Goal: Task Accomplishment & Management: Manage account settings

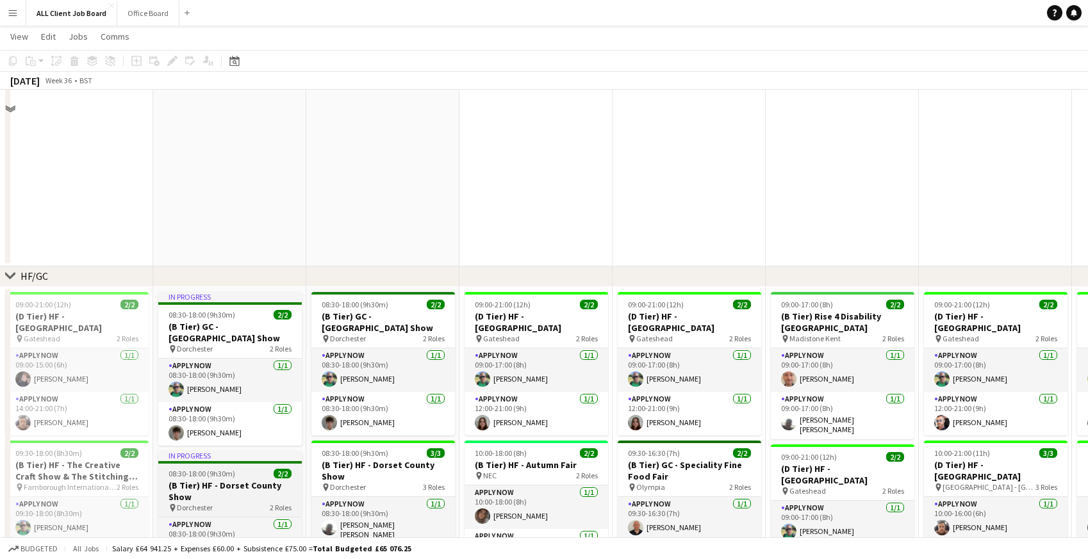
scroll to position [357, 0]
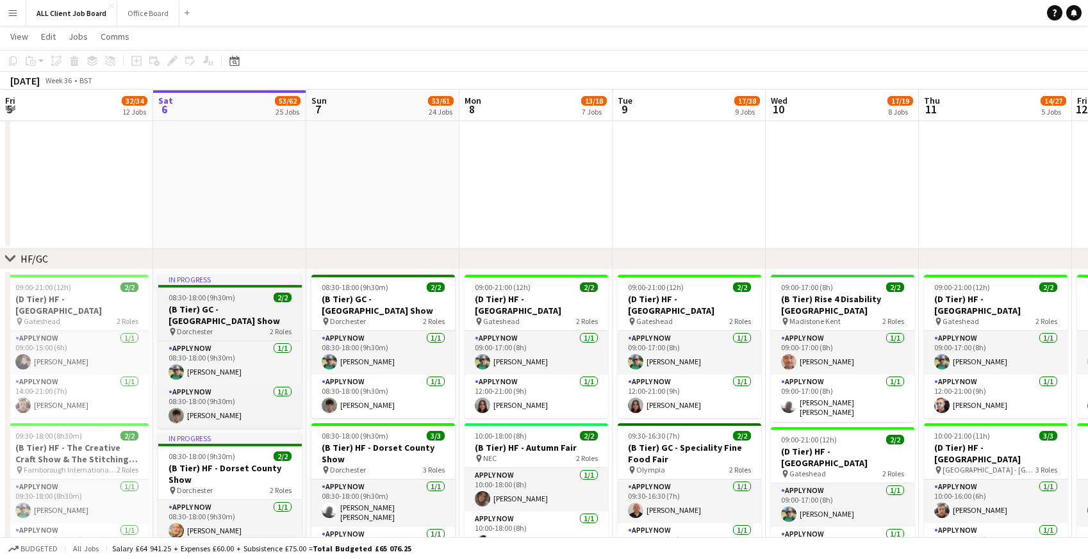
click at [243, 307] on h3 "(B Tier) GC - Dorset County Show" at bounding box center [230, 315] width 144 height 23
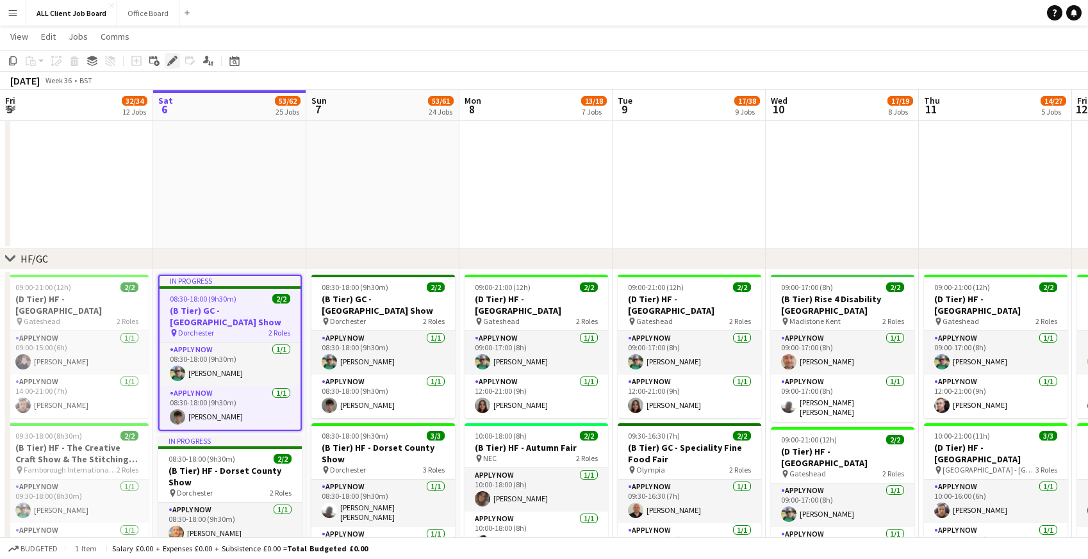
click at [172, 62] on icon at bounding box center [171, 61] width 7 height 7
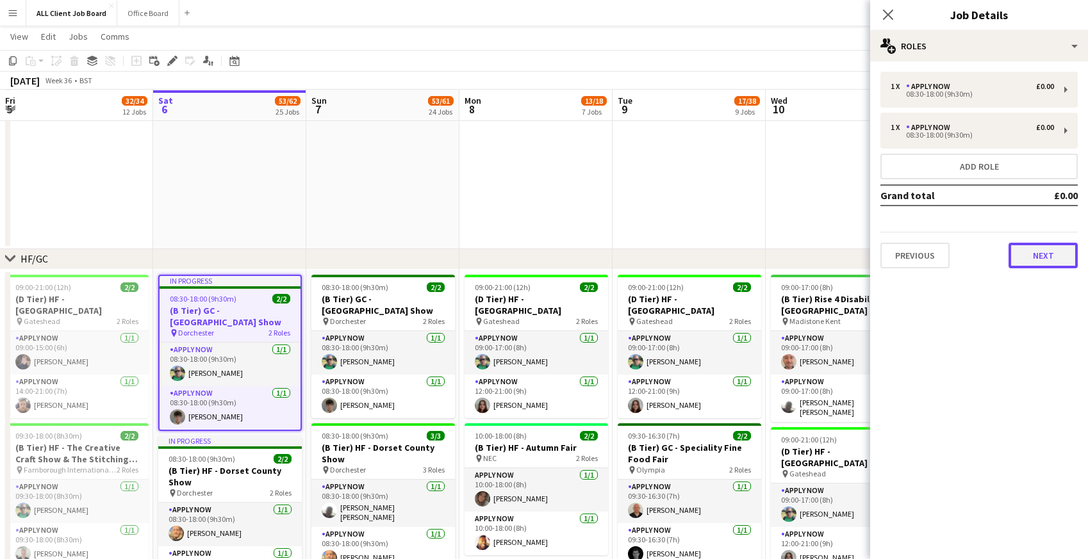
click at [1056, 258] on button "Next" at bounding box center [1042, 256] width 69 height 26
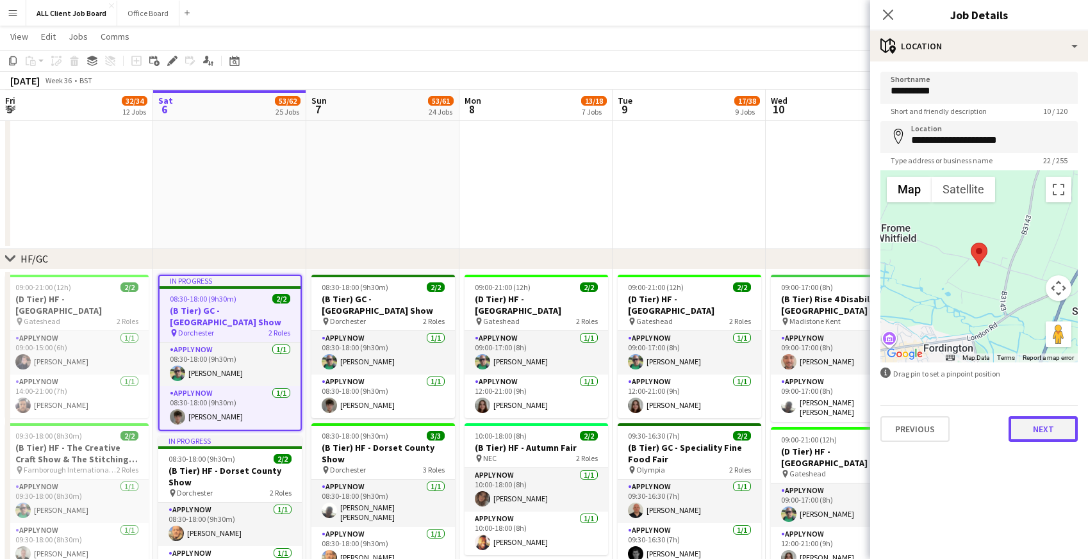
click at [1047, 429] on button "Next" at bounding box center [1042, 429] width 69 height 26
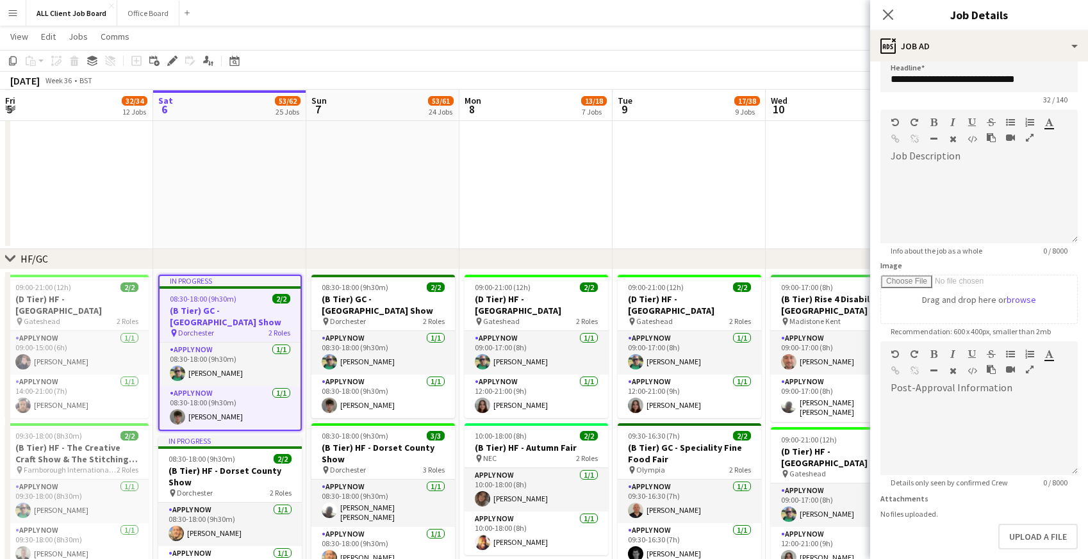
scroll to position [13, 0]
click at [1038, 76] on input "**********" at bounding box center [978, 75] width 197 height 32
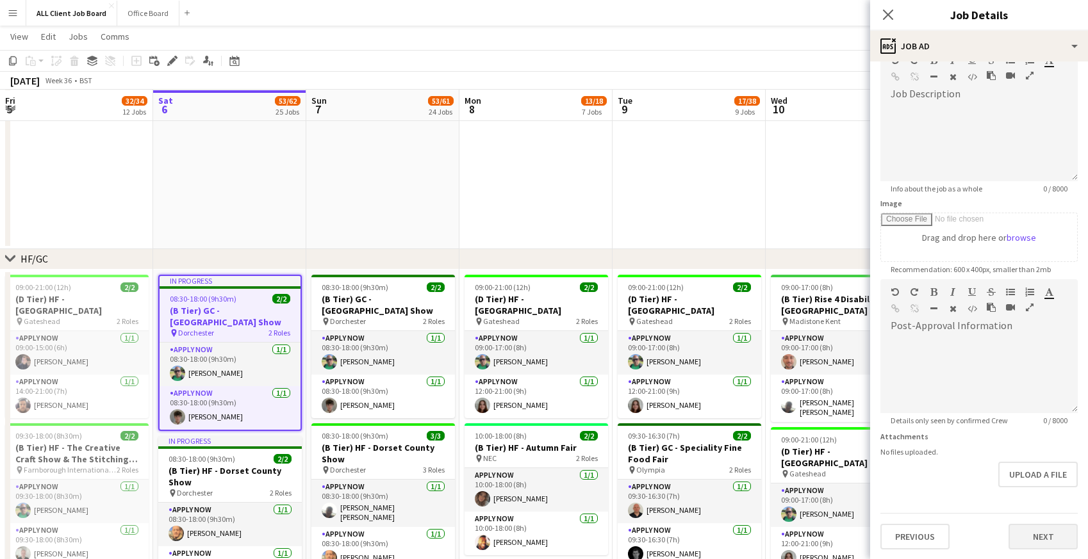
type input "**********"
click at [1033, 538] on button "Next" at bounding box center [1042, 537] width 69 height 26
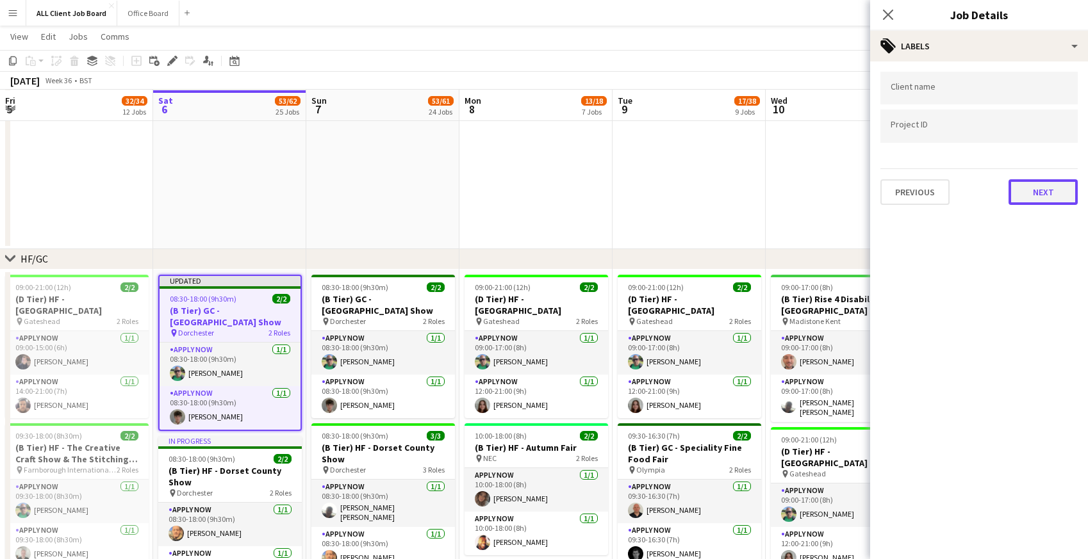
click at [1043, 192] on button "Next" at bounding box center [1042, 192] width 69 height 26
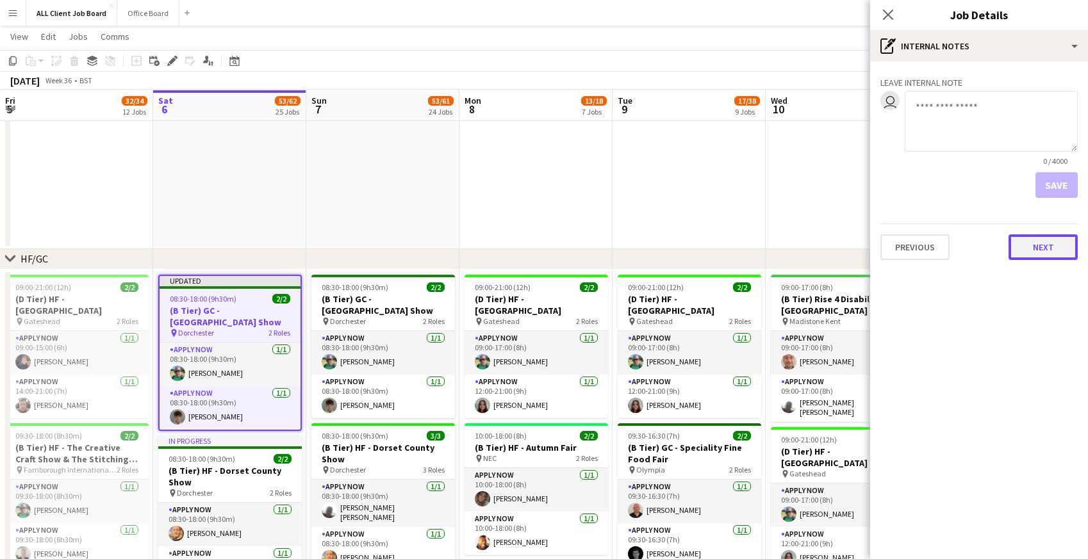
click at [1048, 252] on button "Next" at bounding box center [1042, 247] width 69 height 26
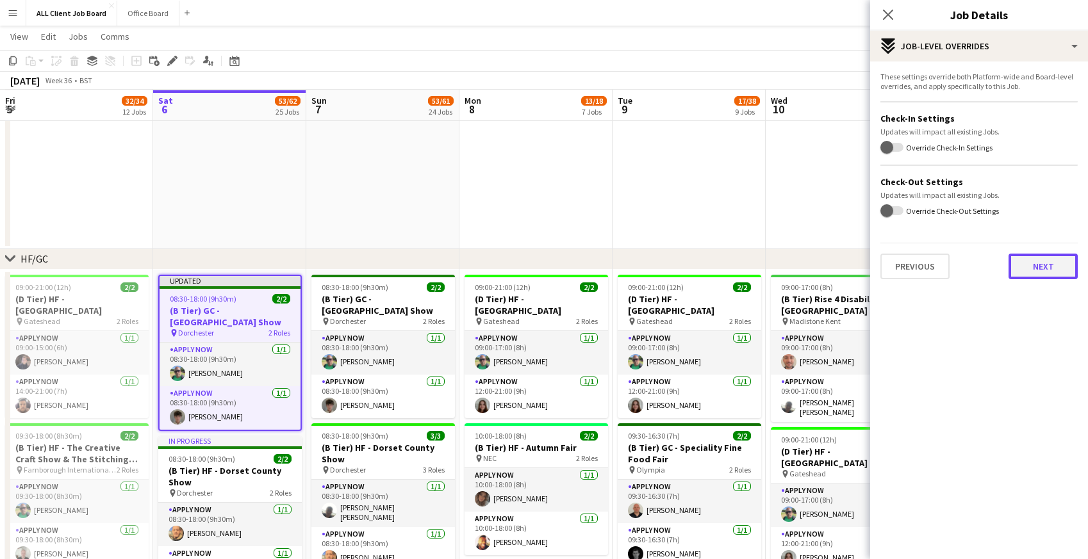
click at [1037, 266] on button "Next" at bounding box center [1042, 267] width 69 height 26
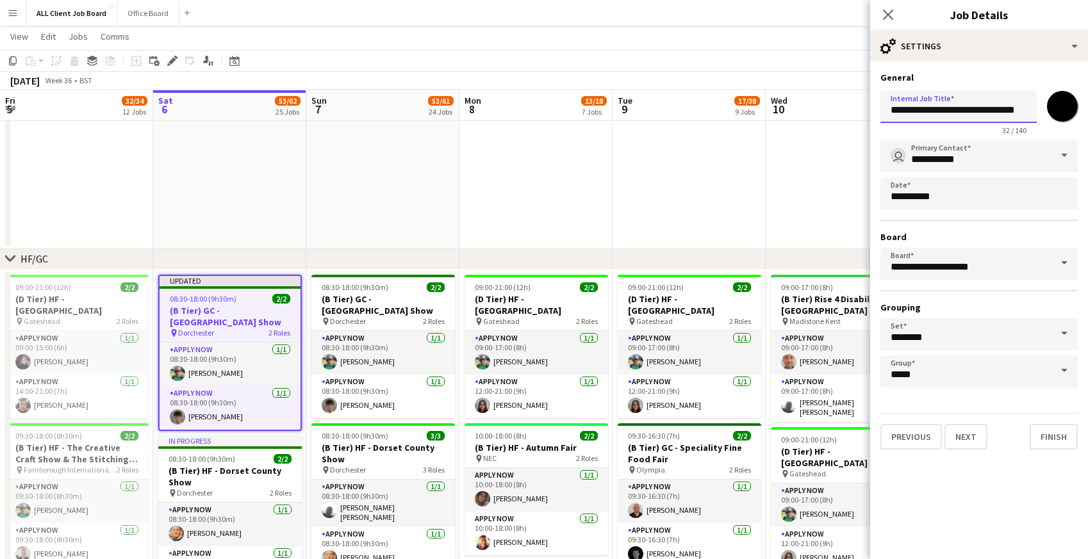
click at [1010, 106] on input "**********" at bounding box center [958, 107] width 156 height 32
type input "**********"
click at [978, 442] on button "Next" at bounding box center [965, 437] width 43 height 26
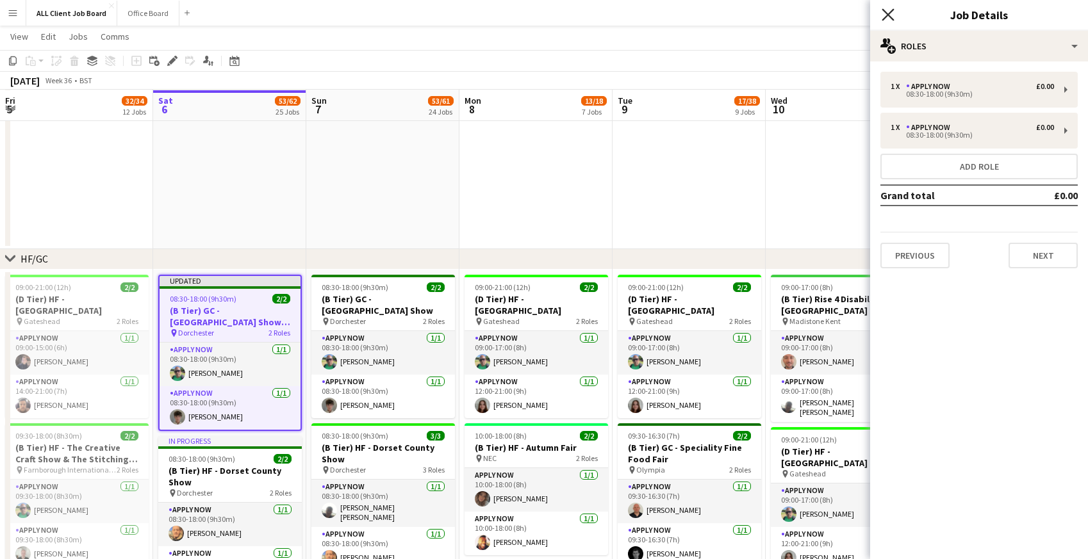
click at [890, 8] on icon "Close pop-in" at bounding box center [888, 14] width 12 height 12
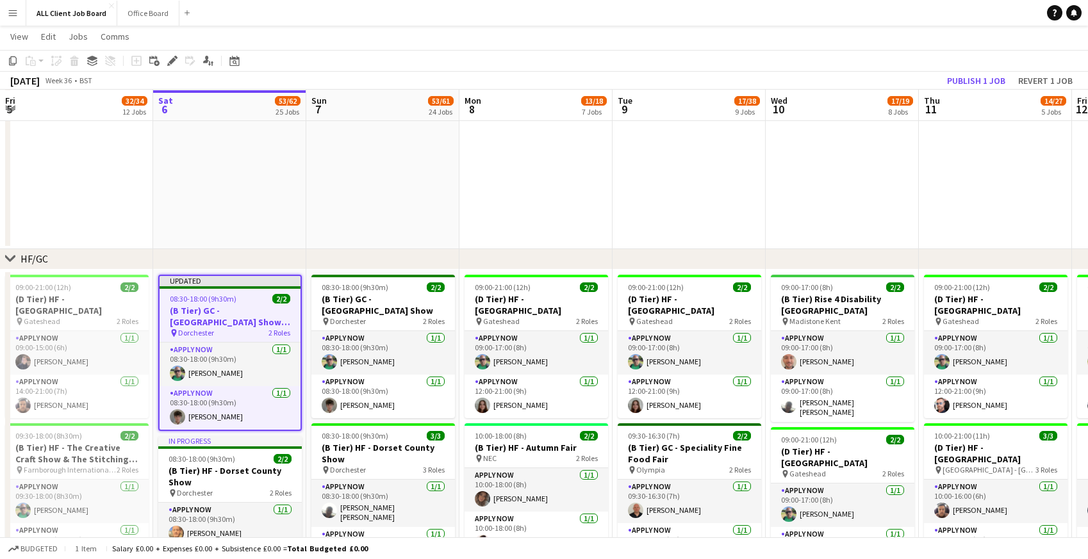
click at [851, 9] on app-navbar "Menu Boards Boards Boards All jobs Status Workforce Workforce My Workforce Recr…" at bounding box center [544, 13] width 1088 height 26
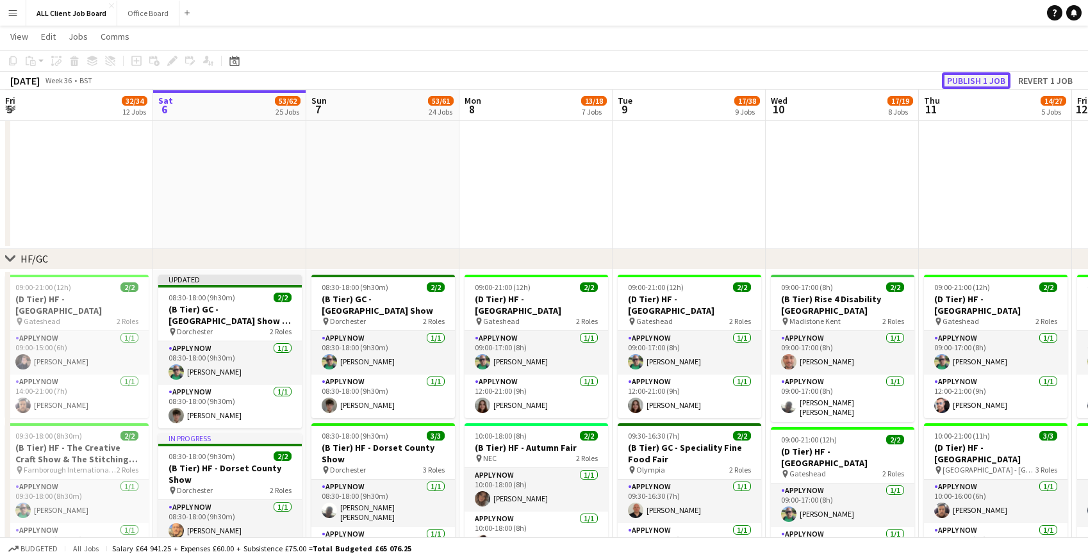
click at [986, 78] on button "Publish 1 job" at bounding box center [976, 80] width 69 height 17
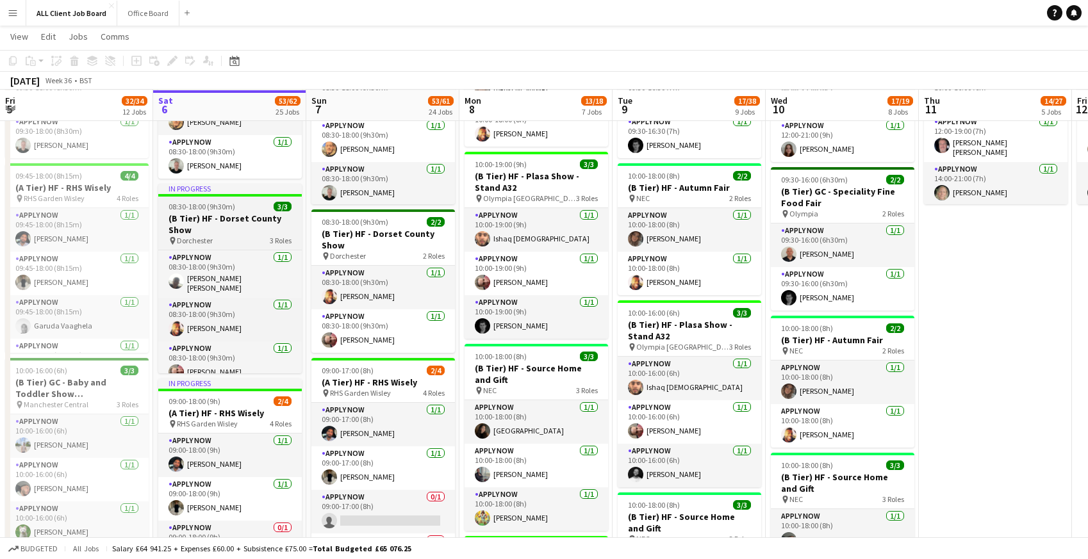
click at [220, 213] on h3 "(B Tier) HF - Dorset County Show" at bounding box center [230, 224] width 144 height 23
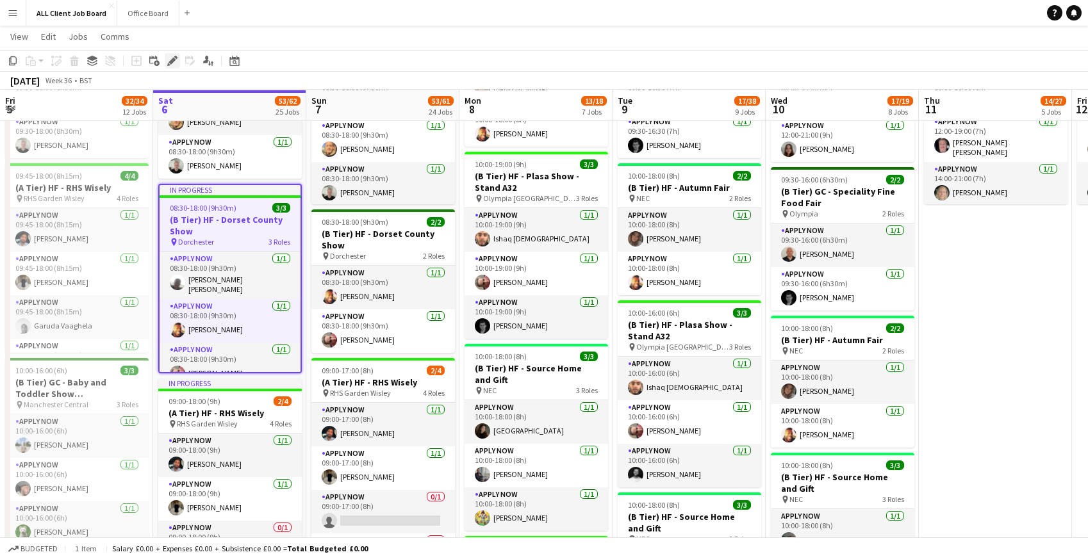
click at [174, 58] on icon at bounding box center [171, 61] width 7 height 7
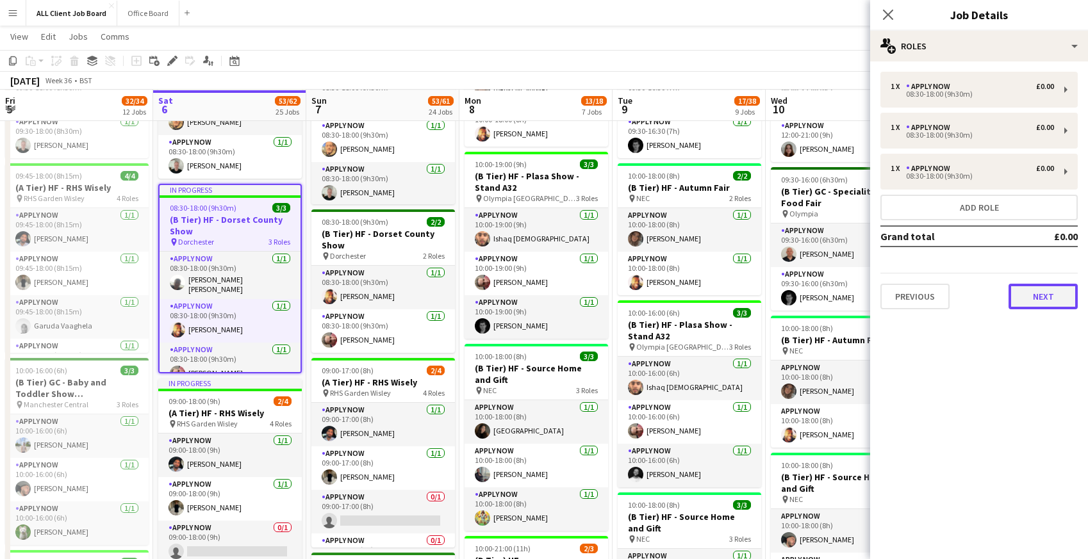
click at [1049, 297] on button "Next" at bounding box center [1042, 297] width 69 height 26
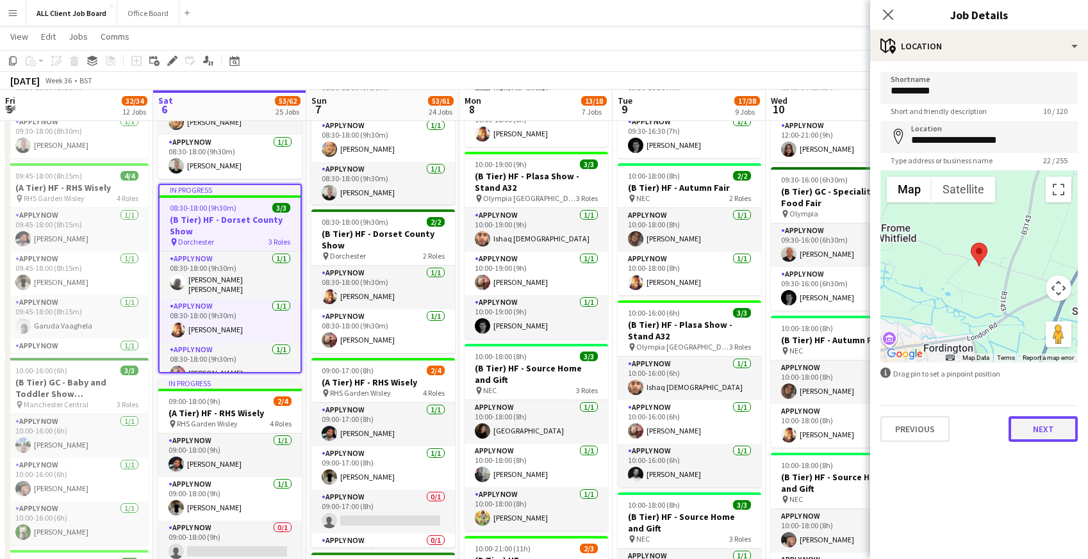
click at [1054, 431] on button "Next" at bounding box center [1042, 429] width 69 height 26
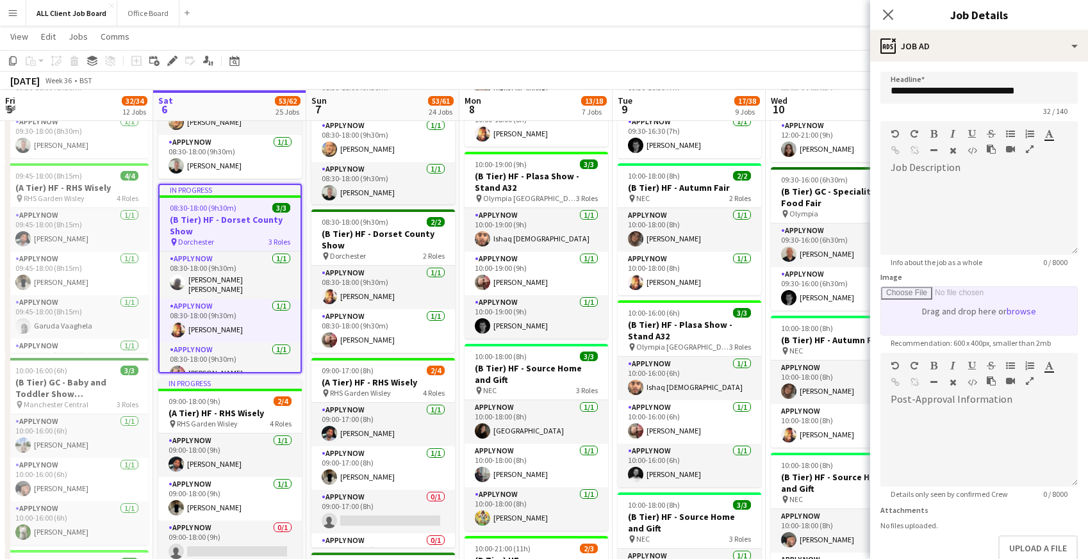
scroll to position [74, 0]
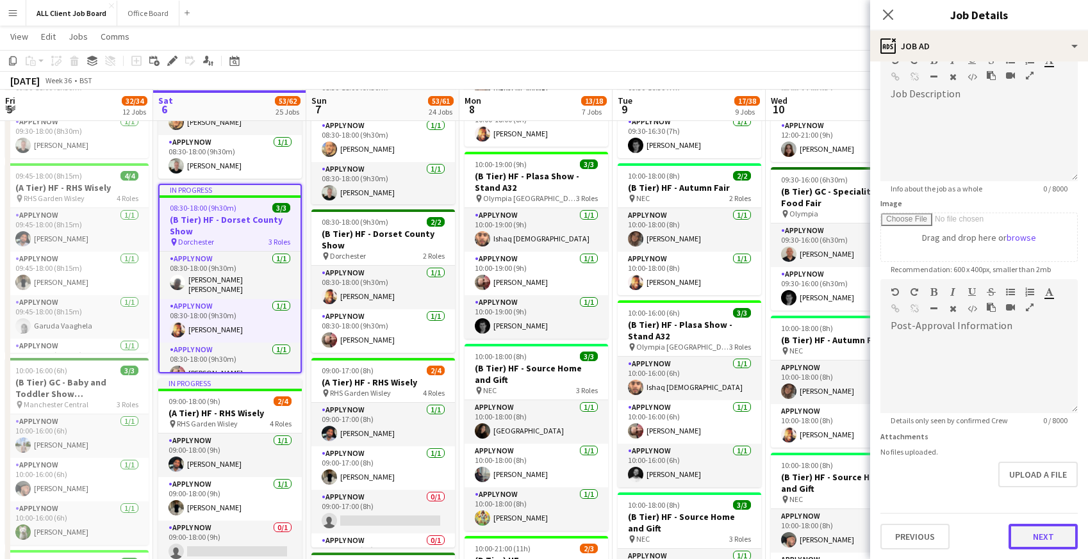
click at [1044, 534] on button "Next" at bounding box center [1042, 537] width 69 height 26
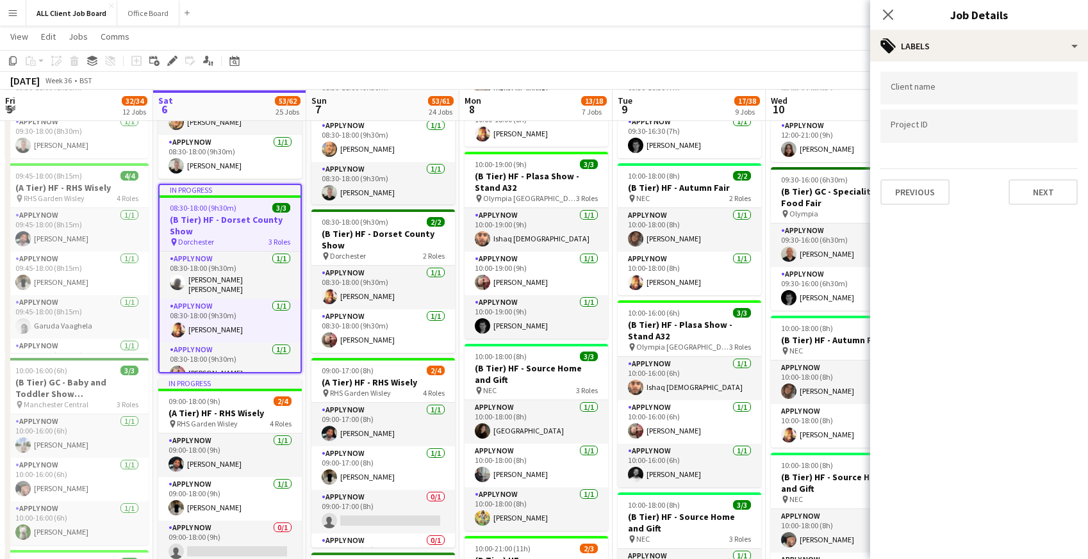
scroll to position [0, 0]
click at [1039, 199] on button "Next" at bounding box center [1042, 192] width 69 height 26
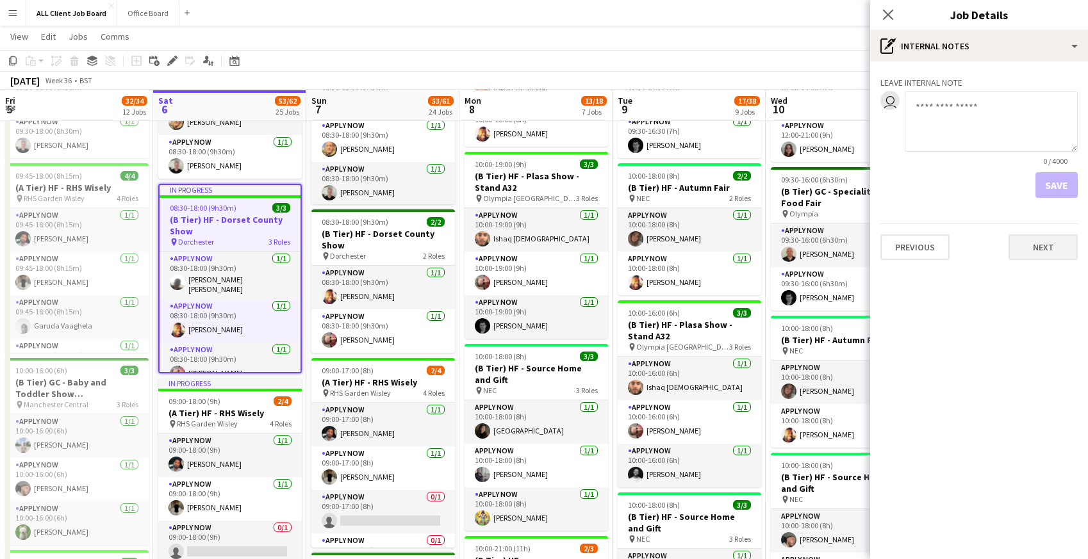
click at [1037, 261] on div "Leave internal note user 0 / 4000 Save Previous Next" at bounding box center [979, 166] width 218 height 209
click at [1035, 248] on button "Next" at bounding box center [1042, 247] width 69 height 26
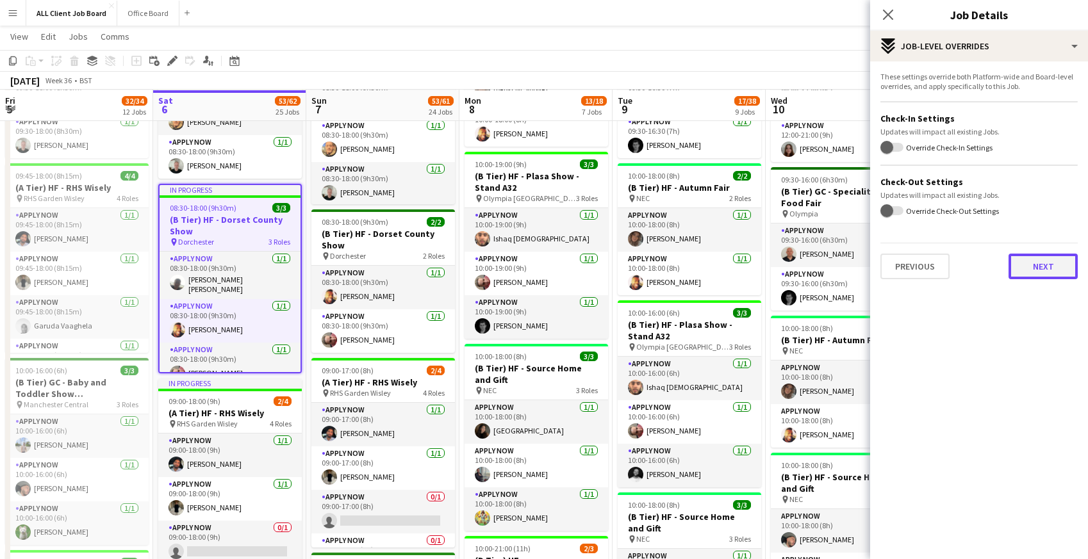
click at [1026, 262] on button "Next" at bounding box center [1042, 267] width 69 height 26
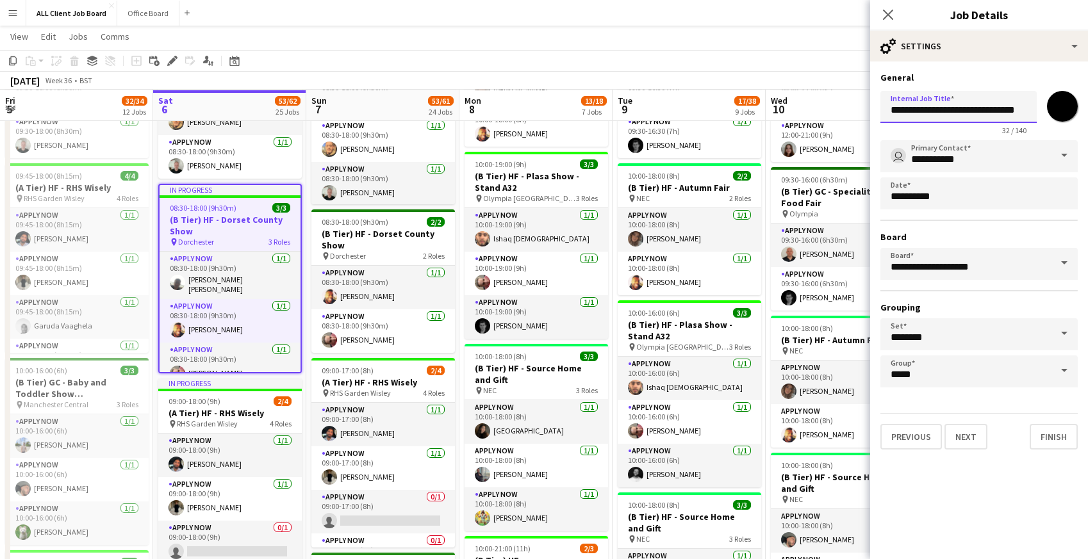
click at [1026, 111] on input "**********" at bounding box center [958, 107] width 156 height 32
click at [1029, 113] on input "**********" at bounding box center [958, 107] width 156 height 32
click at [1023, 112] on input "**********" at bounding box center [958, 107] width 156 height 32
type input "**********"
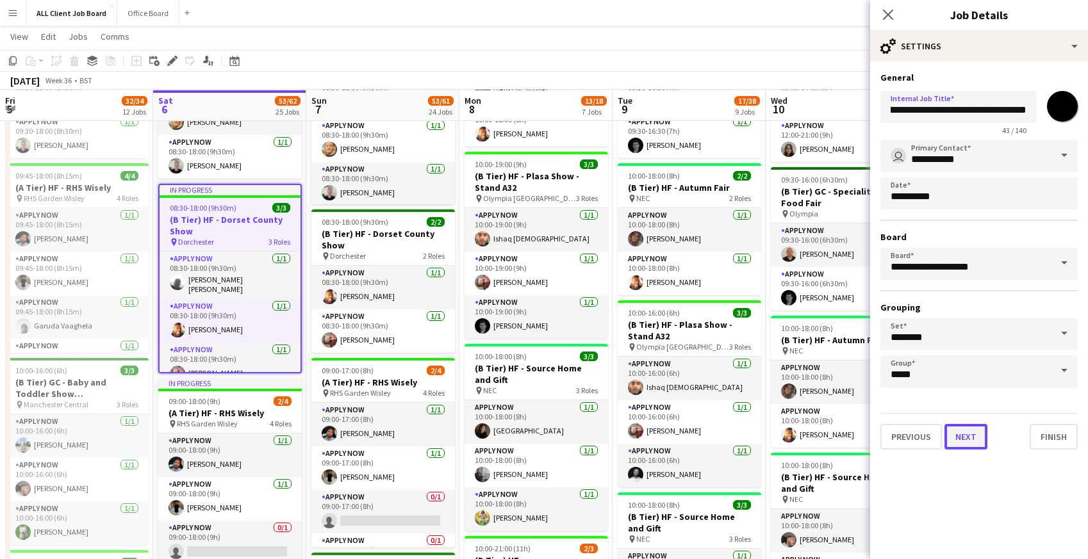
click at [967, 441] on button "Next" at bounding box center [965, 437] width 43 height 26
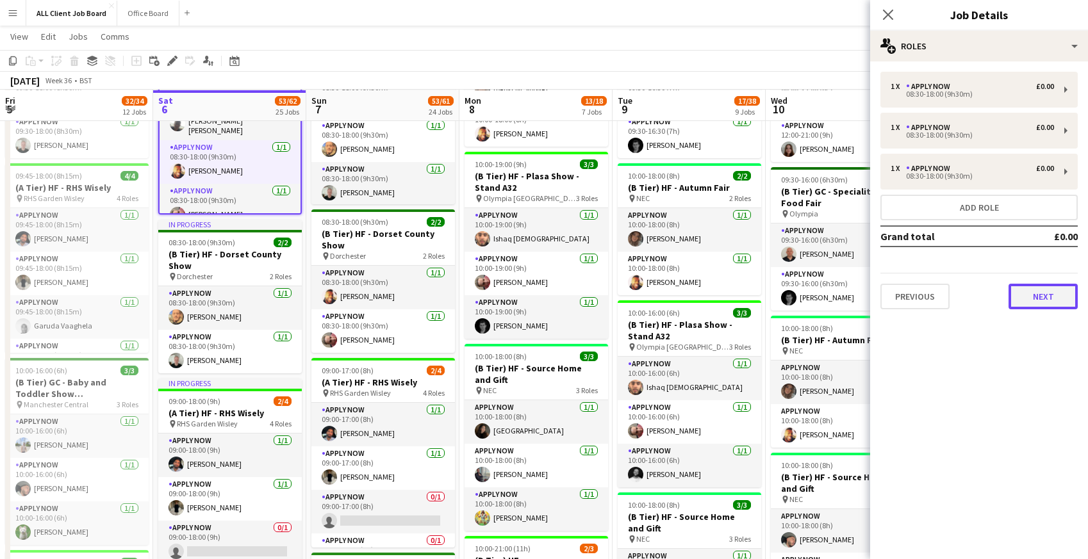
click at [1063, 302] on button "Next" at bounding box center [1042, 297] width 69 height 26
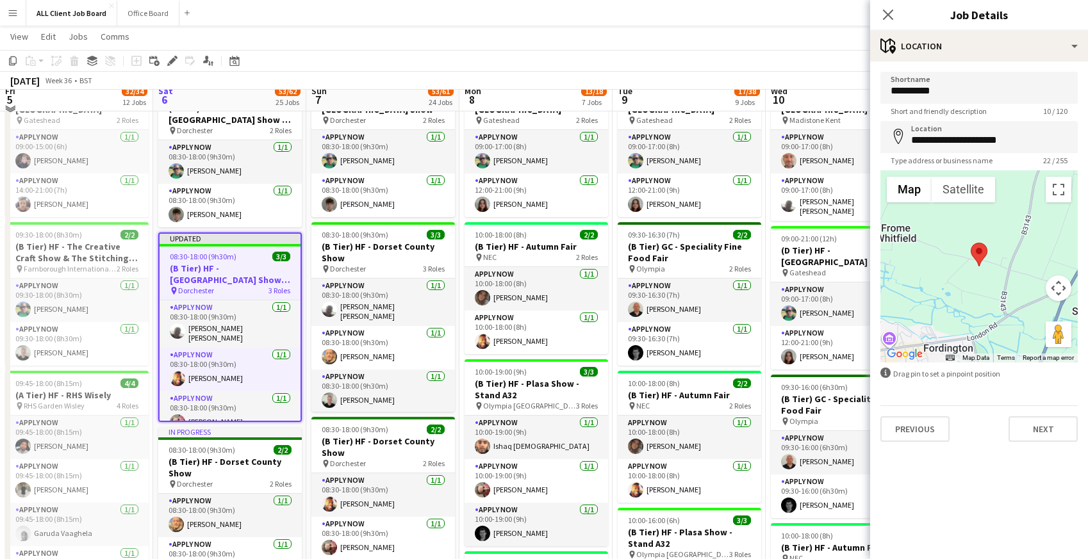
scroll to position [549, 0]
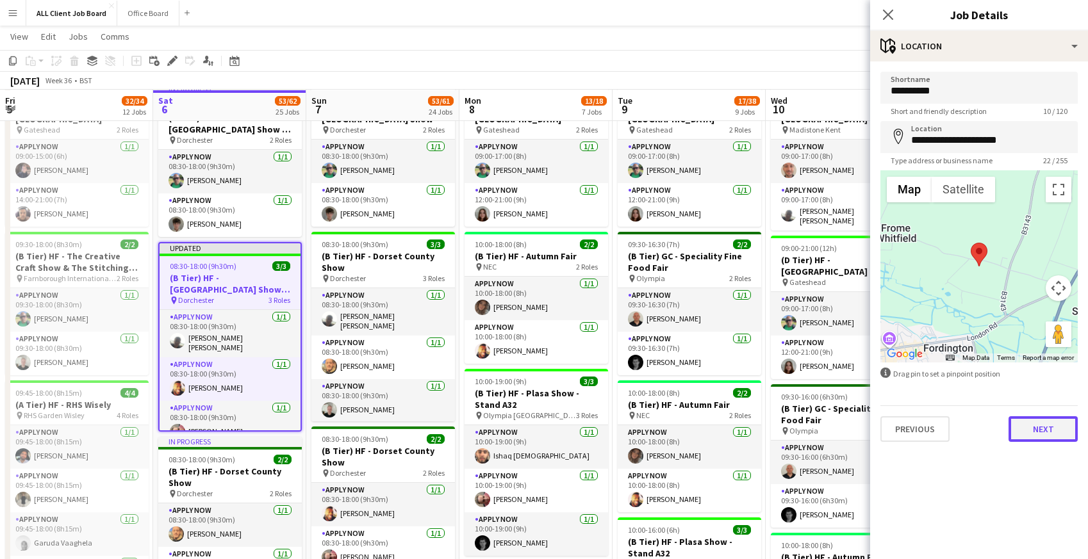
click at [1056, 431] on button "Next" at bounding box center [1042, 429] width 69 height 26
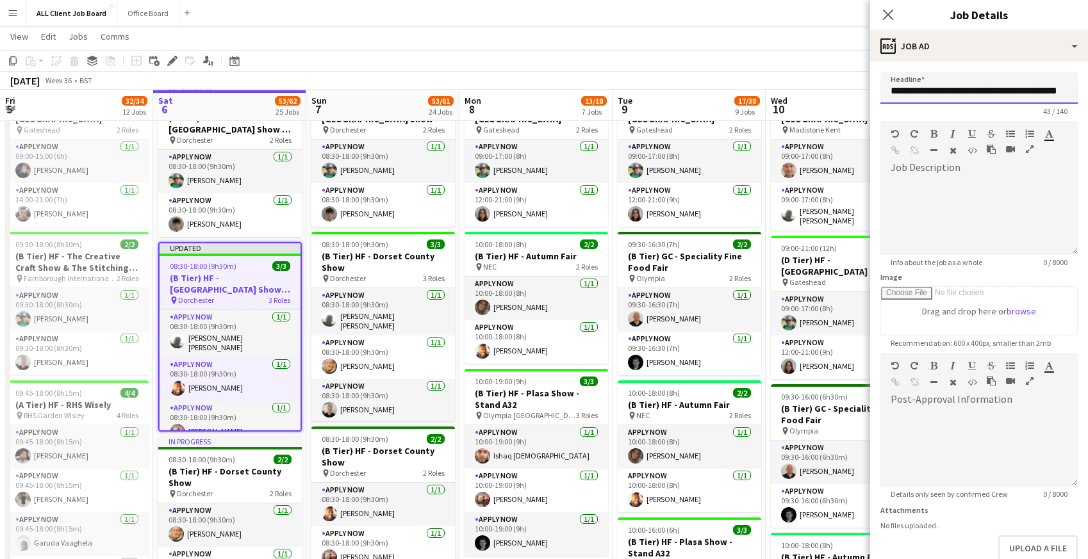
click at [1010, 88] on input "**********" at bounding box center [978, 88] width 197 height 32
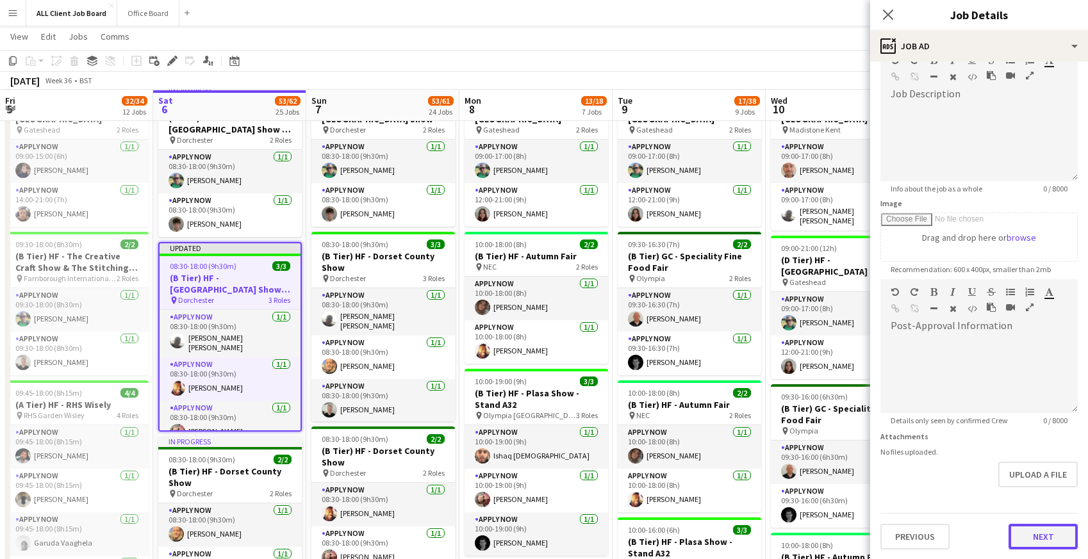
click at [1023, 541] on button "Next" at bounding box center [1042, 537] width 69 height 26
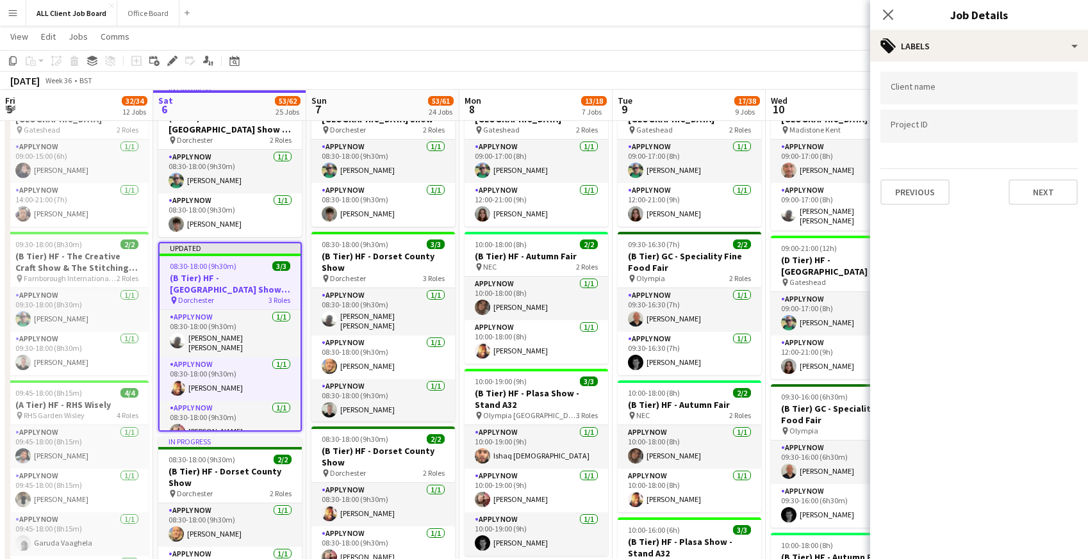
scroll to position [0, 0]
click at [886, 9] on icon "Close pop-in" at bounding box center [888, 14] width 12 height 12
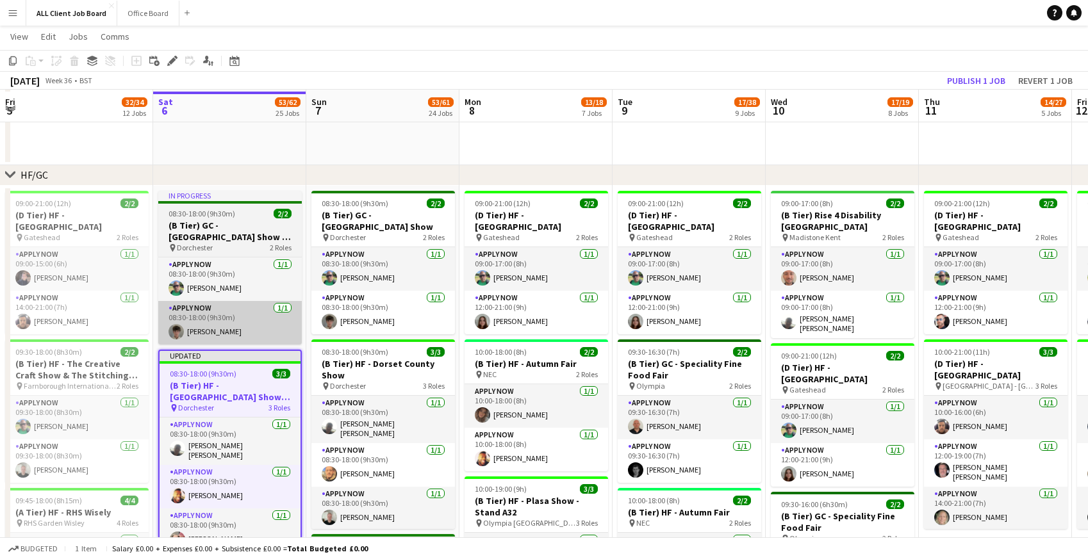
scroll to position [443, 0]
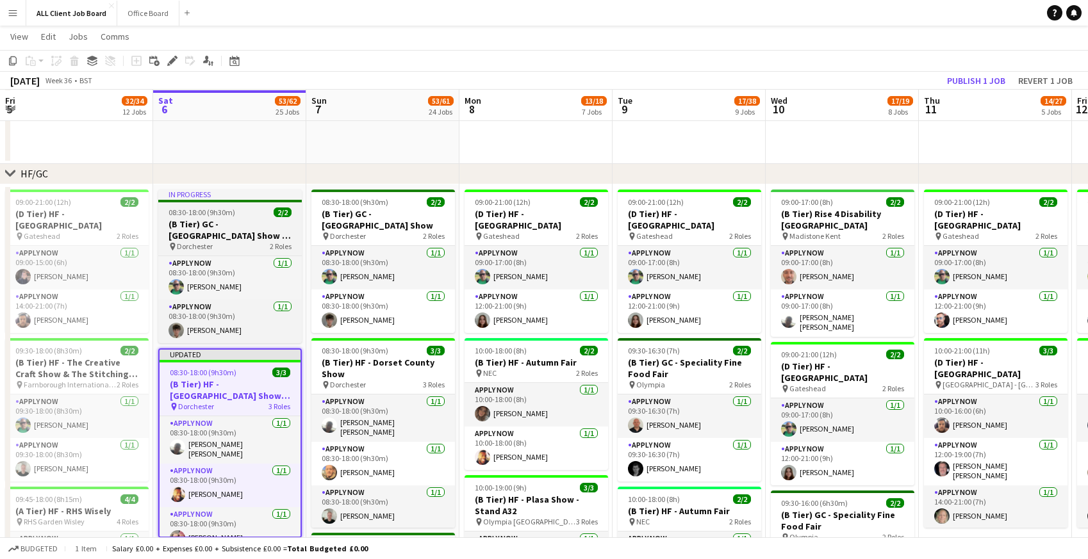
click at [200, 220] on h3 "(B Tier) GC - Dorset County Show - Avenue B" at bounding box center [230, 229] width 144 height 23
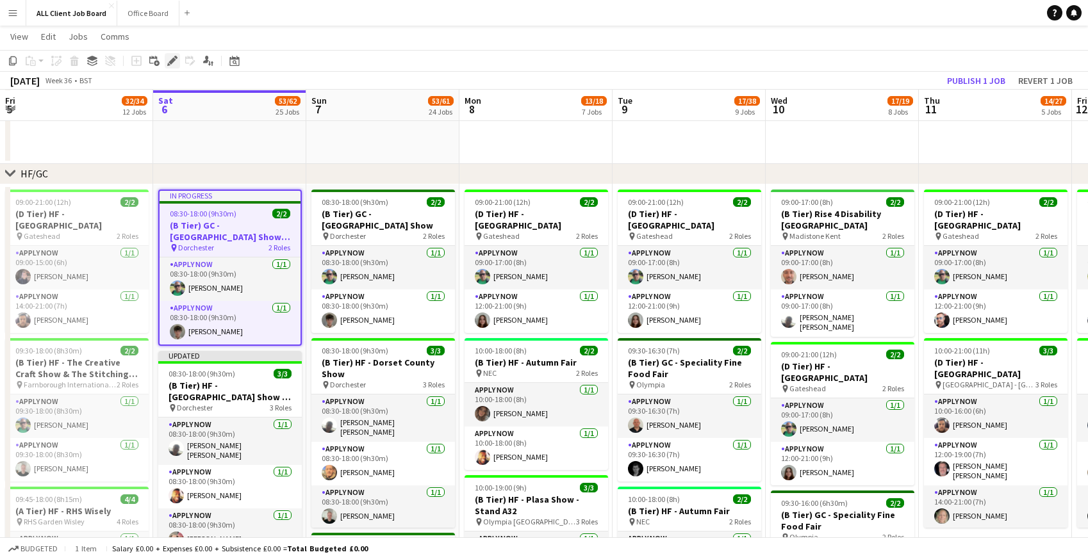
click at [172, 61] on icon at bounding box center [171, 61] width 7 height 7
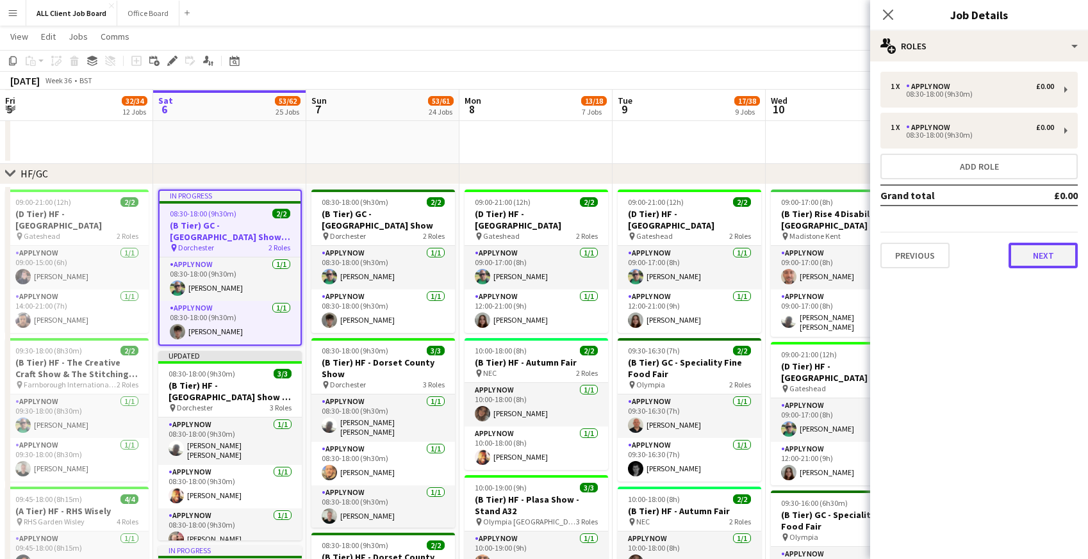
click at [1047, 258] on button "Next" at bounding box center [1042, 256] width 69 height 26
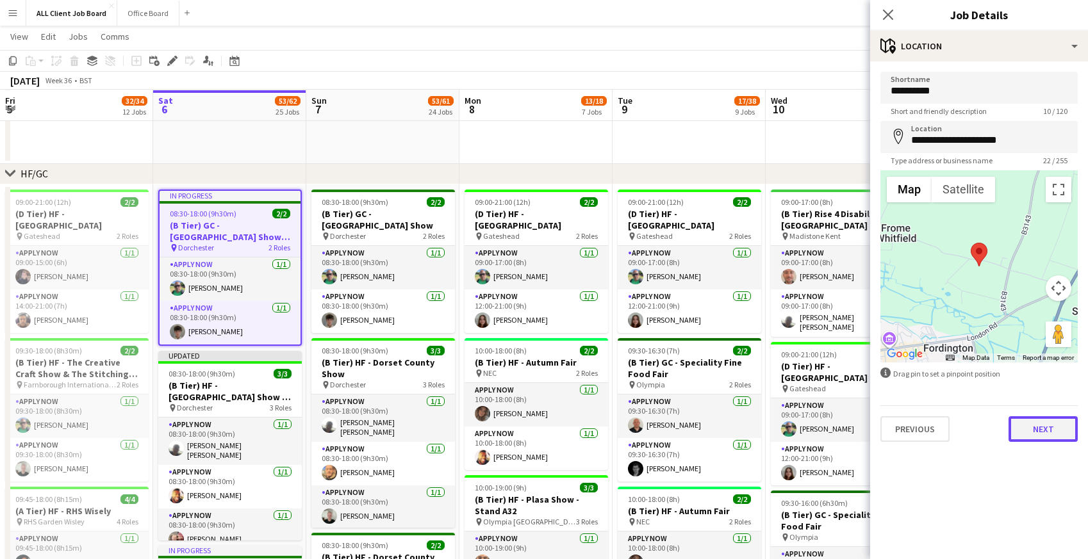
click at [1044, 425] on button "Next" at bounding box center [1042, 429] width 69 height 26
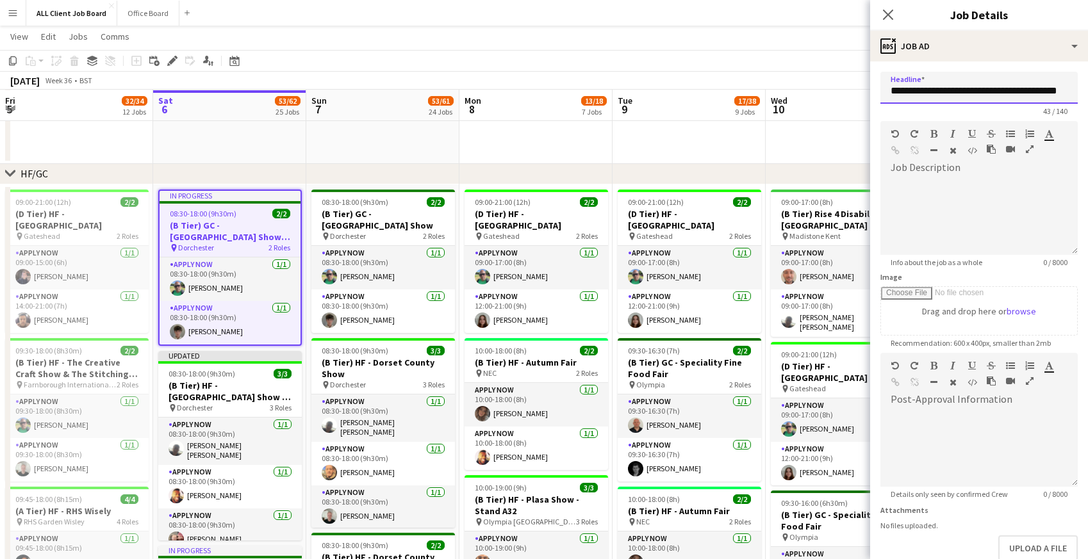
scroll to position [0, 10]
drag, startPoint x: 1037, startPoint y: 90, endPoint x: 1095, endPoint y: 92, distance: 57.7
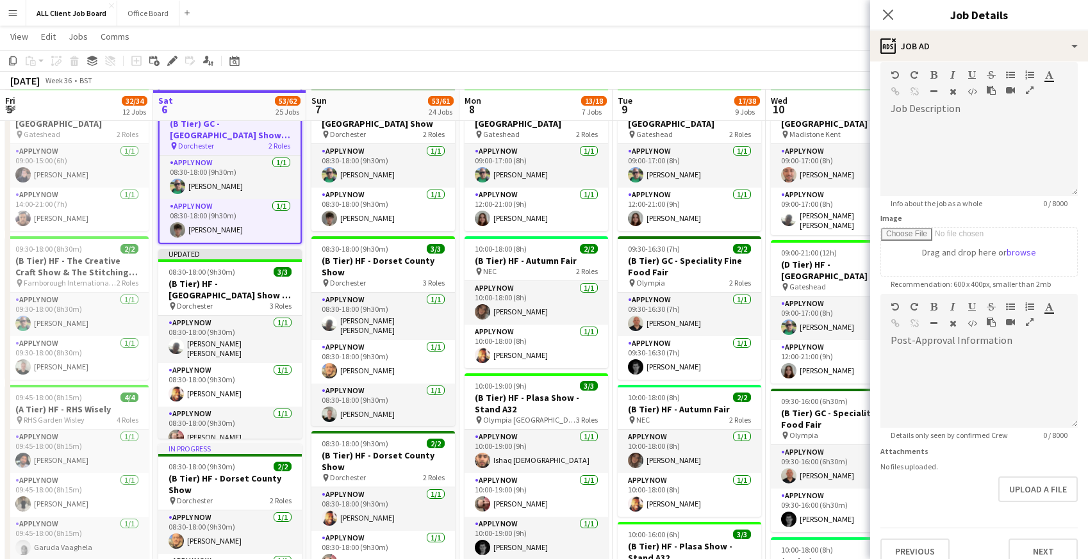
scroll to position [74, 0]
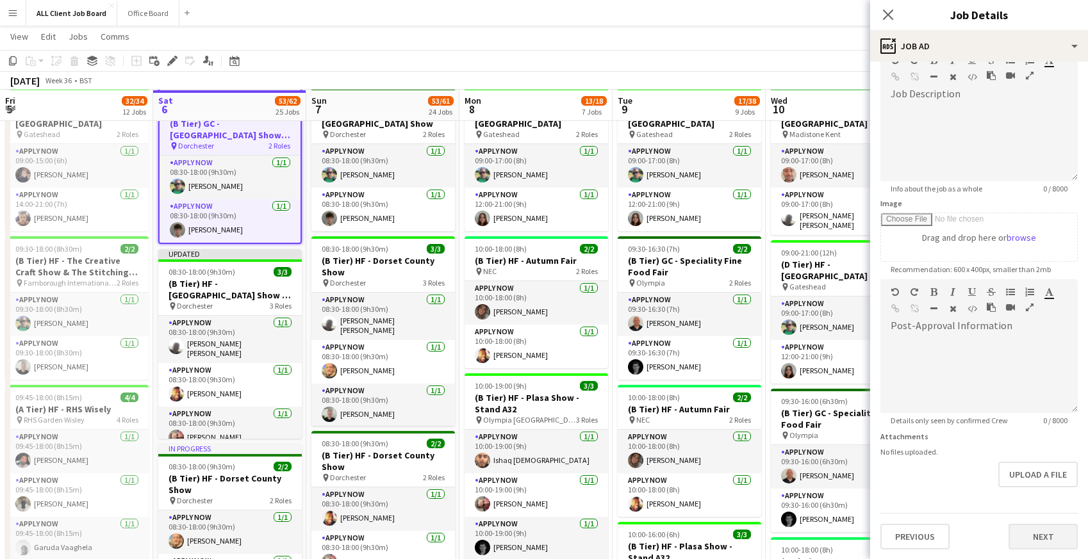
type input "**********"
click at [1046, 525] on button "Next" at bounding box center [1042, 537] width 69 height 26
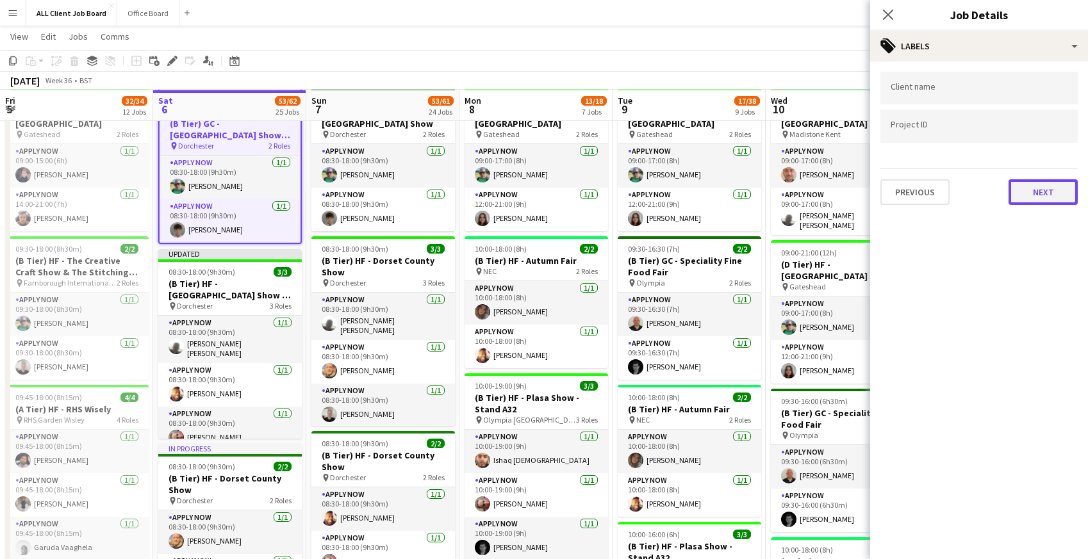
click at [1019, 193] on button "Next" at bounding box center [1042, 192] width 69 height 26
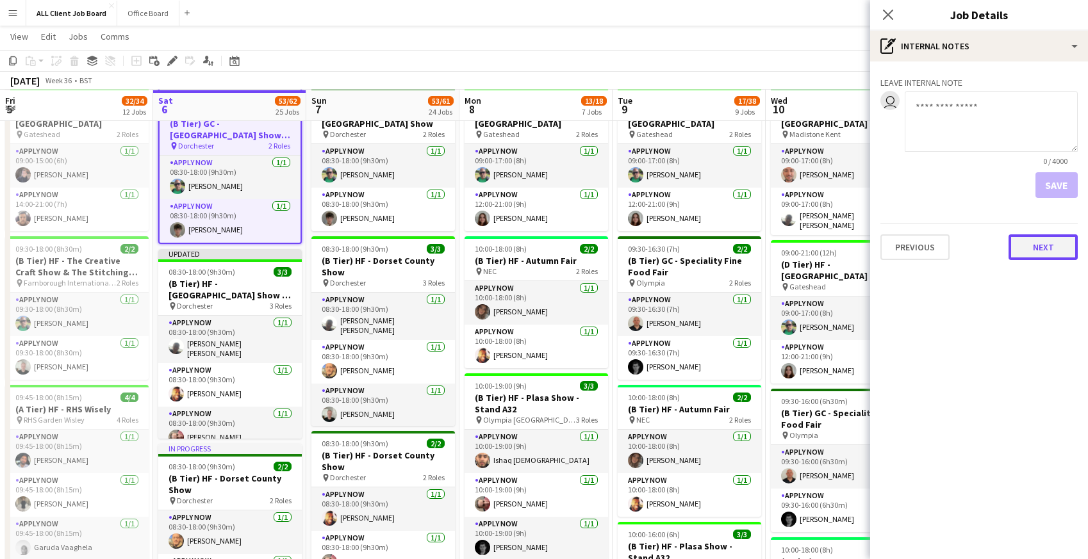
click at [1046, 249] on button "Next" at bounding box center [1042, 247] width 69 height 26
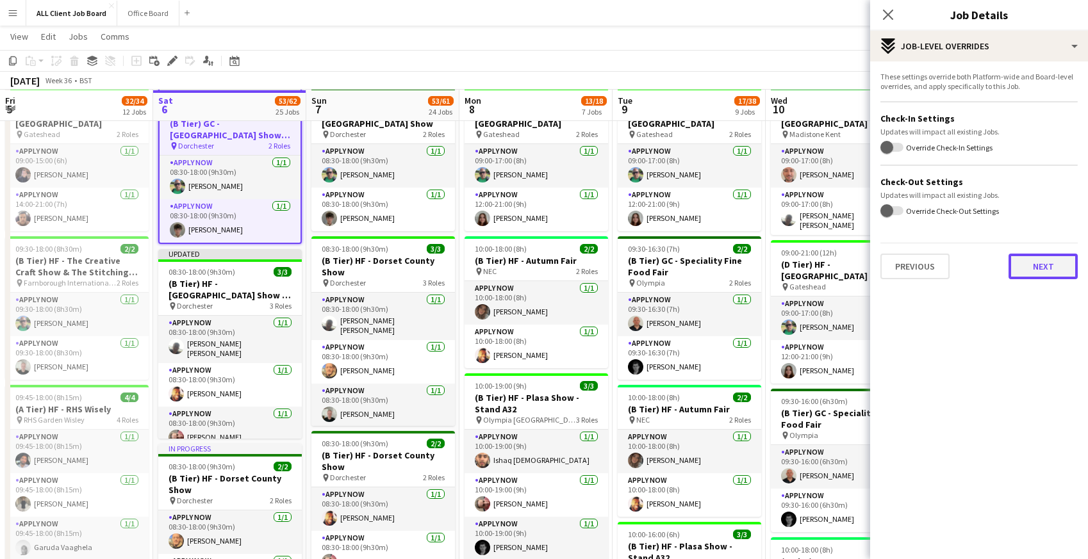
click at [1042, 272] on button "Next" at bounding box center [1042, 267] width 69 height 26
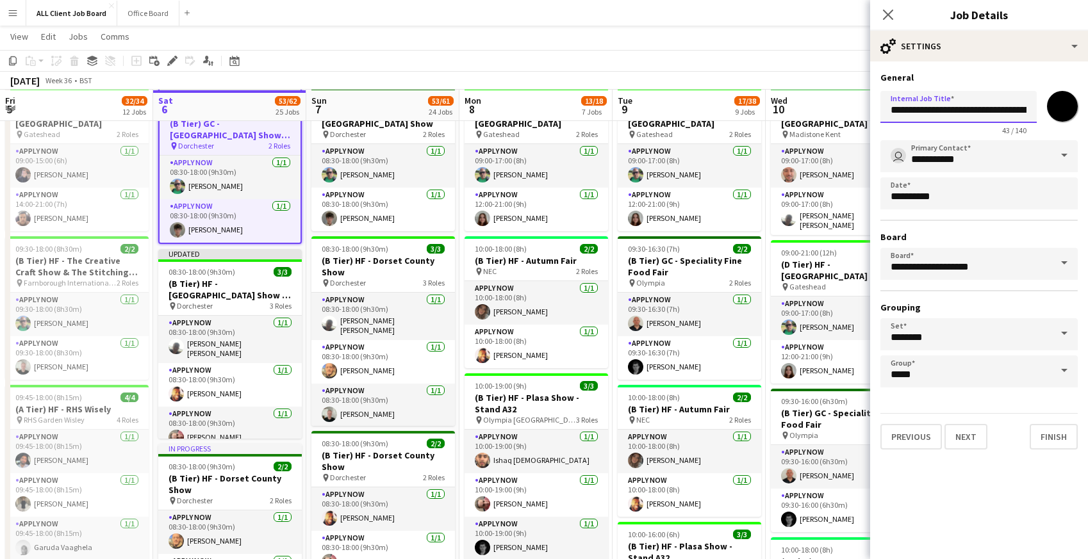
click at [1005, 115] on input "**********" at bounding box center [958, 107] width 156 height 32
type input "**********"
click at [959, 439] on button "Next" at bounding box center [965, 437] width 43 height 26
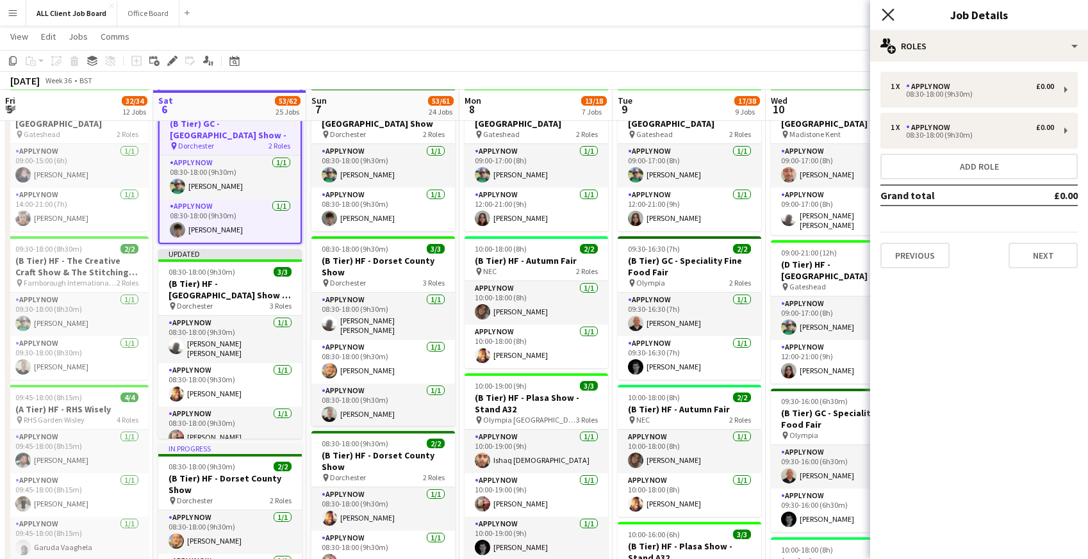
click at [891, 15] on icon "Close pop-in" at bounding box center [888, 14] width 12 height 12
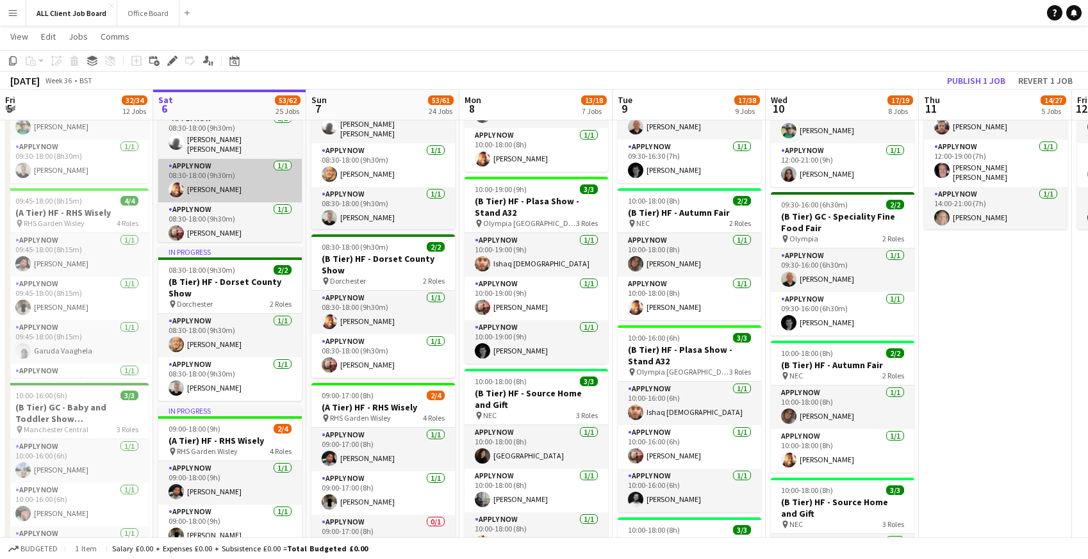
scroll to position [741, 0]
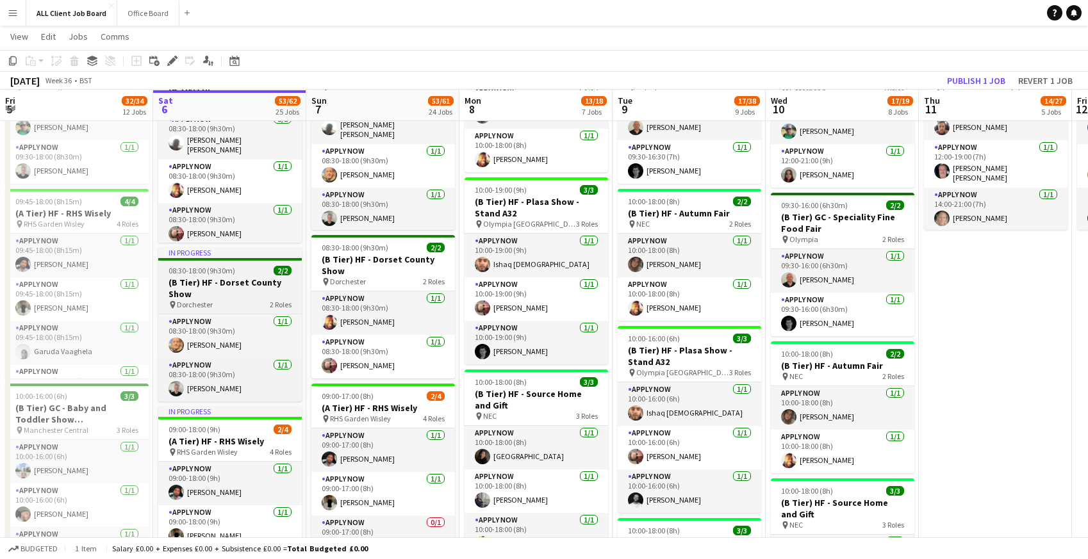
click at [190, 275] on app-job-card "In progress 08:30-18:00 (9h30m) 2/2 (B Tier) HF - Dorset County Show pin Dorche…" at bounding box center [230, 325] width 144 height 154
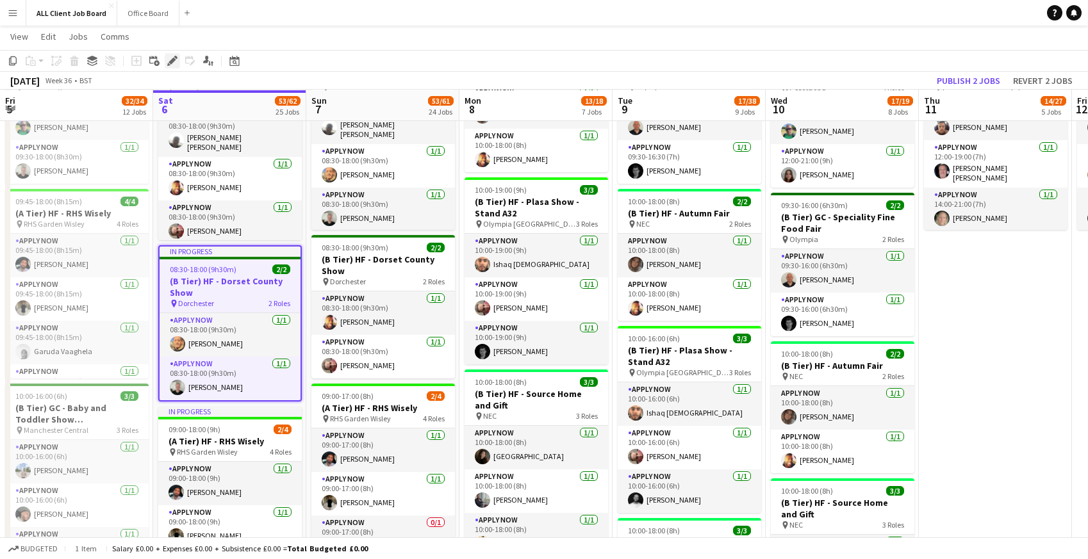
click at [173, 60] on icon at bounding box center [171, 61] width 7 height 7
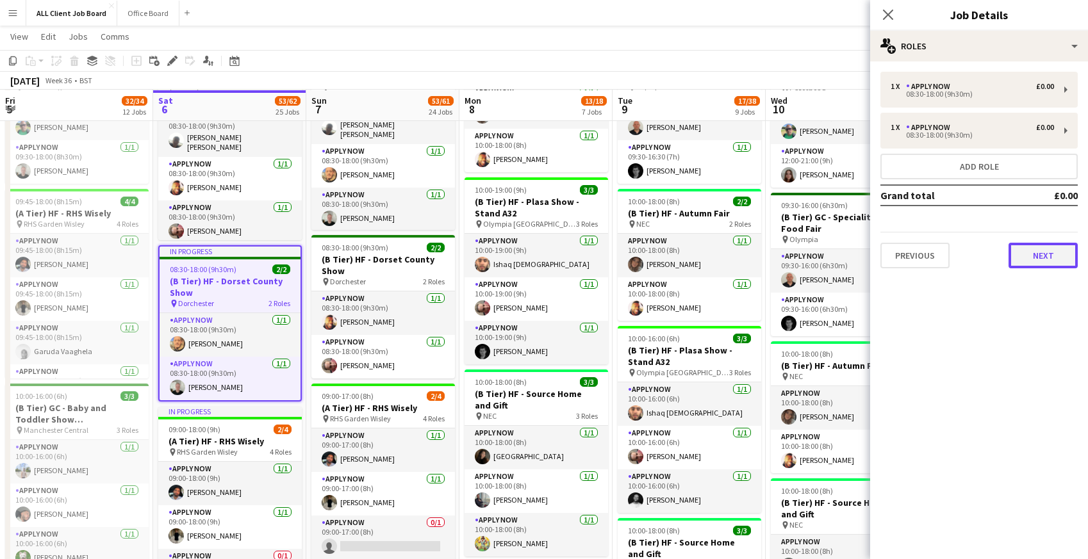
click at [1038, 254] on button "Next" at bounding box center [1042, 256] width 69 height 26
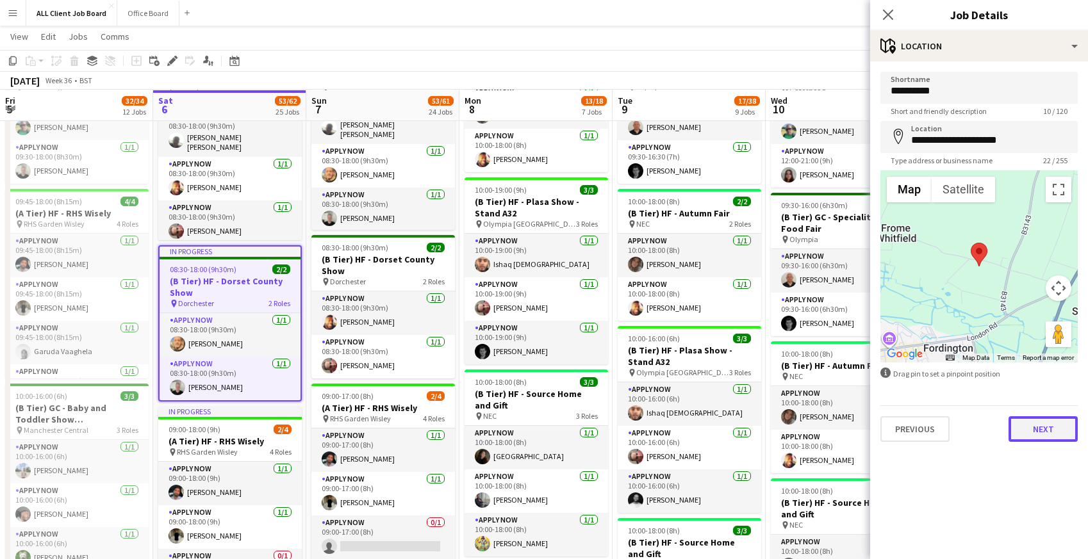
click at [1046, 433] on button "Next" at bounding box center [1042, 429] width 69 height 26
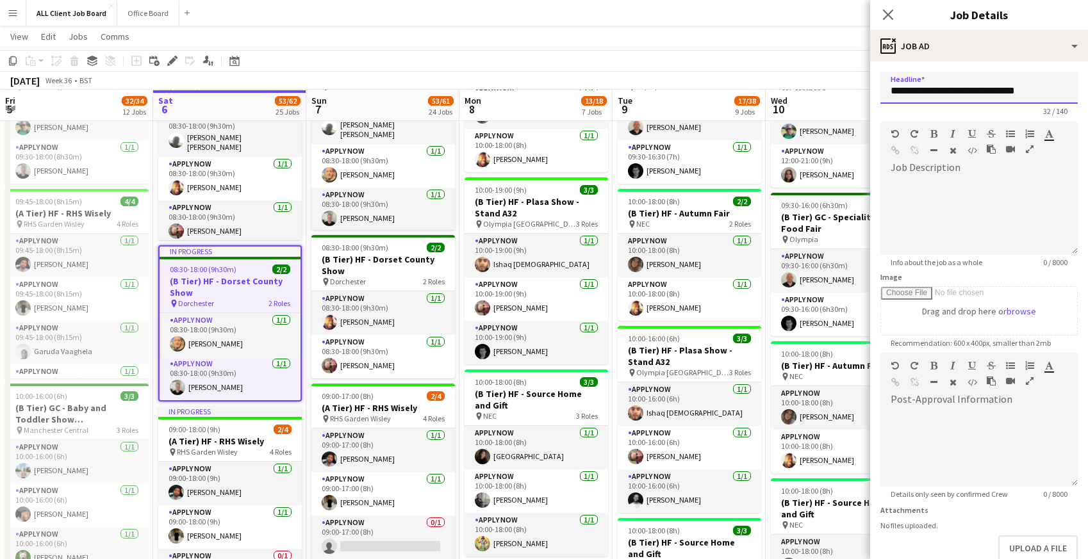
click at [1042, 98] on input "**********" at bounding box center [978, 88] width 197 height 32
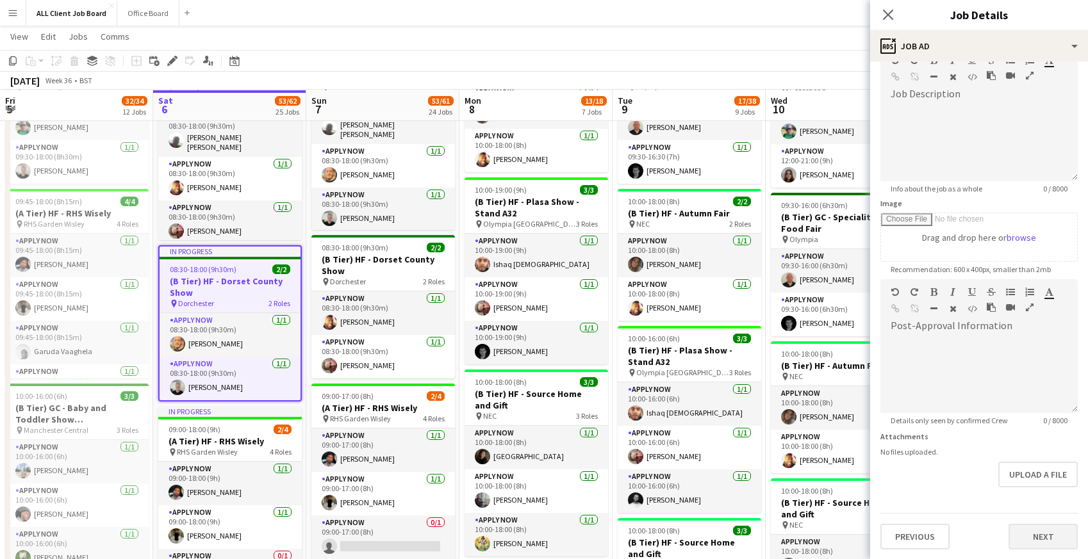
type input "**********"
click at [1042, 538] on button "Next" at bounding box center [1042, 537] width 69 height 26
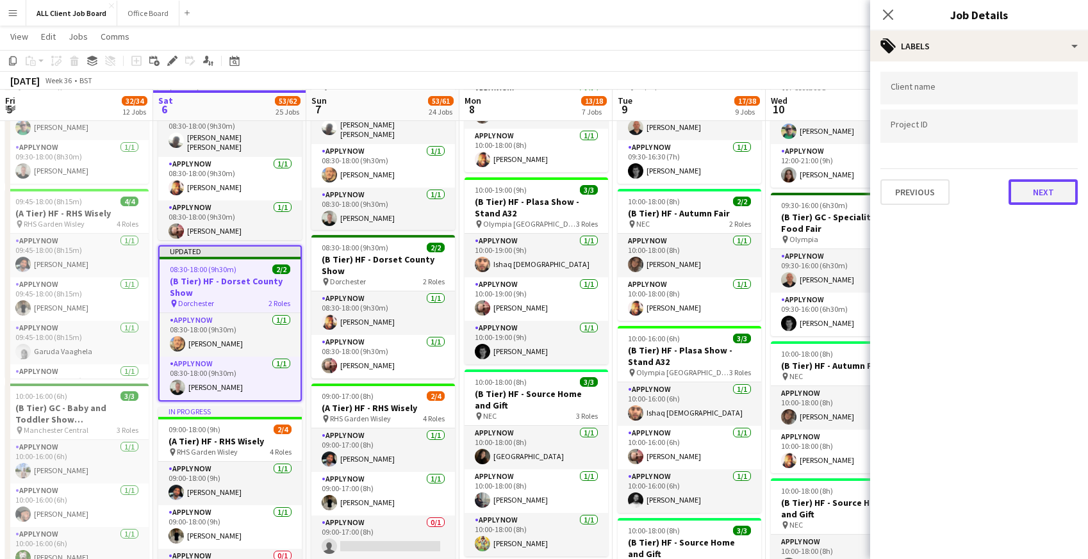
click at [1035, 200] on button "Next" at bounding box center [1042, 192] width 69 height 26
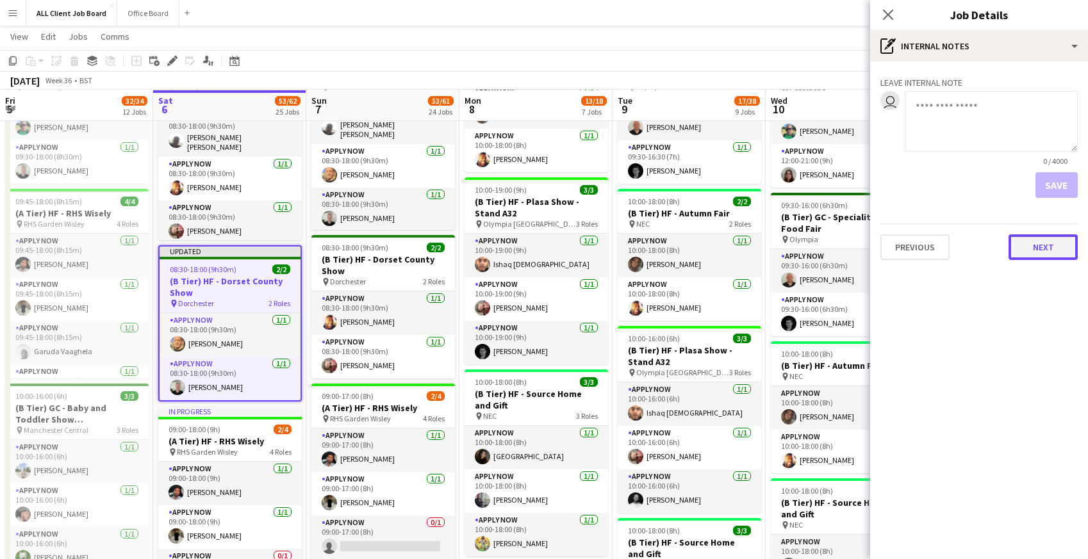
click at [1031, 251] on button "Next" at bounding box center [1042, 247] width 69 height 26
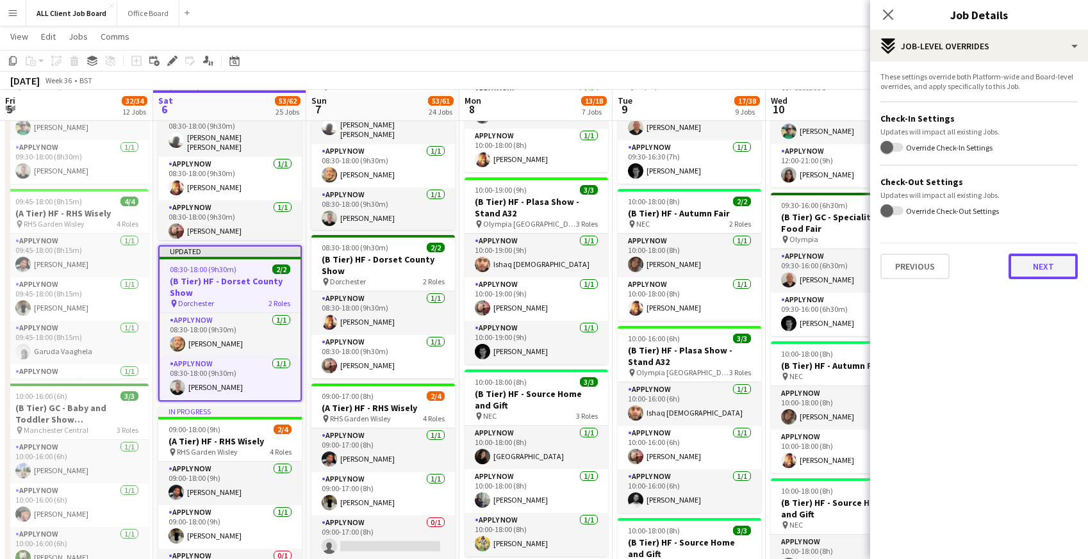
click at [1038, 274] on button "Next" at bounding box center [1042, 267] width 69 height 26
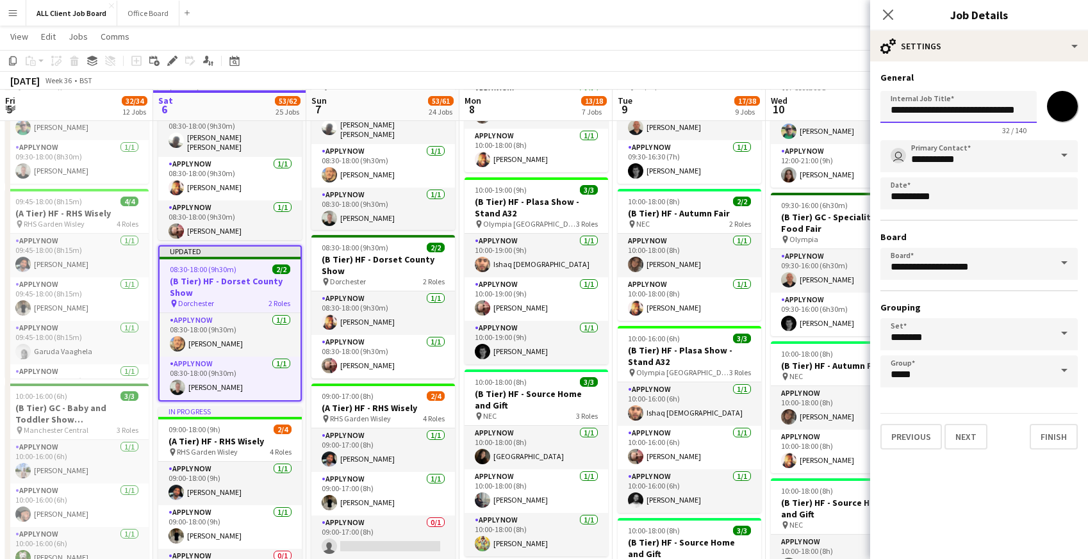
click at [1031, 111] on input "**********" at bounding box center [958, 107] width 156 height 32
type input "**********"
click at [1058, 112] on input "*******" at bounding box center [1062, 106] width 46 height 46
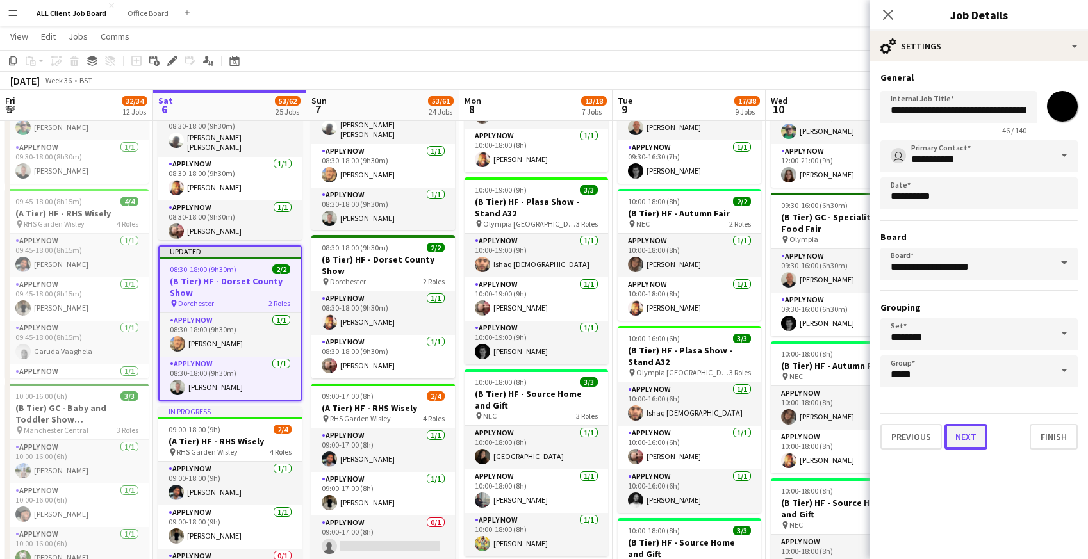
type input "*******"
click at [968, 440] on button "Next" at bounding box center [965, 437] width 43 height 26
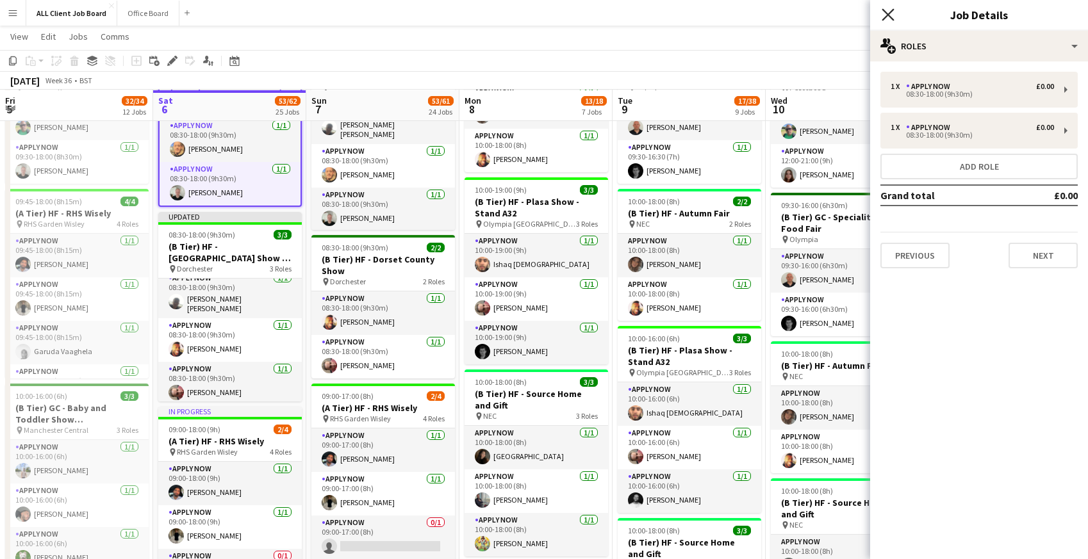
click at [887, 17] on icon "Close pop-in" at bounding box center [888, 14] width 12 height 12
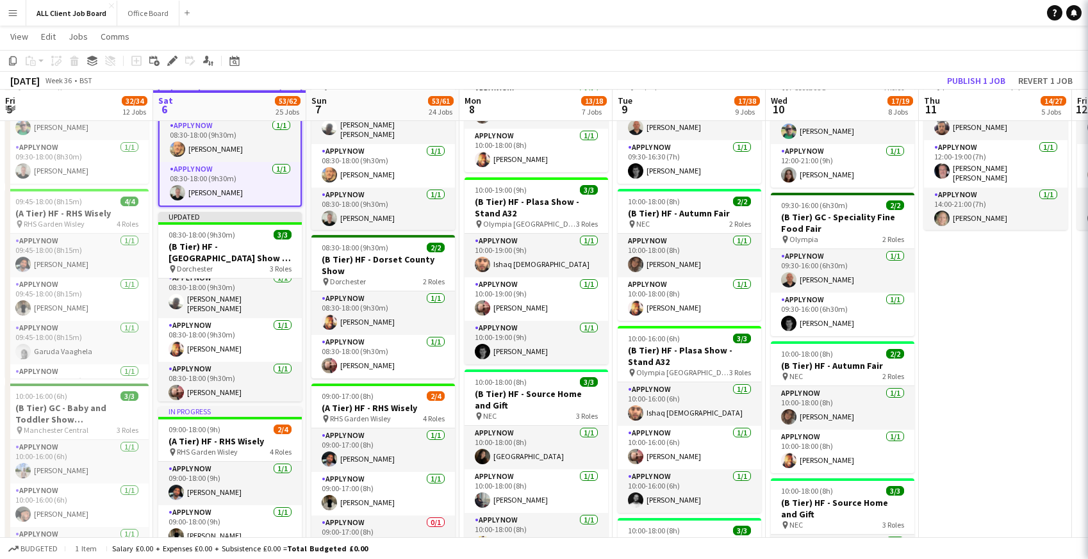
click at [874, 15] on app-navbar "Menu Boards Boards Boards All jobs Status Workforce Workforce My Workforce Recr…" at bounding box center [544, 13] width 1088 height 26
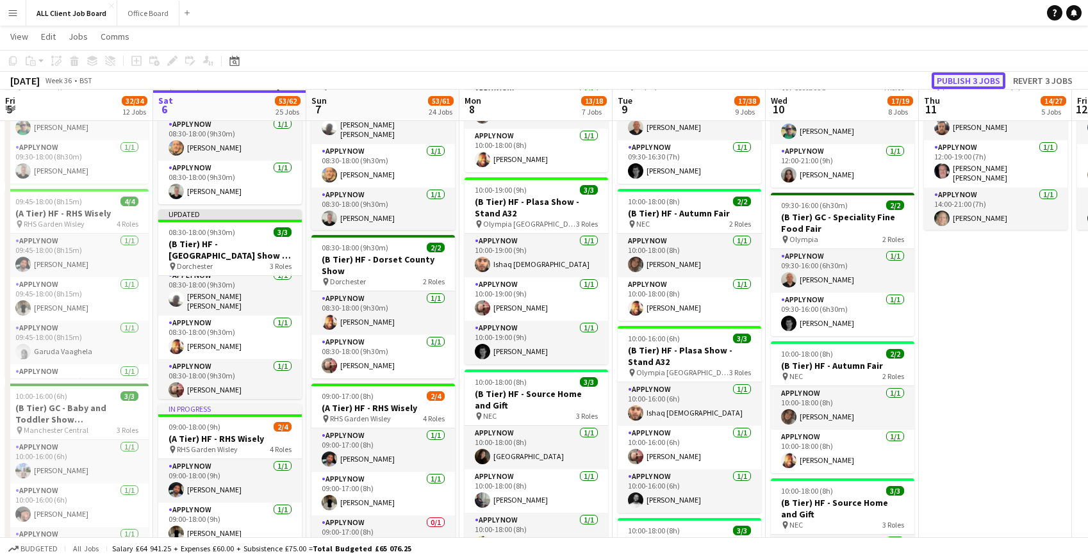
click at [977, 82] on button "Publish 3 jobs" at bounding box center [969, 80] width 74 height 17
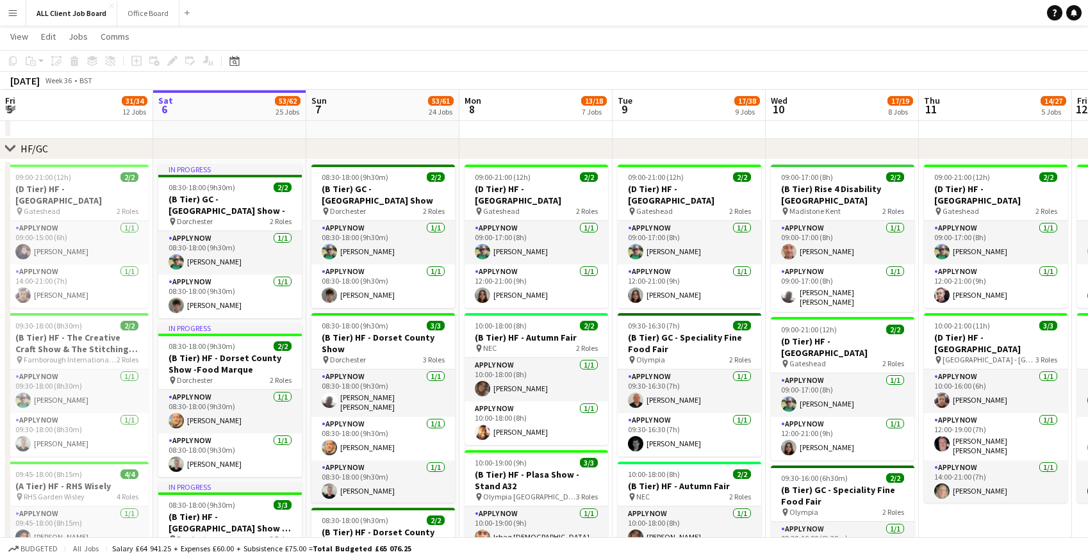
scroll to position [459, 0]
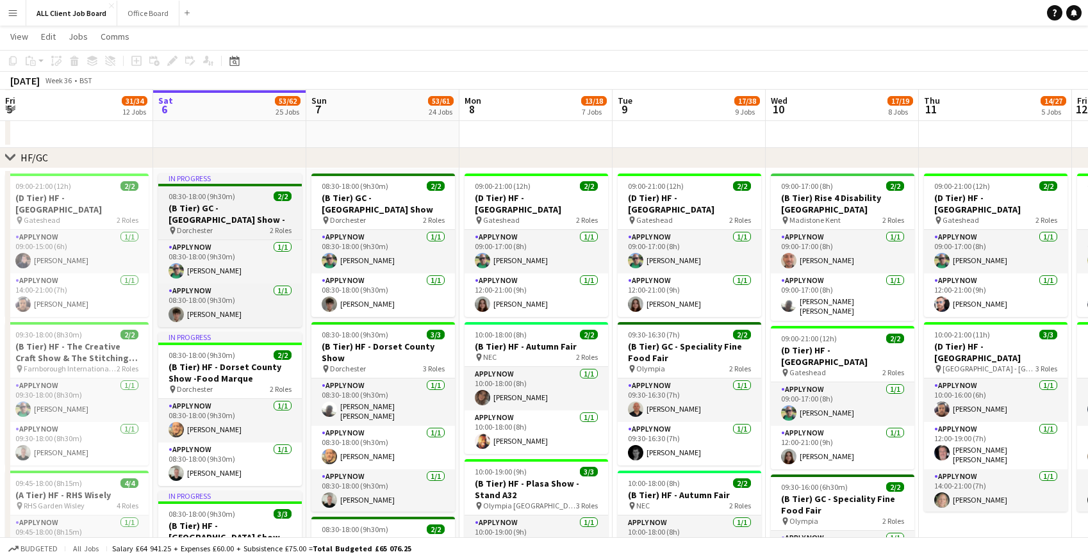
click at [220, 211] on h3 "(B Tier) GC - Dorset County Show -" at bounding box center [230, 213] width 144 height 23
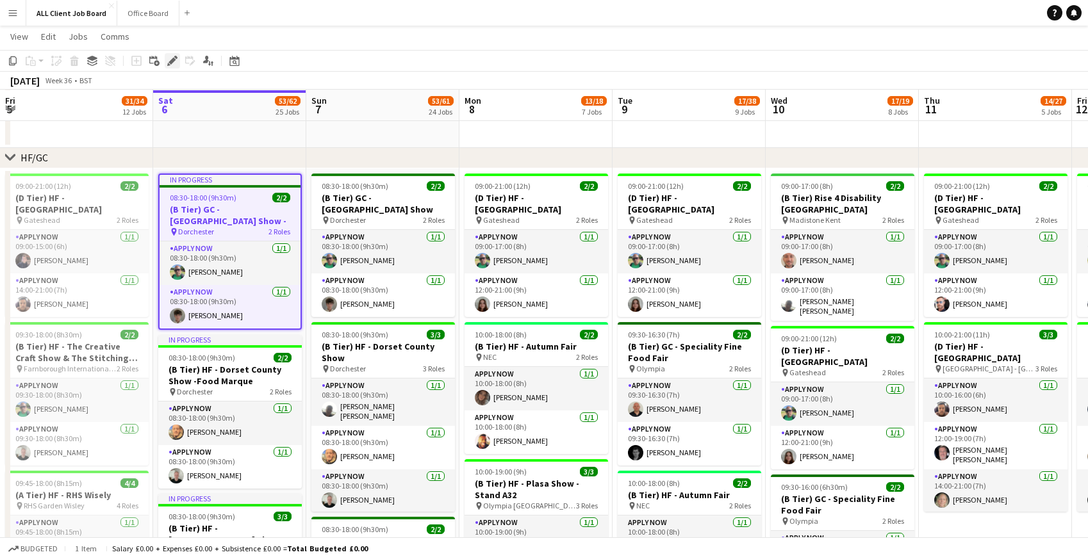
click at [172, 57] on icon "Edit" at bounding box center [172, 61] width 10 height 10
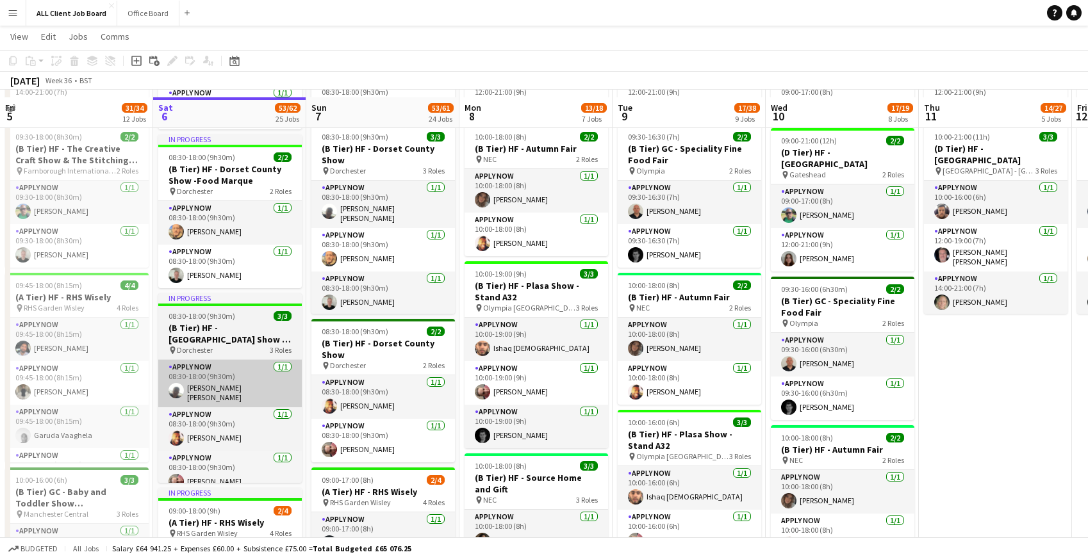
scroll to position [655, 0]
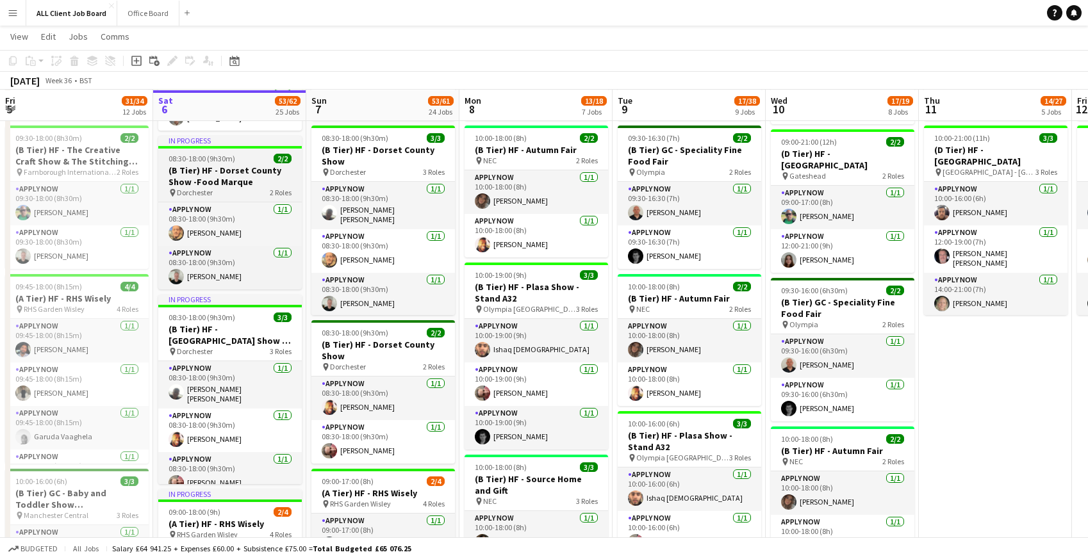
click at [216, 168] on h3 "(B Tier) HF - Dorset County Show -Food Marque" at bounding box center [230, 176] width 144 height 23
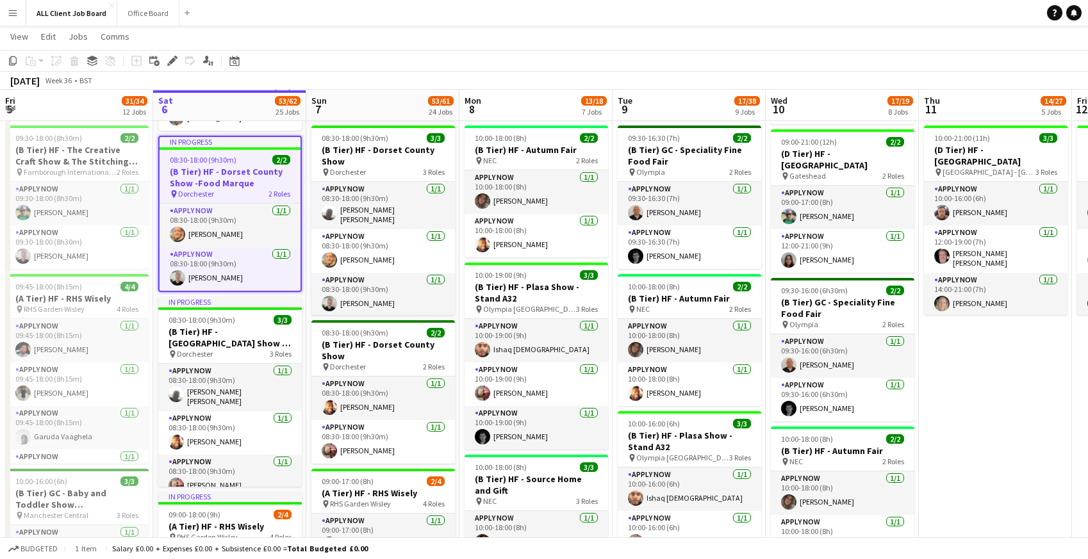
click at [216, 168] on h3 "(B Tier) HF - Dorset County Show -Food Marque" at bounding box center [230, 177] width 141 height 23
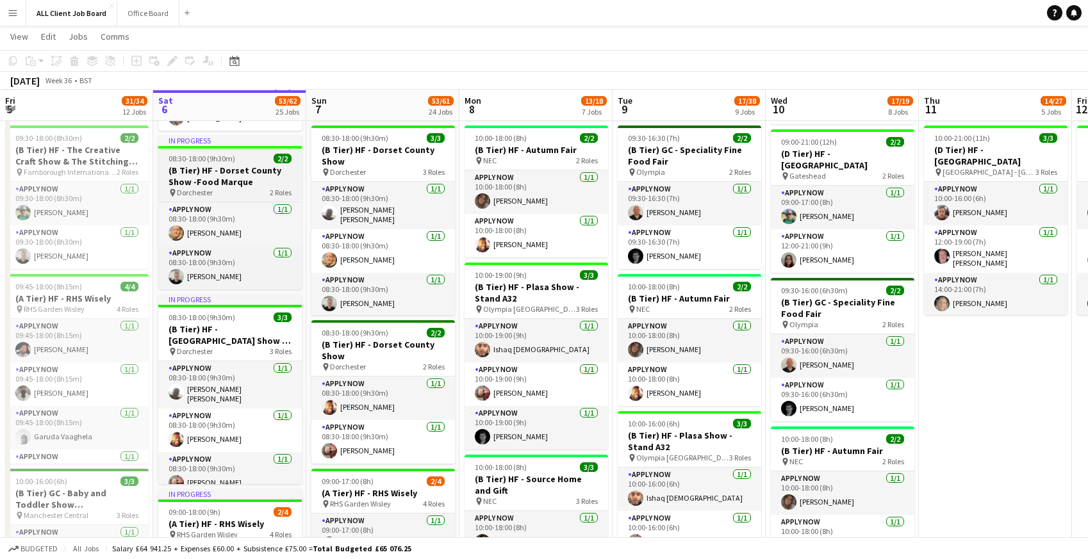
click at [216, 168] on h3 "(B Tier) HF - Dorset County Show -Food Marque" at bounding box center [230, 176] width 144 height 23
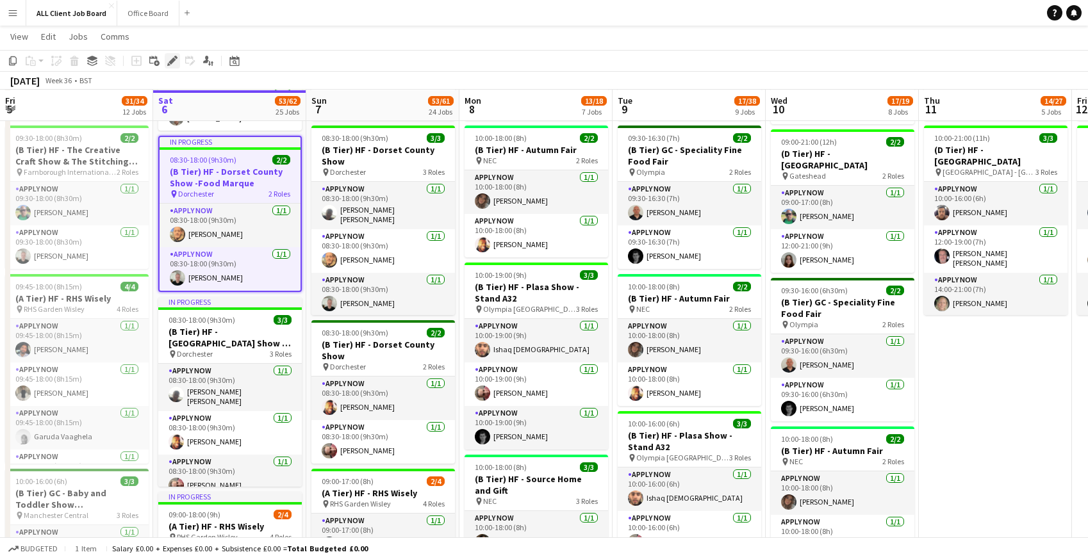
click at [174, 63] on icon "Edit" at bounding box center [172, 61] width 10 height 10
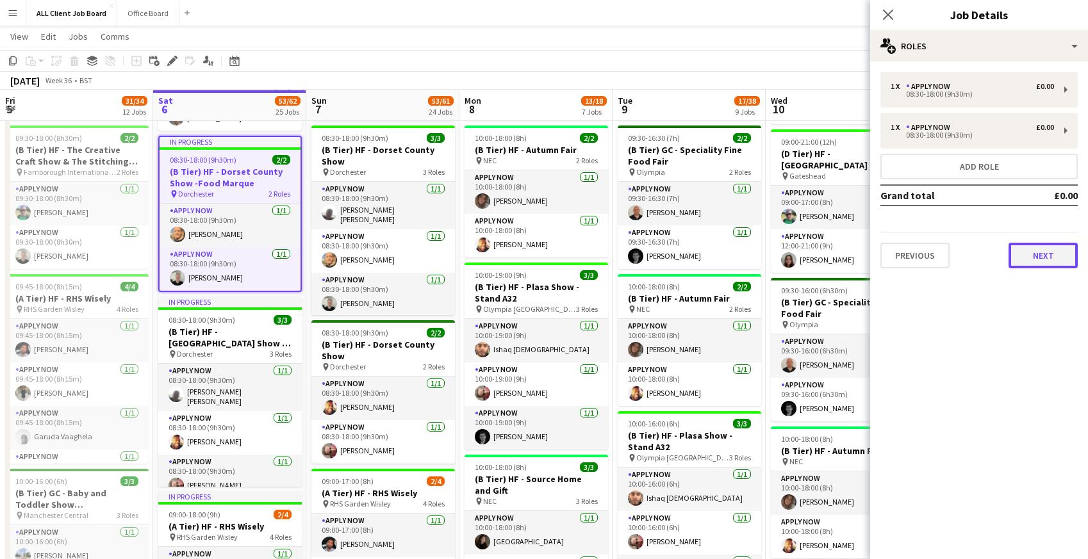
click at [1045, 258] on button "Next" at bounding box center [1042, 256] width 69 height 26
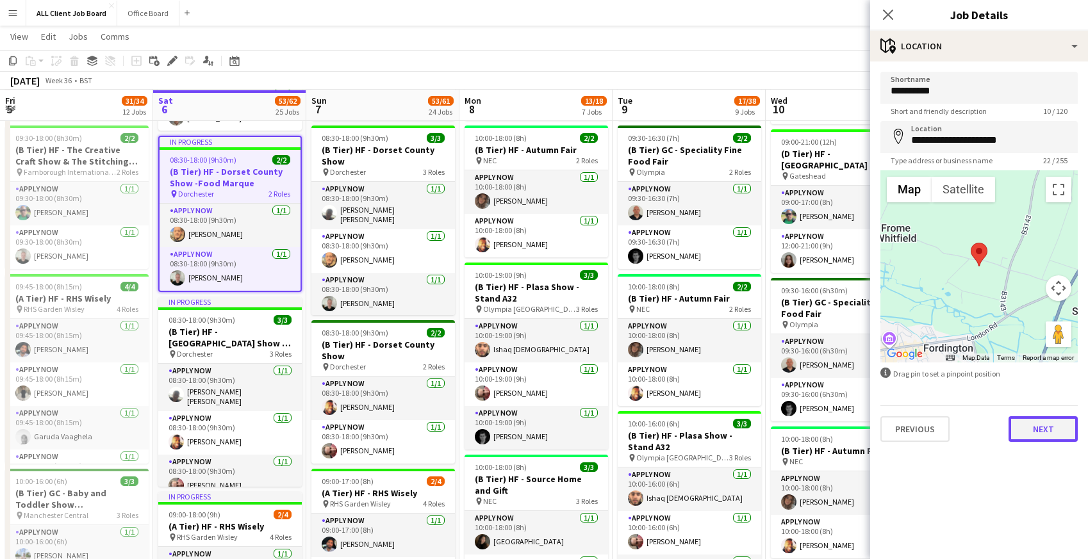
click at [1055, 432] on button "Next" at bounding box center [1042, 429] width 69 height 26
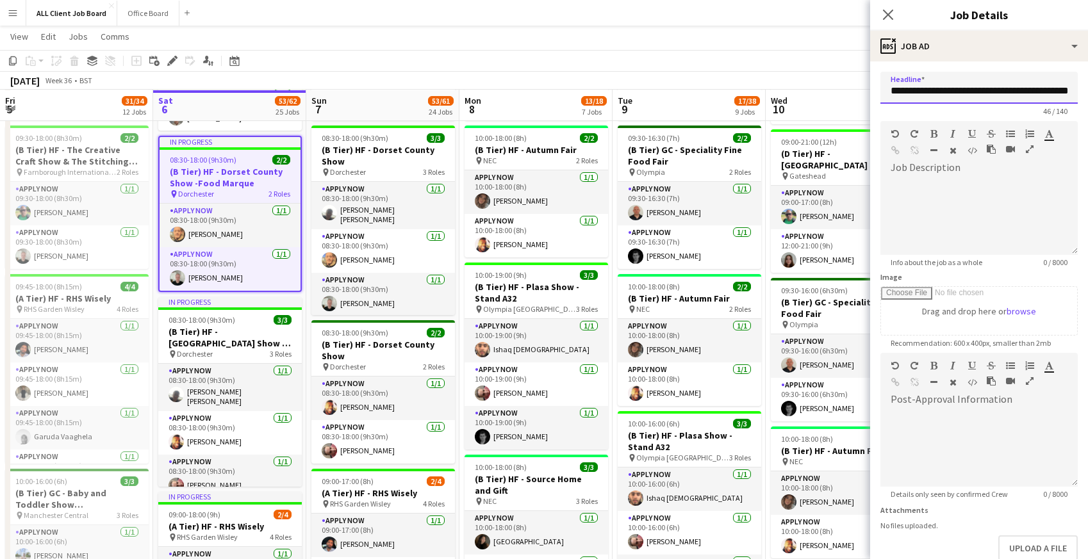
scroll to position [0, 26]
drag, startPoint x: 1038, startPoint y: 92, endPoint x: 1095, endPoint y: 94, distance: 57.1
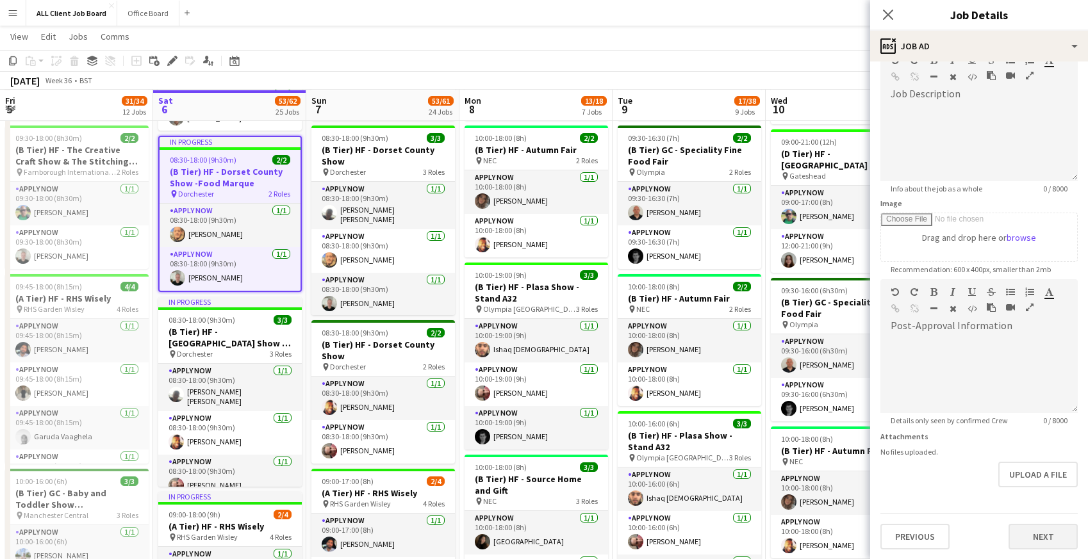
type input "**********"
click at [1030, 527] on button "Next" at bounding box center [1042, 537] width 69 height 26
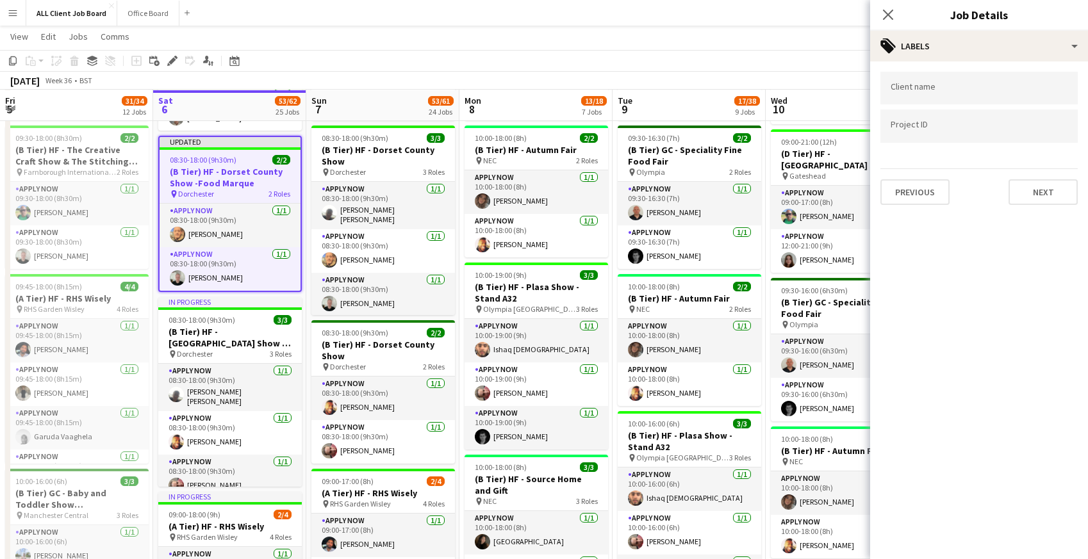
scroll to position [0, 0]
click at [1035, 192] on button "Next" at bounding box center [1042, 192] width 69 height 26
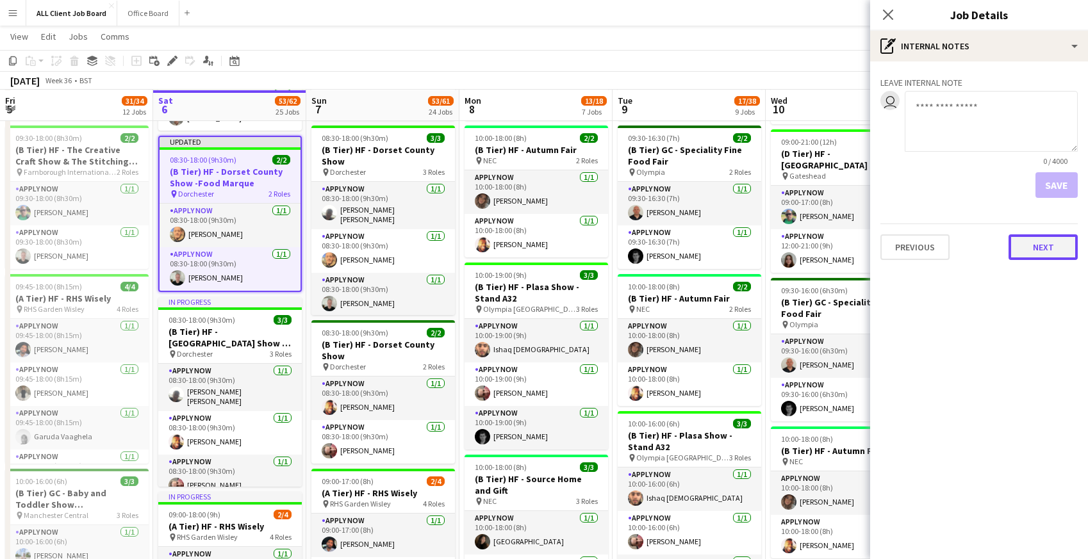
click at [1041, 248] on button "Next" at bounding box center [1042, 247] width 69 height 26
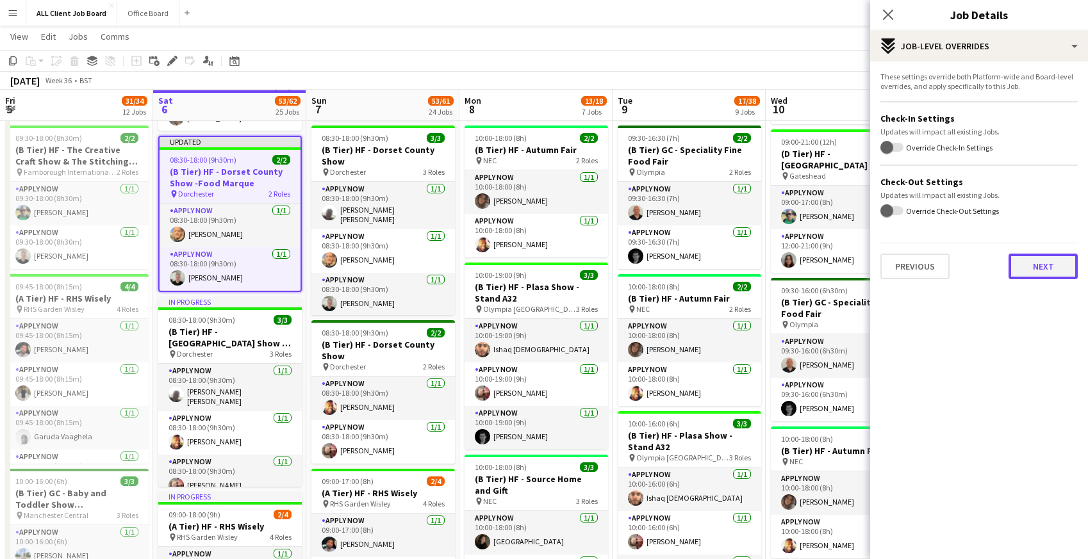
click at [1043, 274] on button "Next" at bounding box center [1042, 267] width 69 height 26
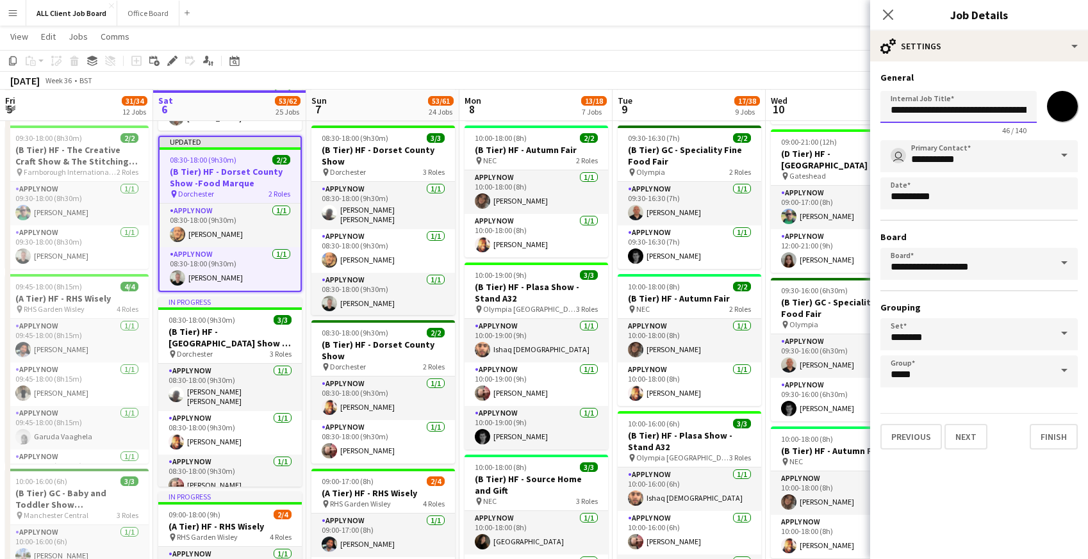
click at [1031, 110] on input "**********" at bounding box center [958, 107] width 156 height 32
type input "**********"
click at [966, 436] on button "Next" at bounding box center [965, 437] width 43 height 26
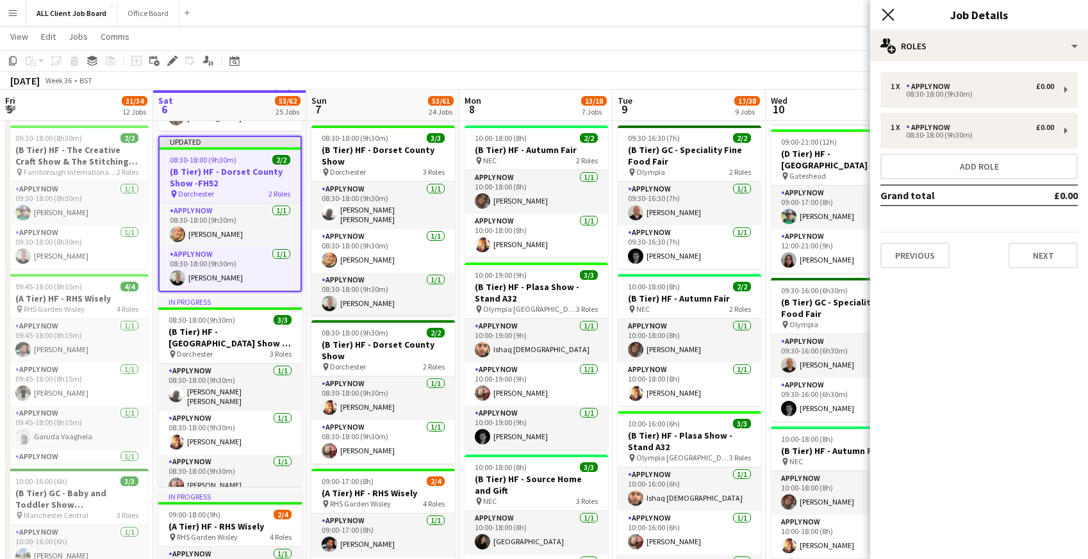
click at [887, 19] on icon "Close pop-in" at bounding box center [888, 14] width 12 height 12
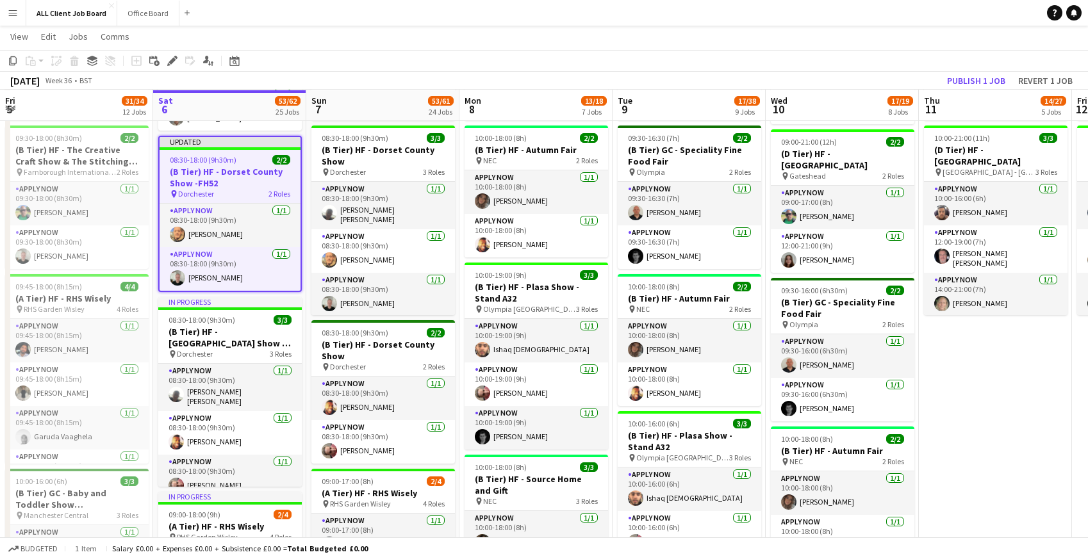
click at [848, 13] on app-navbar "Menu Boards Boards Boards All jobs Status Workforce Workforce My Workforce Recr…" at bounding box center [544, 13] width 1088 height 26
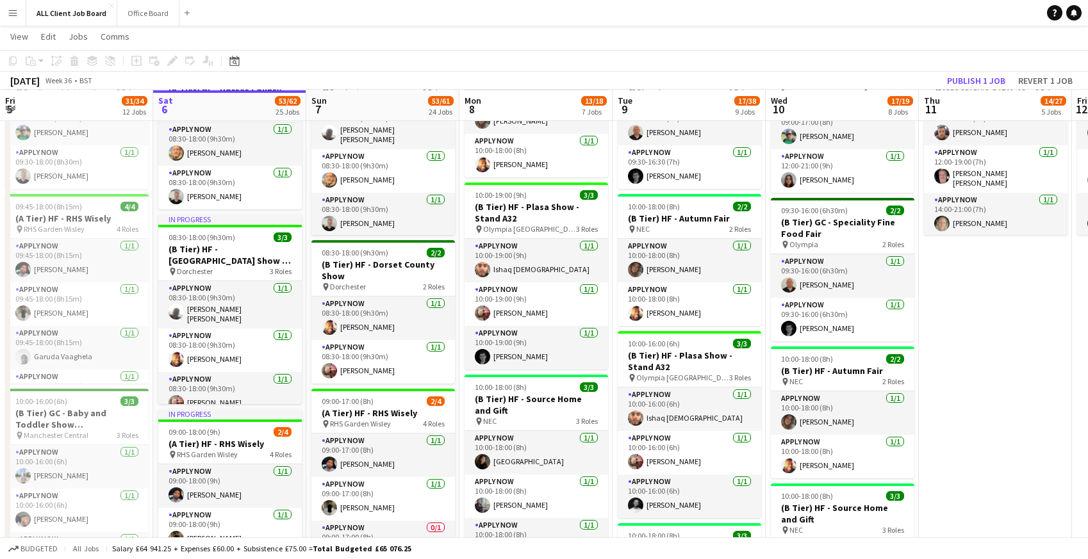
scroll to position [735, 0]
click at [181, 256] on h3 "(B Tier) HF - Dorset County Show - Avenue B" at bounding box center [230, 255] width 144 height 23
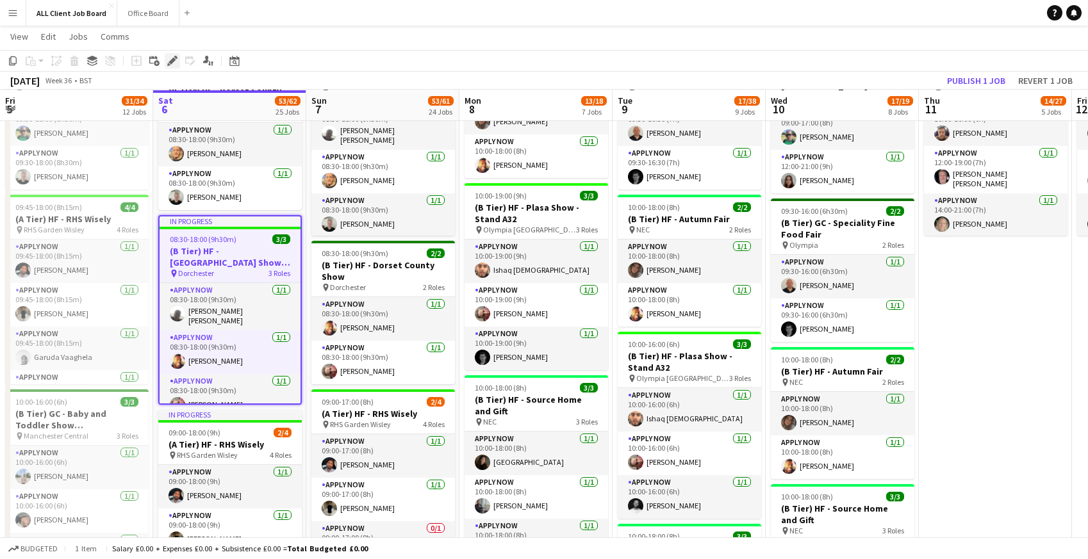
click at [170, 64] on icon "Edit" at bounding box center [172, 61] width 10 height 10
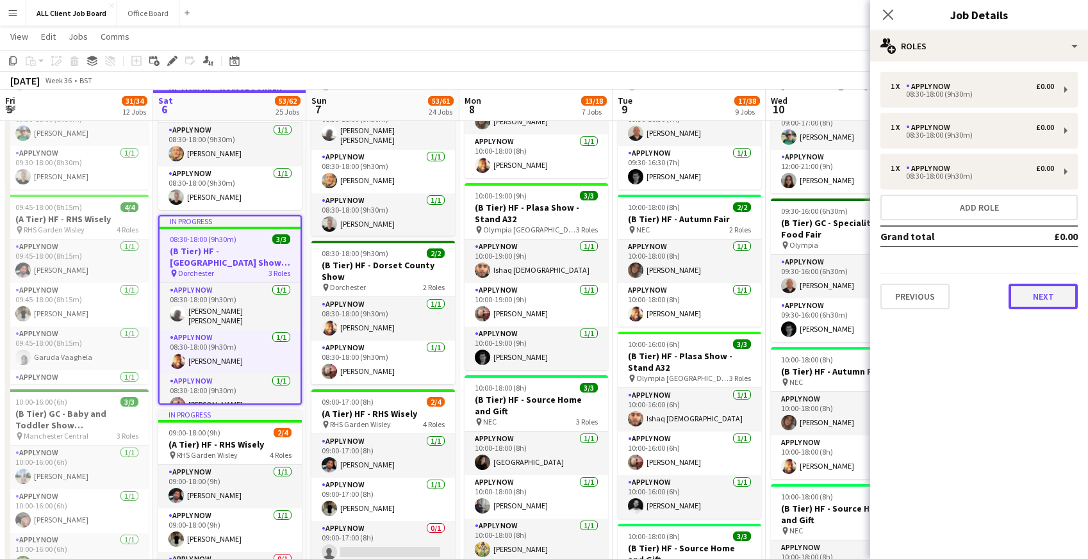
click at [1049, 297] on button "Next" at bounding box center [1042, 297] width 69 height 26
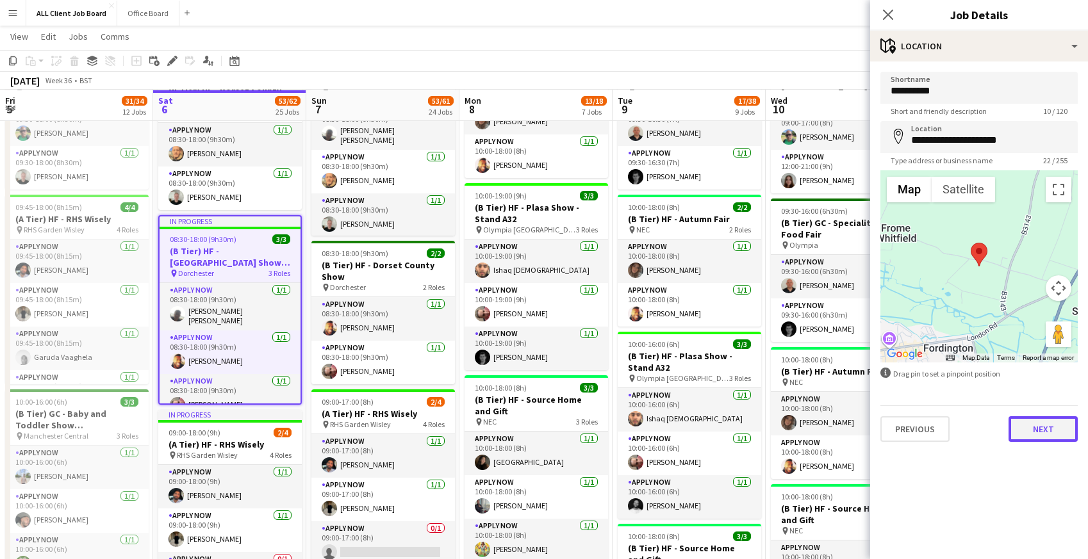
click at [1037, 427] on button "Next" at bounding box center [1042, 429] width 69 height 26
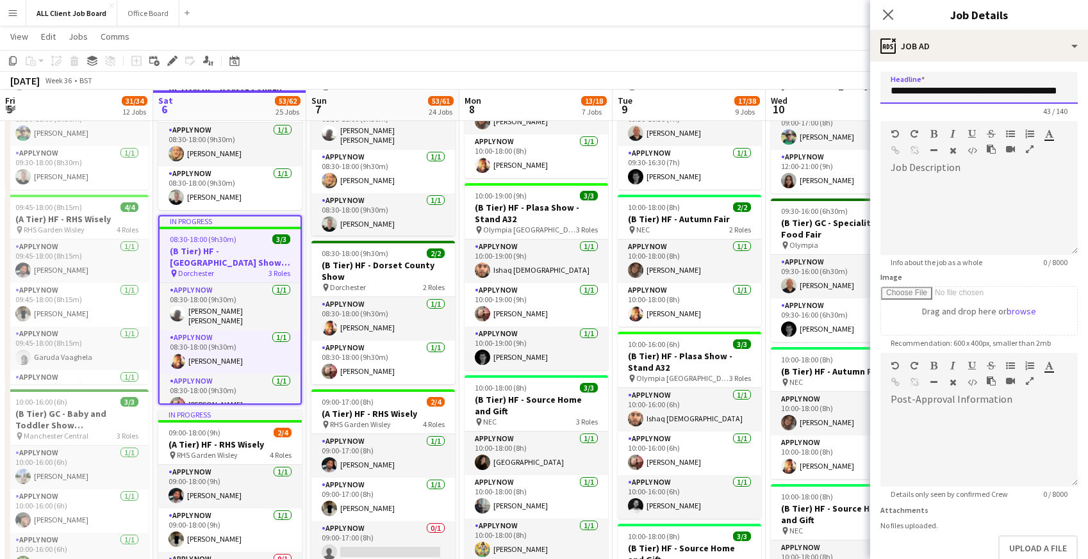
scroll to position [0, 9]
drag, startPoint x: 1038, startPoint y: 90, endPoint x: 1093, endPoint y: 88, distance: 54.5
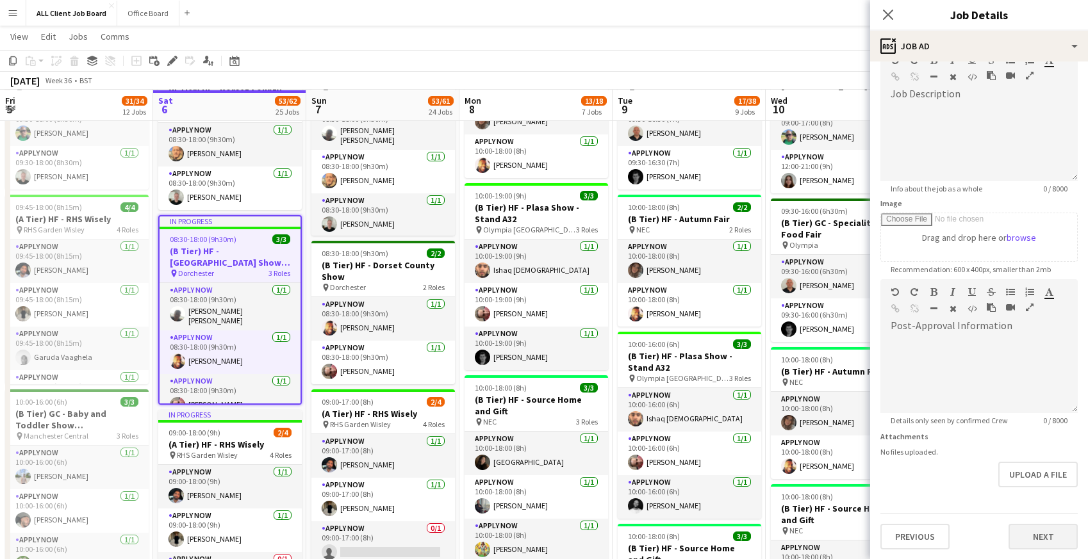
type input "**********"
click at [1039, 536] on button "Next" at bounding box center [1042, 537] width 69 height 26
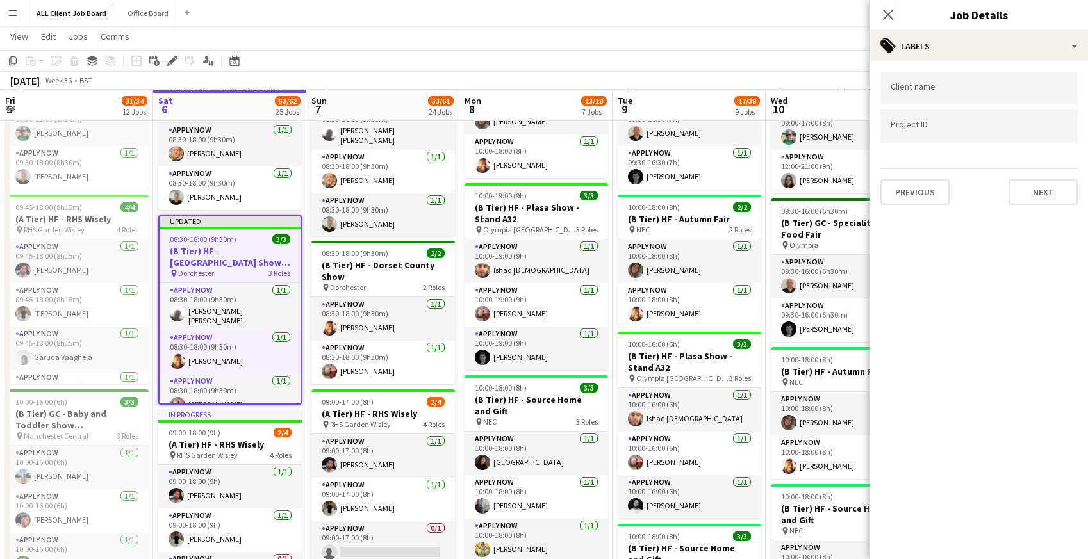
scroll to position [0, 0]
click at [1021, 198] on button "Next" at bounding box center [1042, 192] width 69 height 26
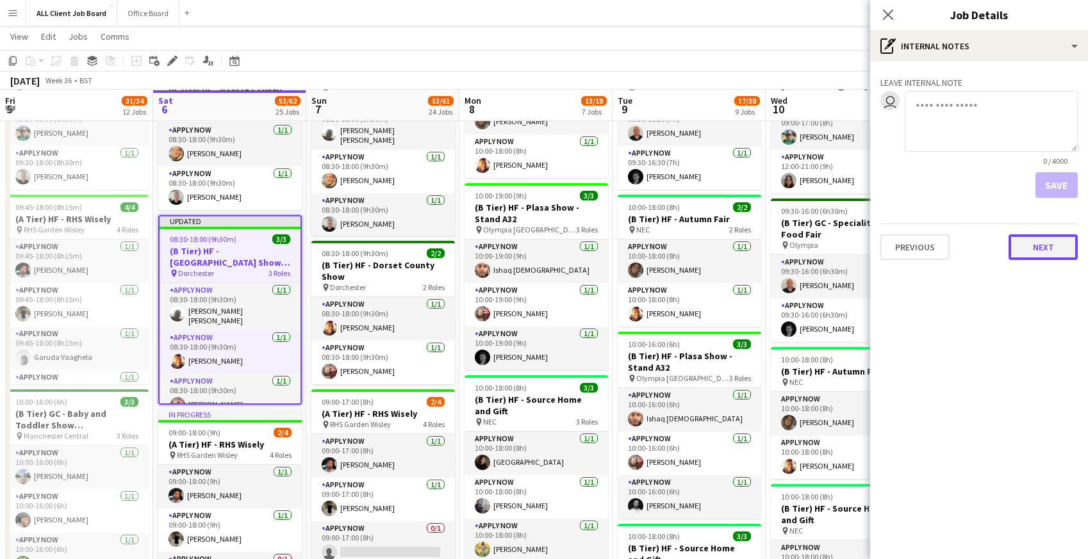
click at [1023, 247] on button "Next" at bounding box center [1042, 247] width 69 height 26
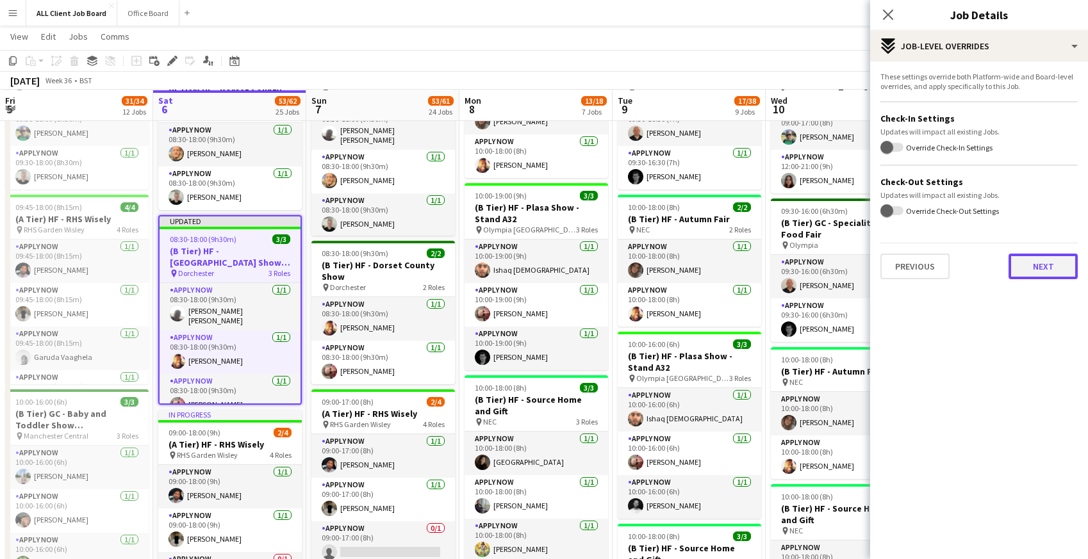
click at [1027, 277] on button "Next" at bounding box center [1042, 267] width 69 height 26
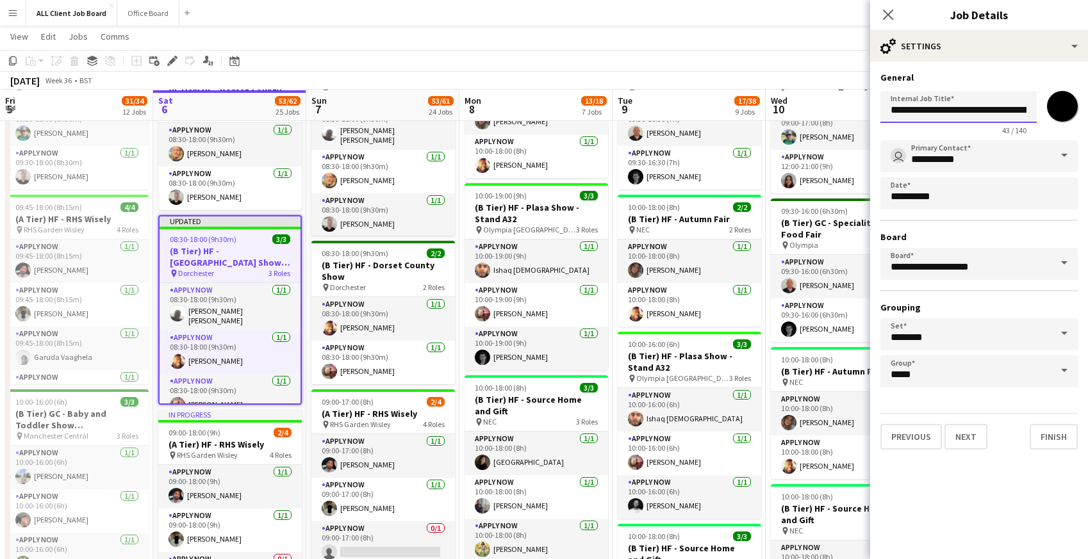
click at [1035, 109] on input "**********" at bounding box center [958, 107] width 156 height 32
click at [1028, 109] on input "**********" at bounding box center [958, 107] width 156 height 32
drag, startPoint x: 985, startPoint y: 109, endPoint x: 1053, endPoint y: 109, distance: 67.3
click at [1053, 109] on div "**********" at bounding box center [978, 110] width 197 height 49
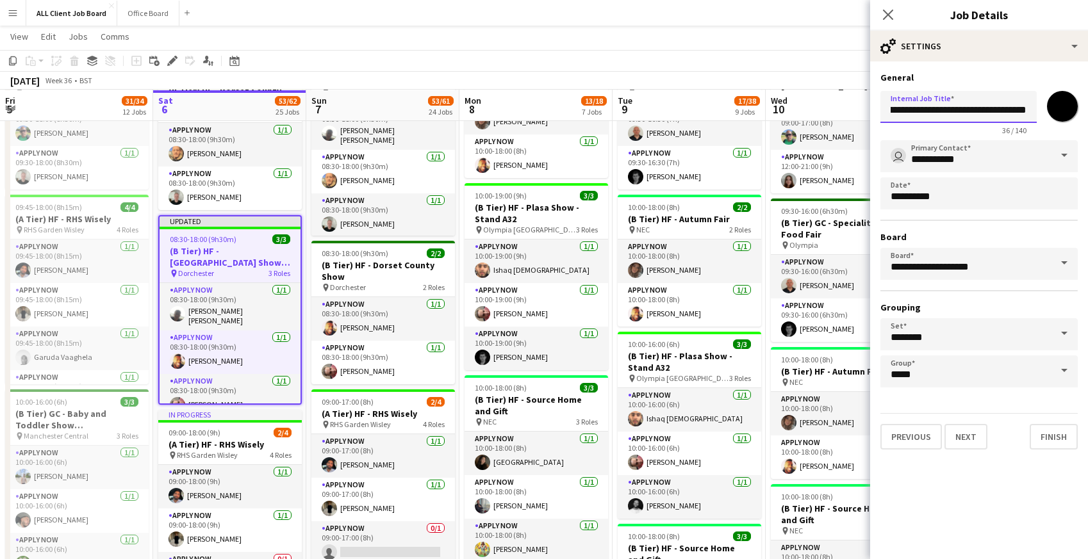
scroll to position [0, 27]
type input "**********"
click at [976, 445] on button "Next" at bounding box center [965, 437] width 43 height 26
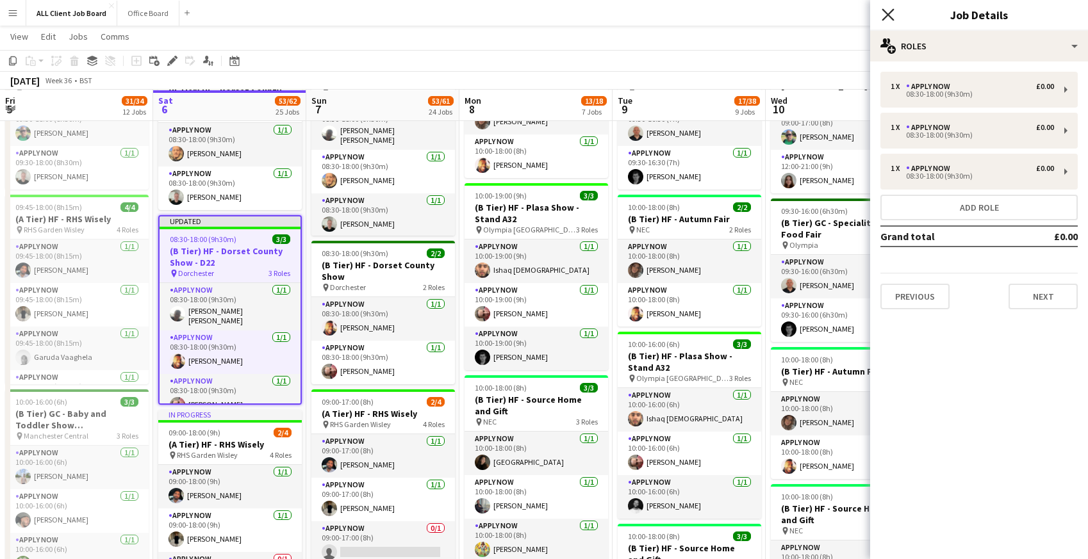
click at [885, 13] on icon "Close pop-in" at bounding box center [888, 14] width 12 height 12
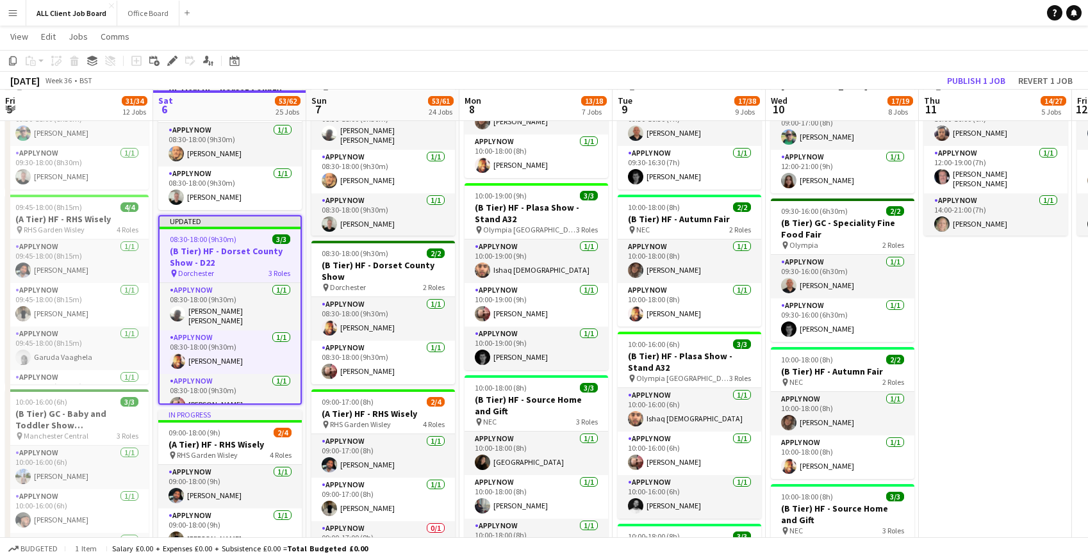
click at [871, 11] on app-navbar "Menu Boards Boards Boards All jobs Status Workforce Workforce My Workforce Recr…" at bounding box center [544, 13] width 1088 height 26
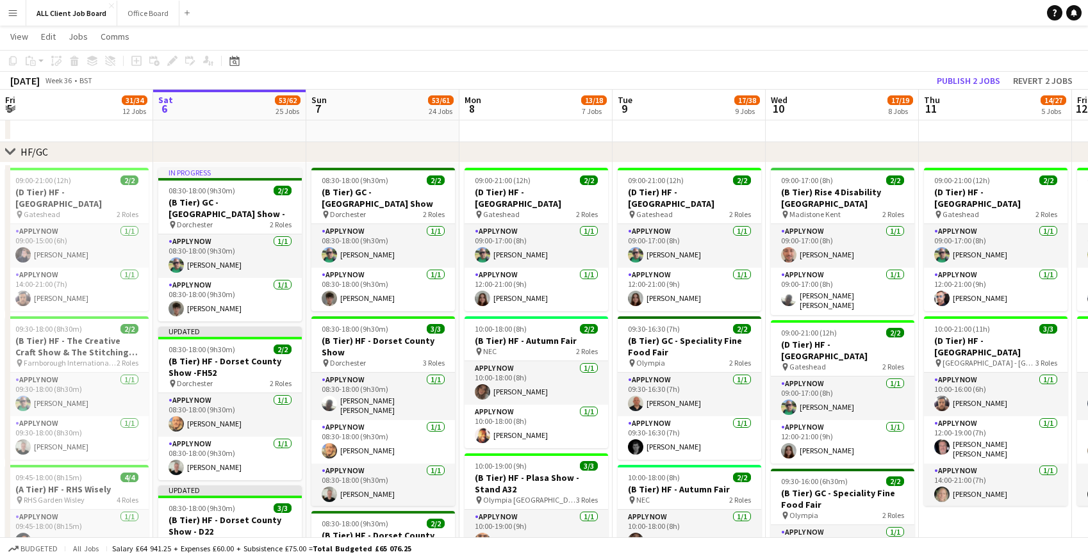
scroll to position [464, 0]
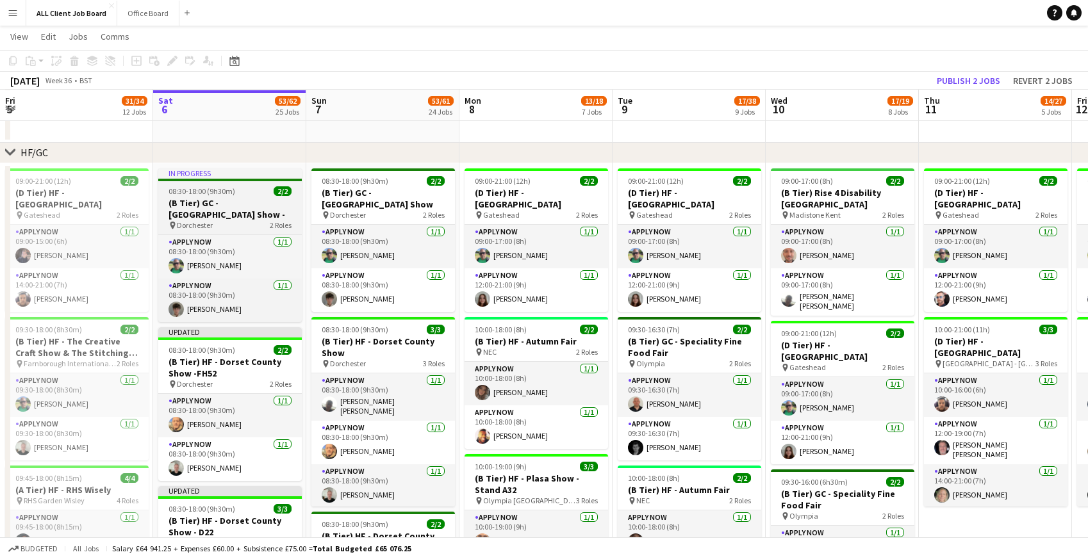
click at [227, 204] on h3 "(B Tier) GC - Dorset County Show -" at bounding box center [230, 208] width 144 height 23
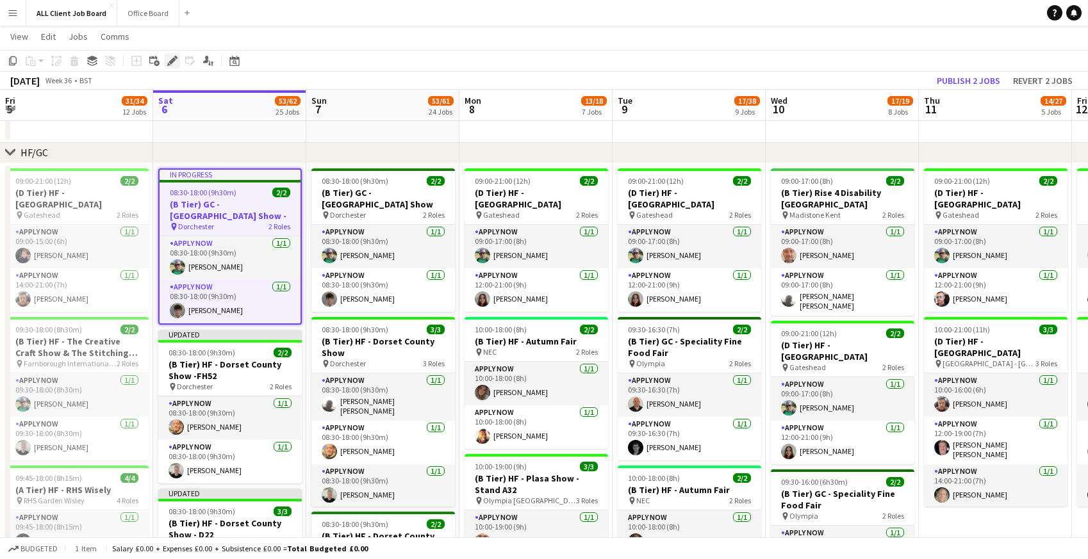
click at [172, 59] on icon at bounding box center [171, 61] width 7 height 7
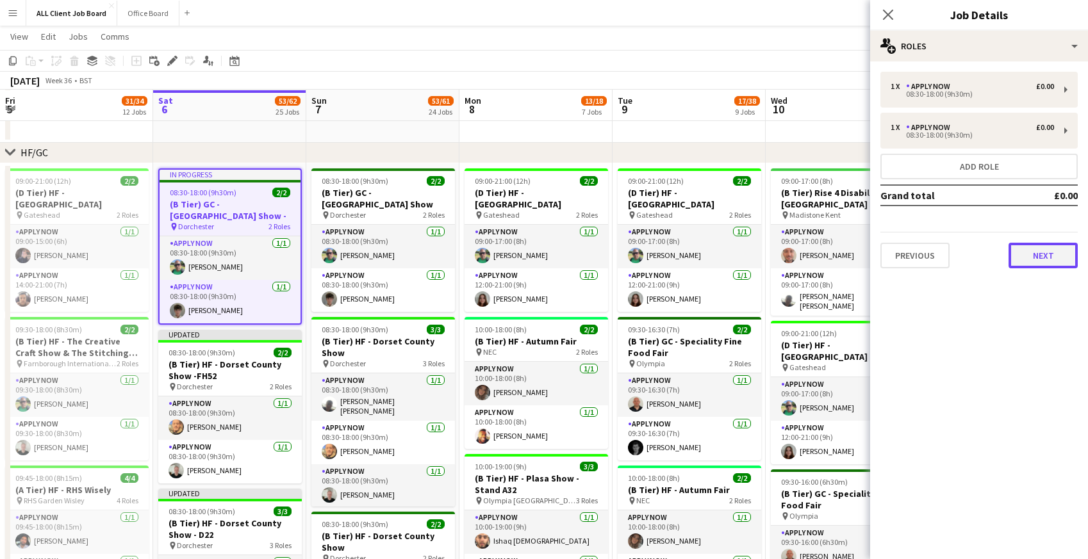
click at [1039, 258] on button "Next" at bounding box center [1042, 256] width 69 height 26
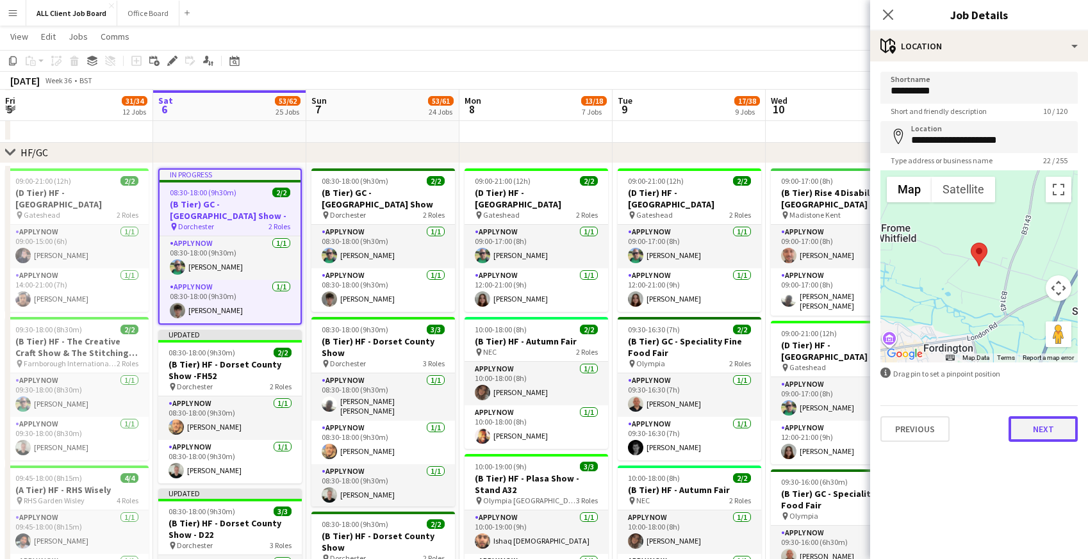
click at [1044, 429] on button "Next" at bounding box center [1042, 429] width 69 height 26
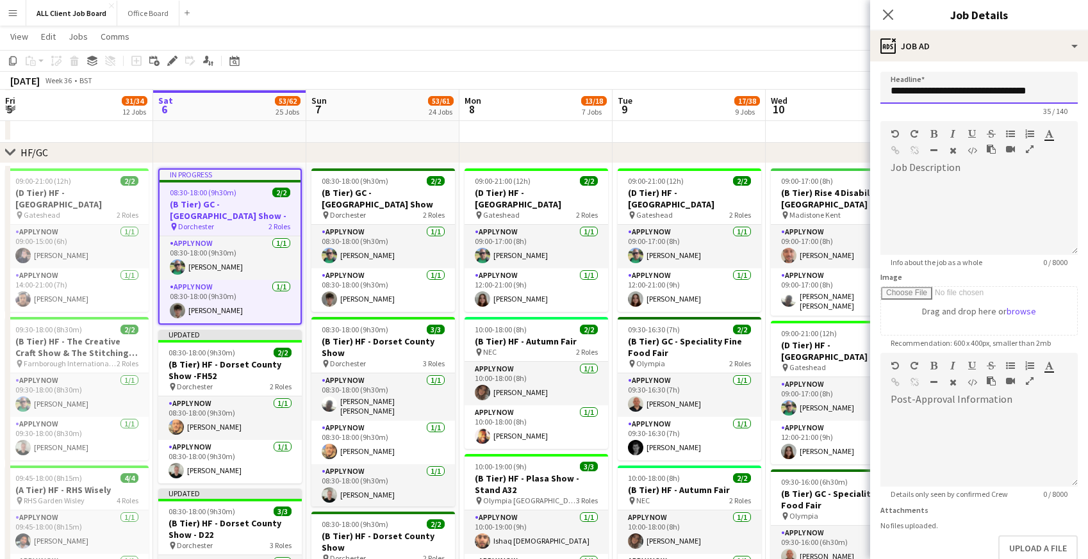
click at [1044, 86] on input "**********" at bounding box center [978, 88] width 197 height 32
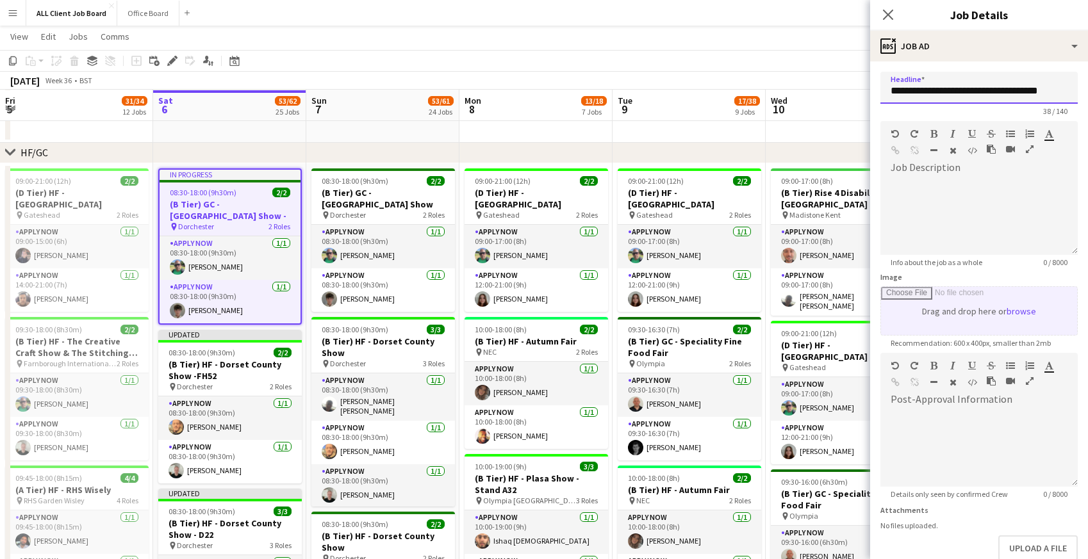
scroll to position [74, 0]
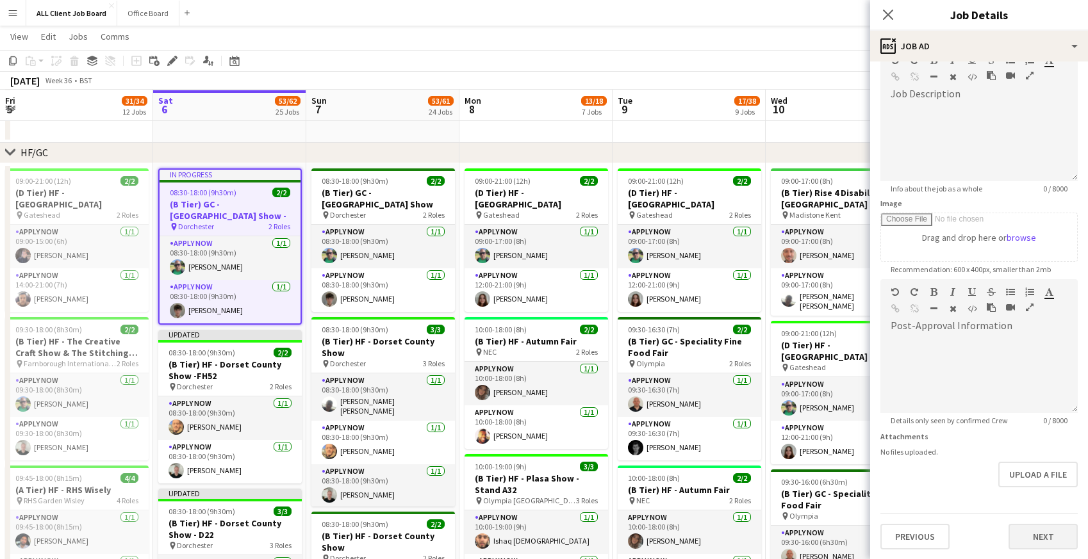
type input "**********"
click at [1019, 539] on button "Next" at bounding box center [1042, 537] width 69 height 26
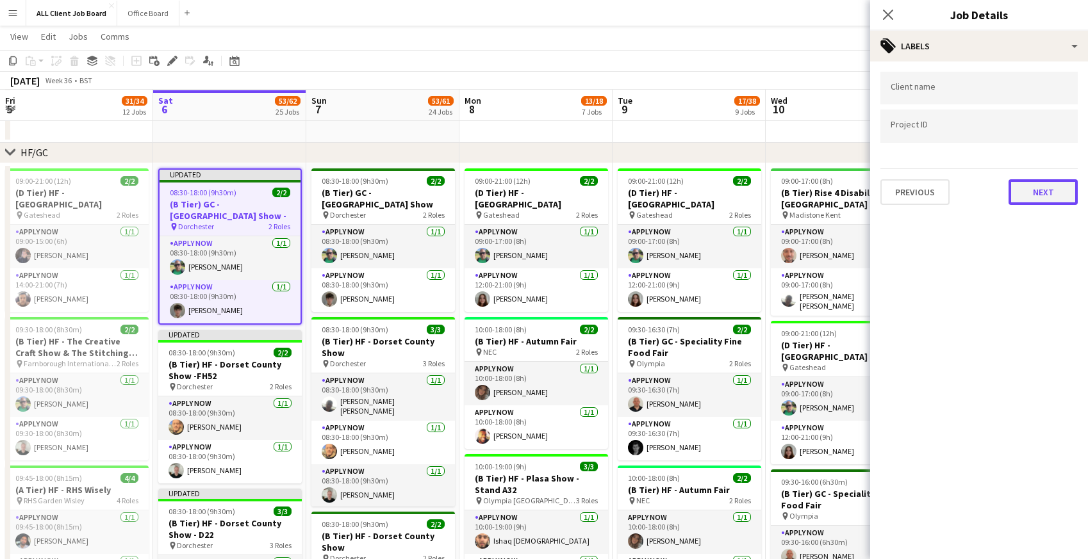
click at [1056, 193] on button "Next" at bounding box center [1042, 192] width 69 height 26
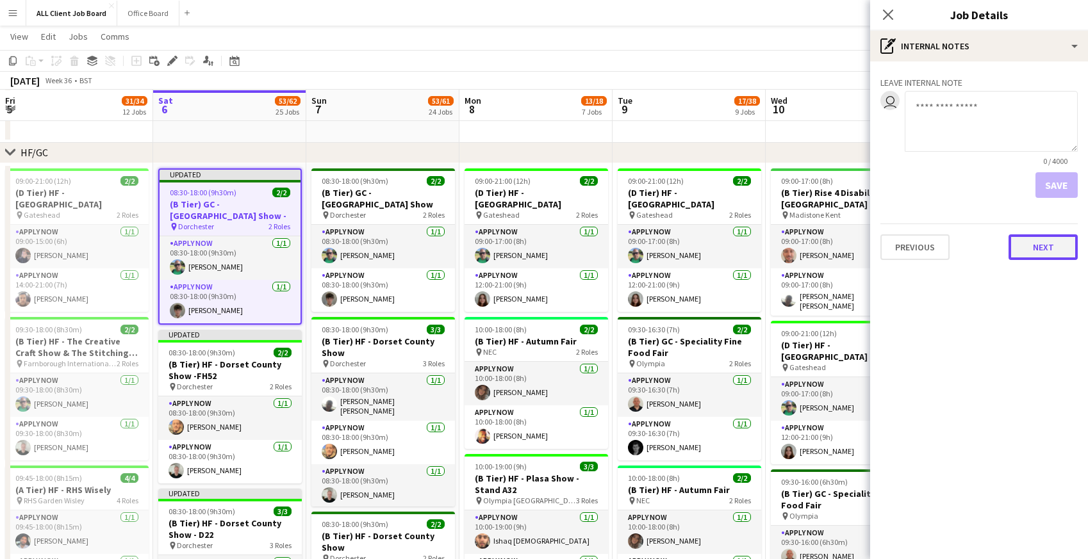
click at [1033, 243] on button "Next" at bounding box center [1042, 247] width 69 height 26
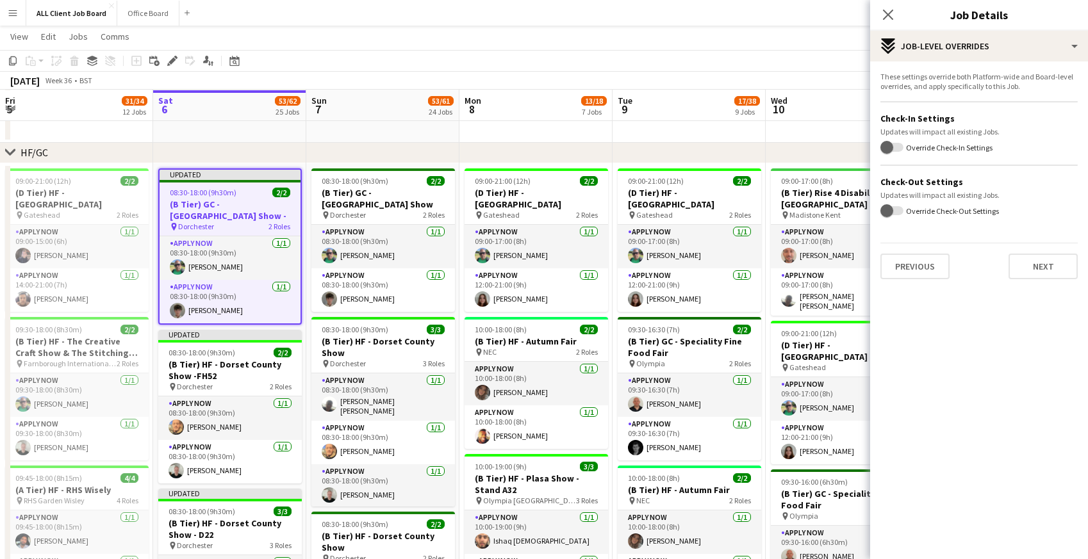
click at [1033, 280] on div "These settings override both Platform-wide and Board-level overrides, and apply…" at bounding box center [979, 176] width 218 height 228
click at [1033, 261] on button "Next" at bounding box center [1042, 267] width 69 height 26
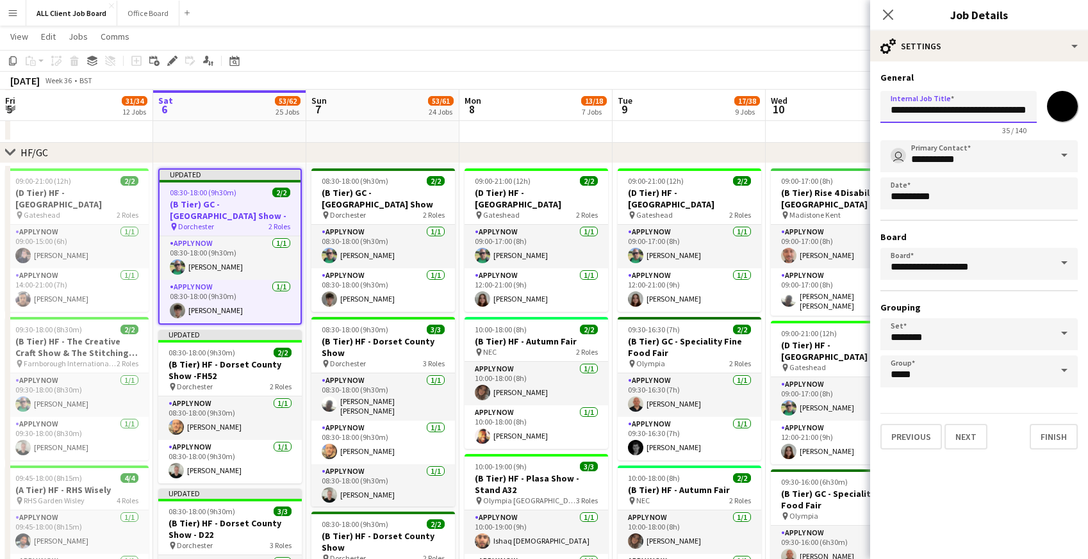
click at [1030, 116] on input "**********" at bounding box center [958, 107] width 156 height 32
click at [1024, 103] on input "**********" at bounding box center [958, 107] width 156 height 32
type input "**********"
click at [959, 436] on button "Next" at bounding box center [965, 437] width 43 height 26
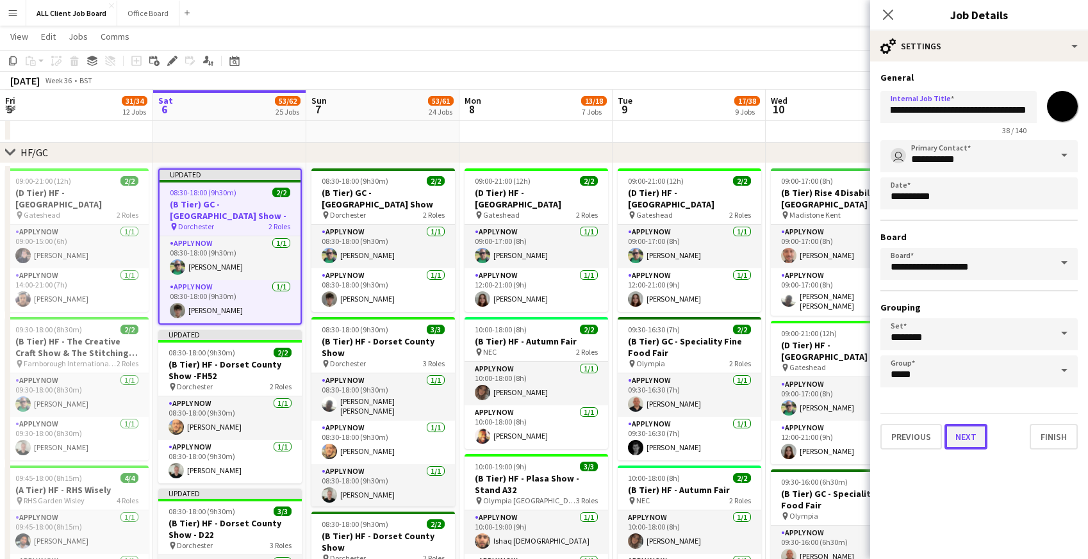
scroll to position [0, 0]
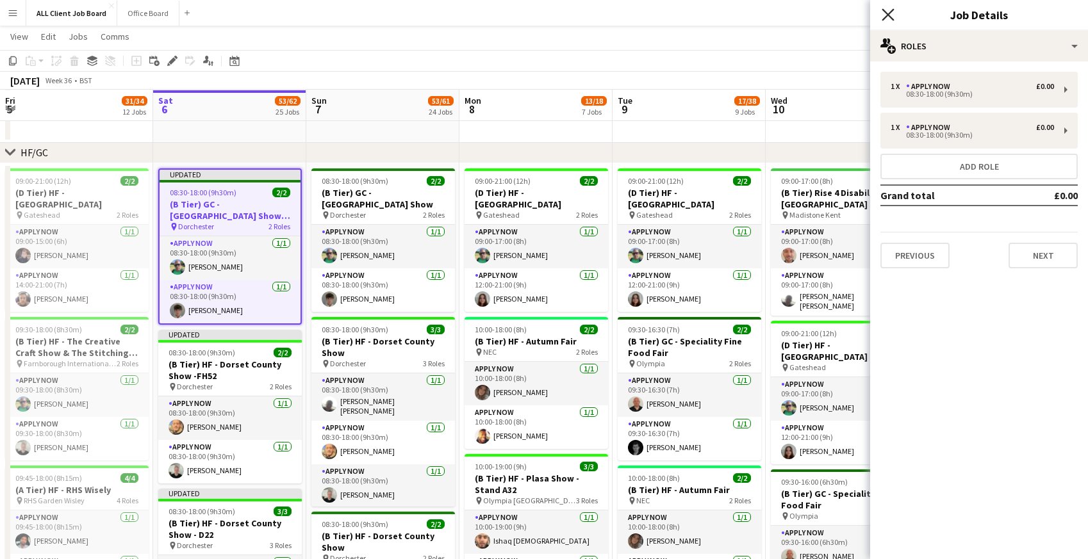
click at [892, 18] on icon at bounding box center [888, 14] width 12 height 12
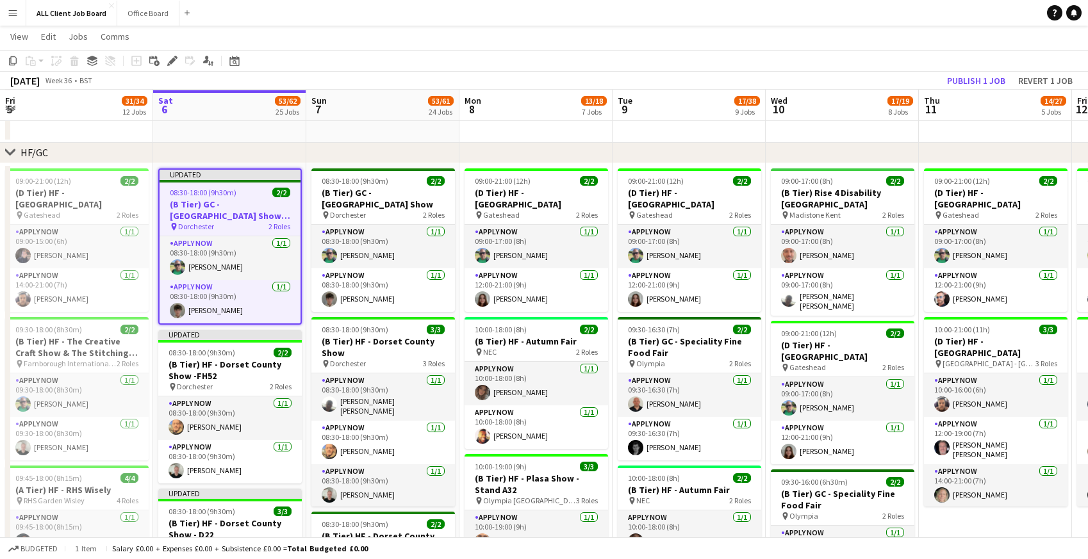
click at [882, 14] on app-navbar "Menu Boards Boards Boards All jobs Status Workforce Workforce My Workforce Recr…" at bounding box center [544, 13] width 1088 height 26
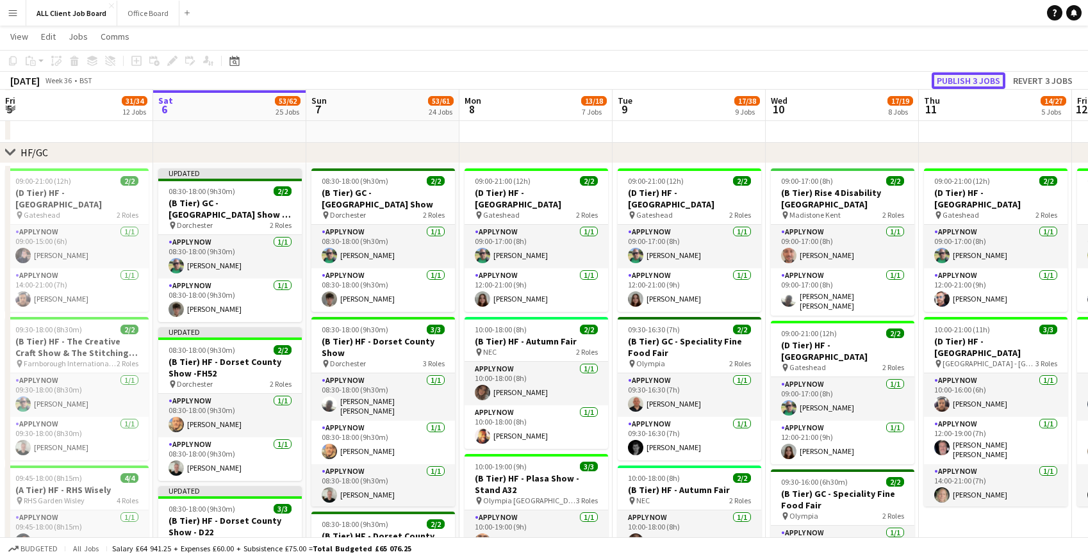
click at [963, 82] on button "Publish 3 jobs" at bounding box center [969, 80] width 74 height 17
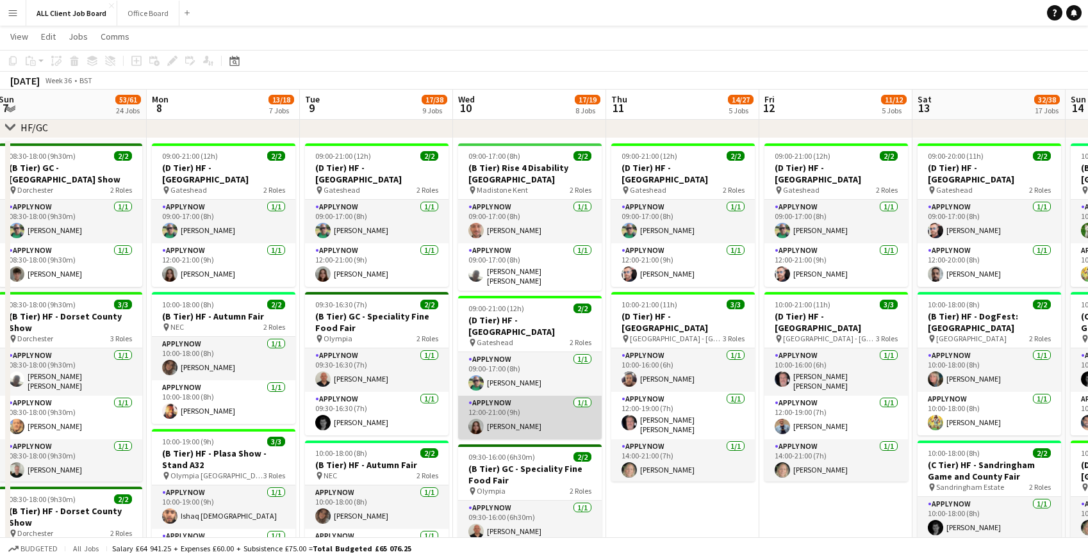
scroll to position [490, 0]
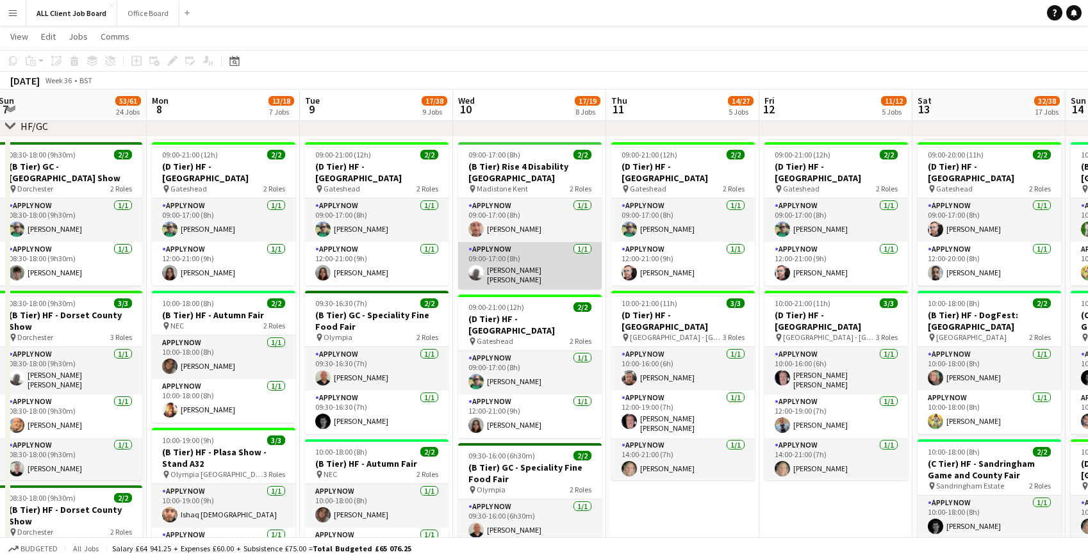
click at [498, 245] on app-card-role "APPLY NOW 1/1 09:00-17:00 (8h) Connor Ledwith" at bounding box center [530, 265] width 144 height 47
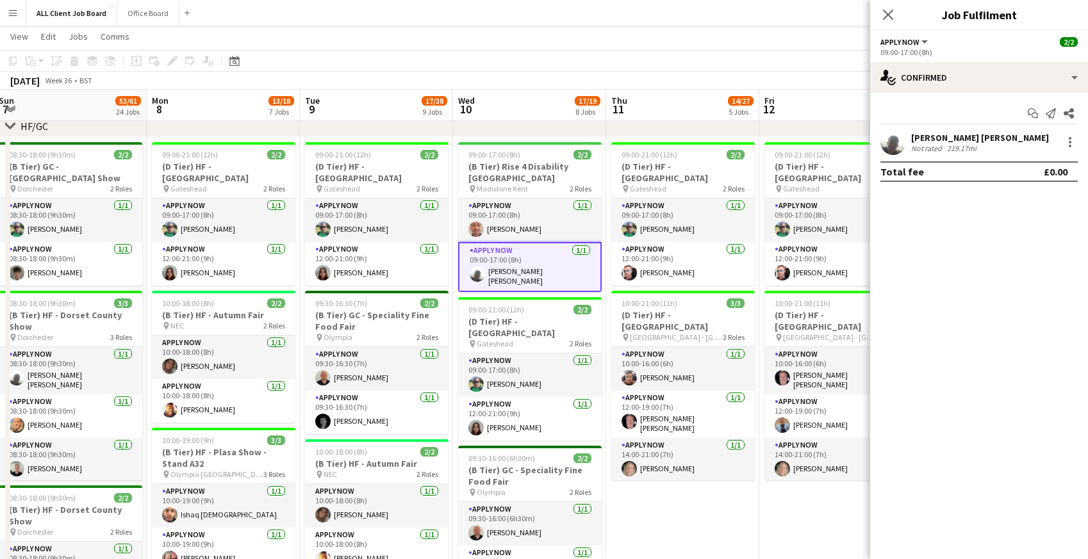
click at [1062, 149] on div at bounding box center [1069, 142] width 18 height 15
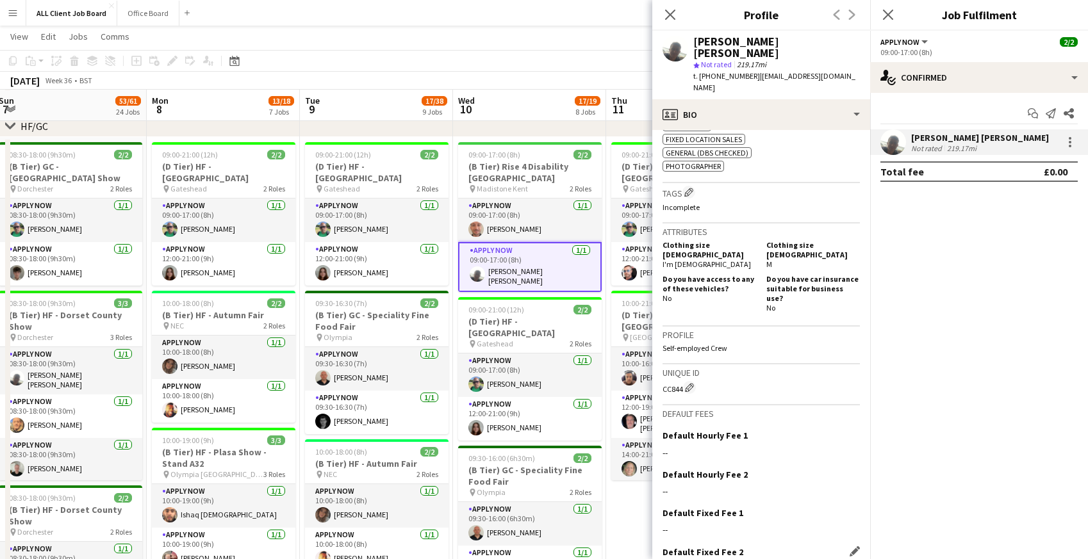
scroll to position [534, 0]
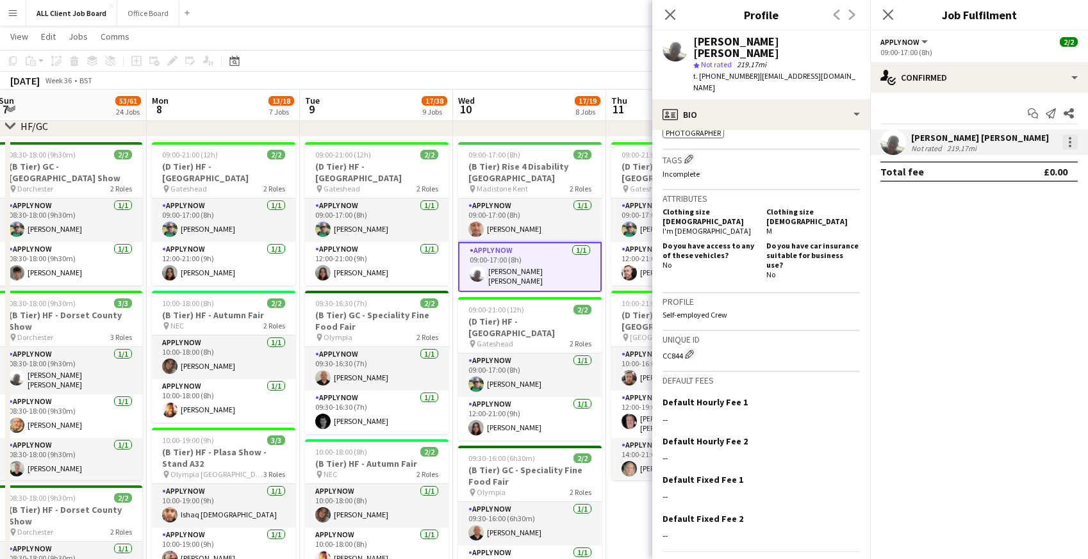
click at [1071, 143] on div at bounding box center [1069, 142] width 15 height 15
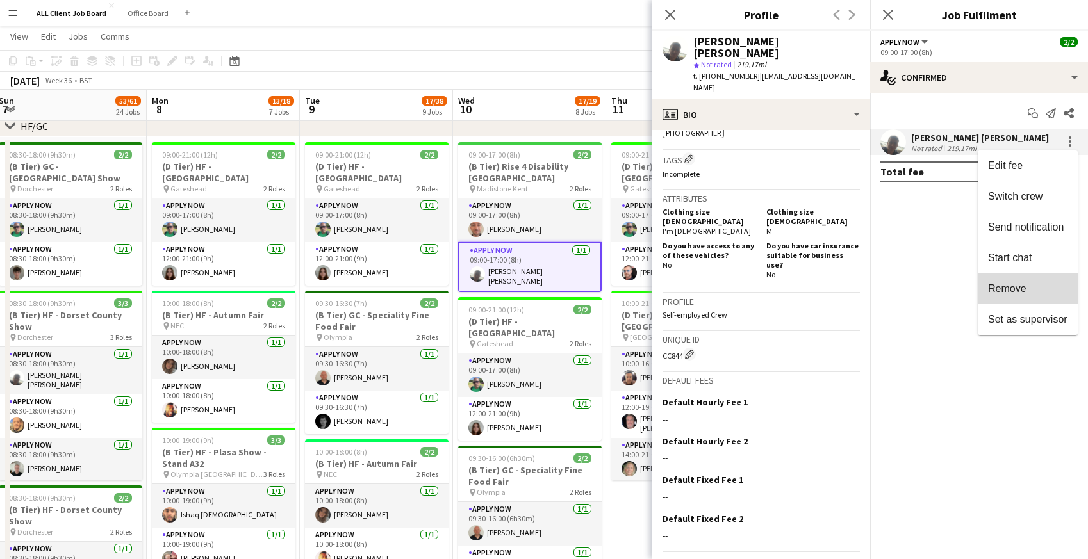
click at [1012, 288] on span "Remove" at bounding box center [1007, 288] width 38 height 11
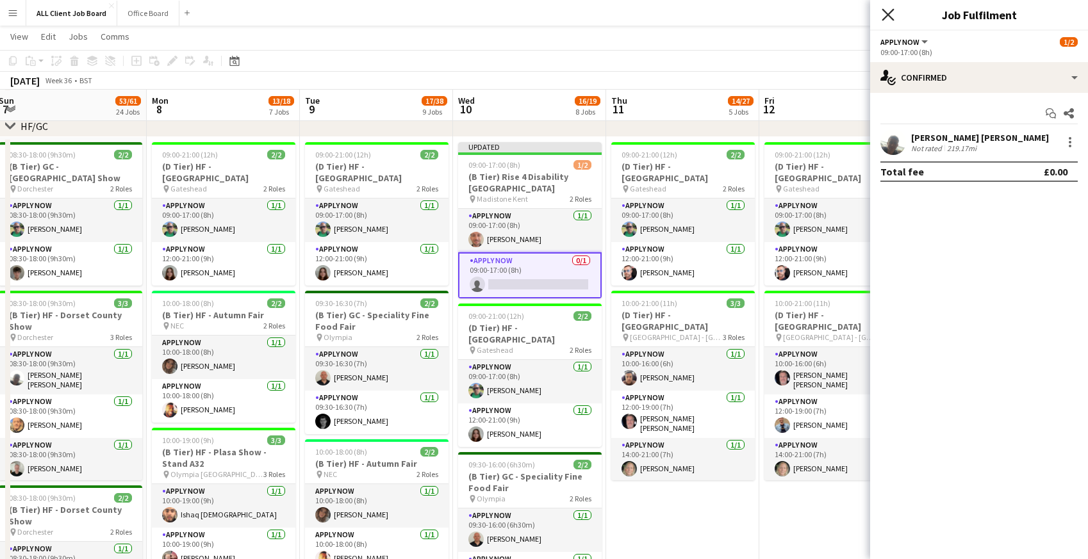
click at [889, 13] on icon at bounding box center [888, 14] width 12 height 12
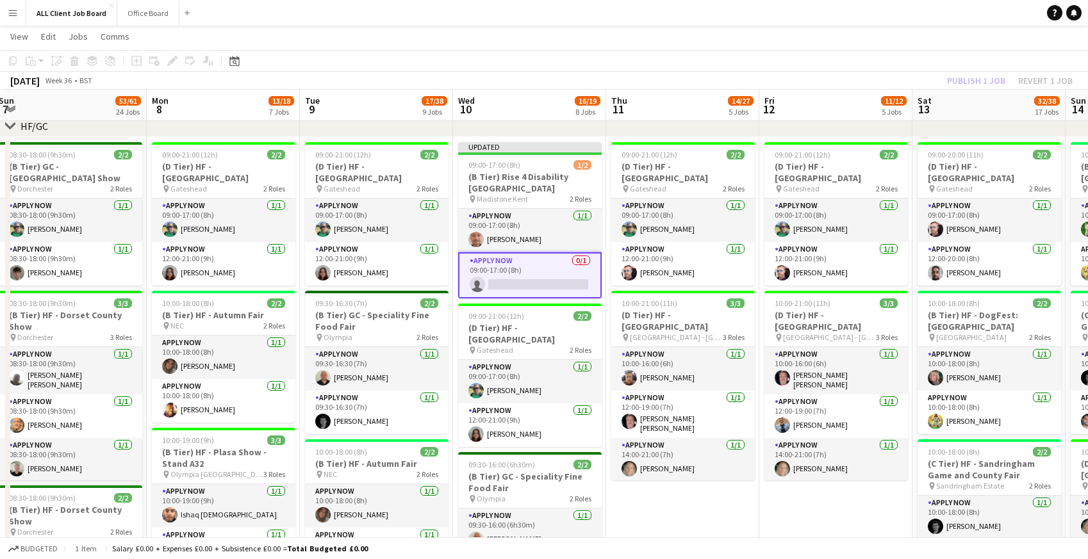
click at [889, 16] on app-navbar "Menu Boards Boards Boards All jobs Status Workforce Workforce My Workforce Recr…" at bounding box center [544, 13] width 1088 height 26
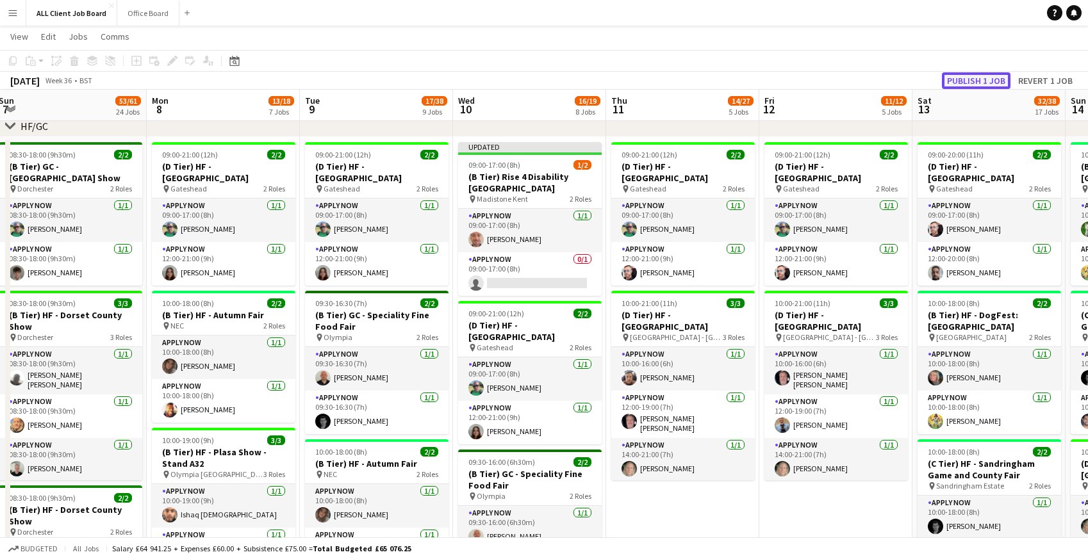
click at [961, 77] on button "Publish 1 job" at bounding box center [976, 80] width 69 height 17
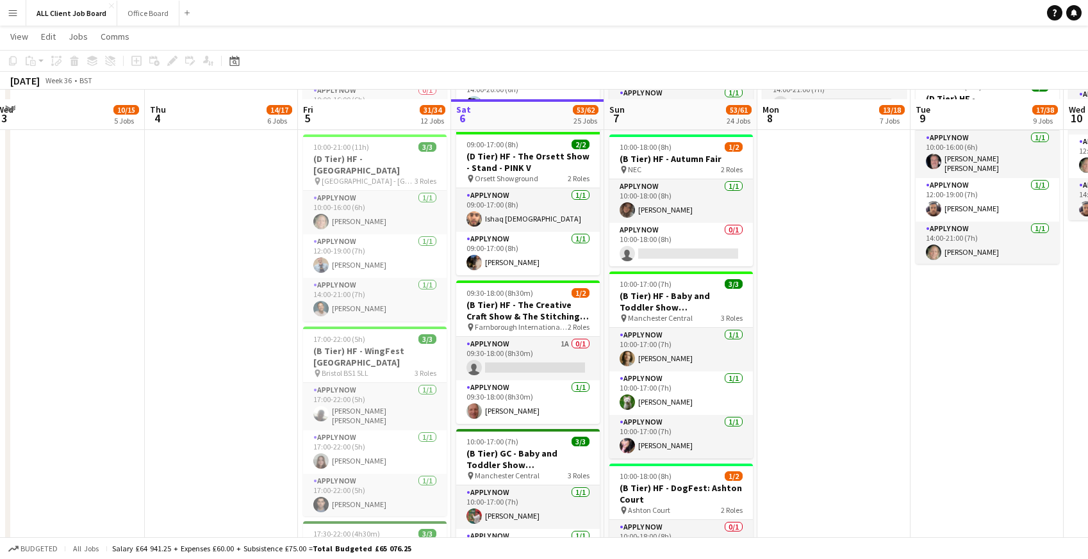
scroll to position [1375, 0]
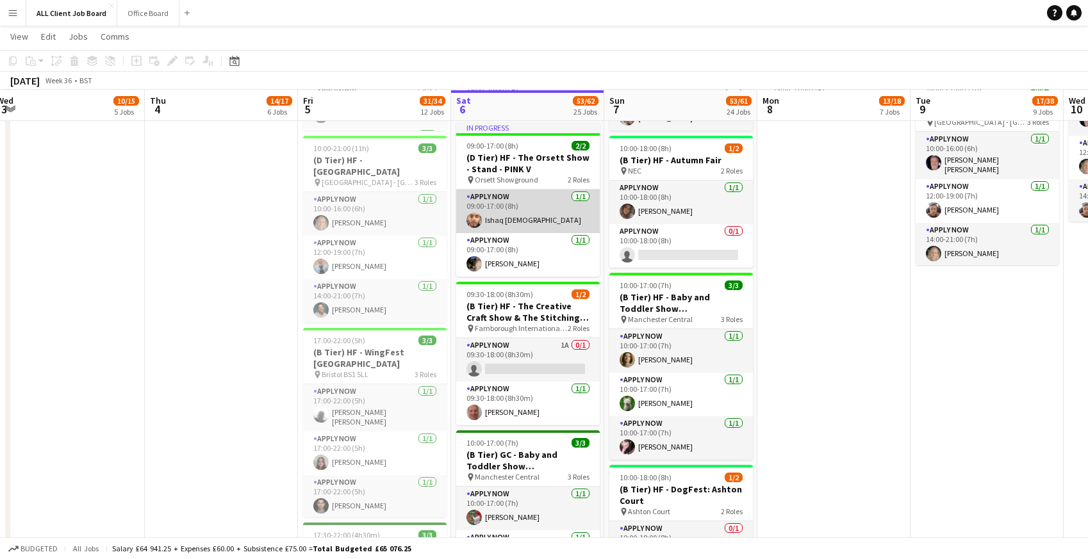
click at [513, 193] on app-card-role "APPLY NOW 1/1 09:00-17:00 (8h) Ishaq Islam" at bounding box center [528, 212] width 144 height 44
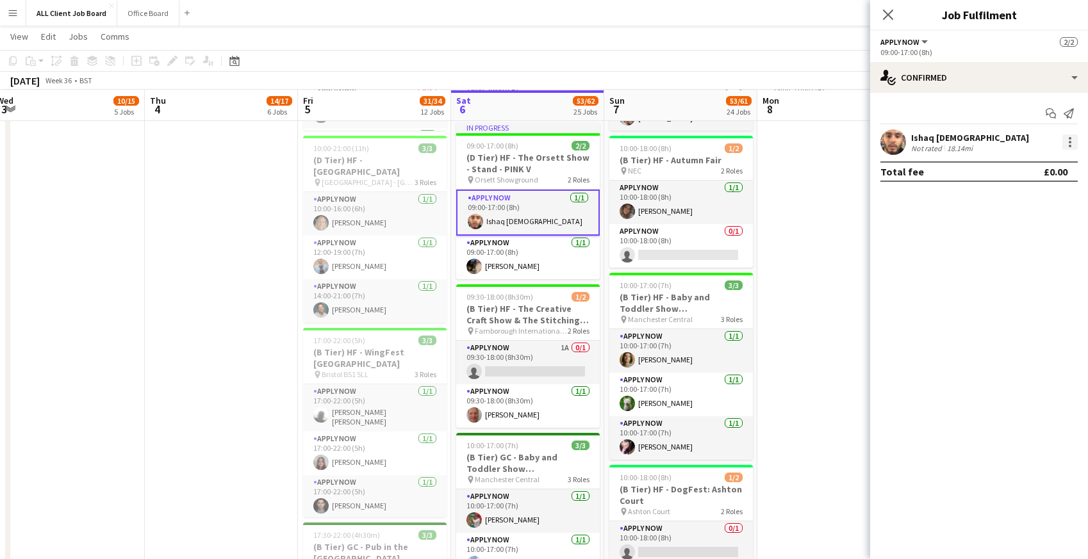
click at [1069, 137] on div at bounding box center [1070, 138] width 3 height 3
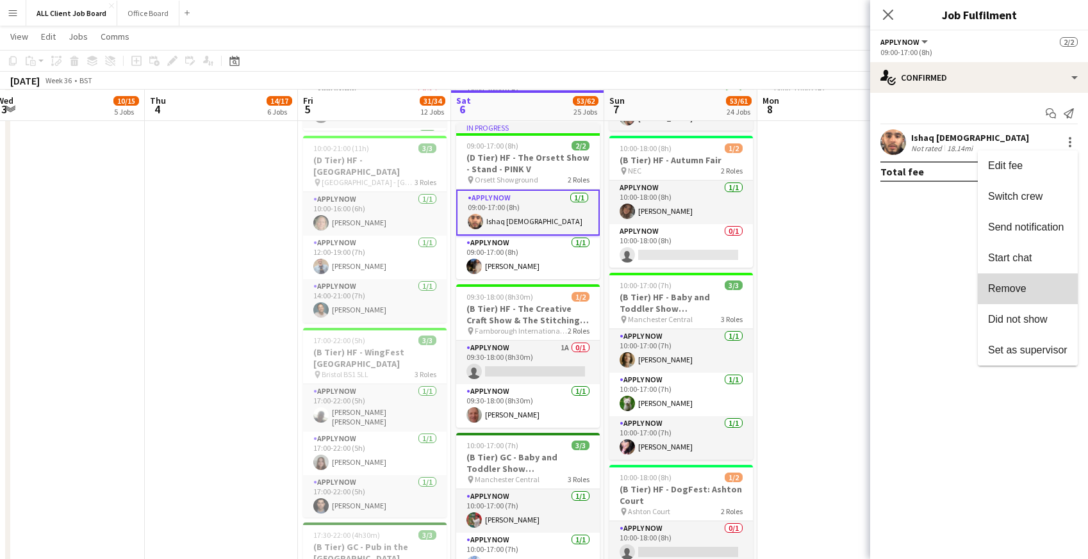
click at [1015, 294] on span "Remove" at bounding box center [1007, 288] width 38 height 11
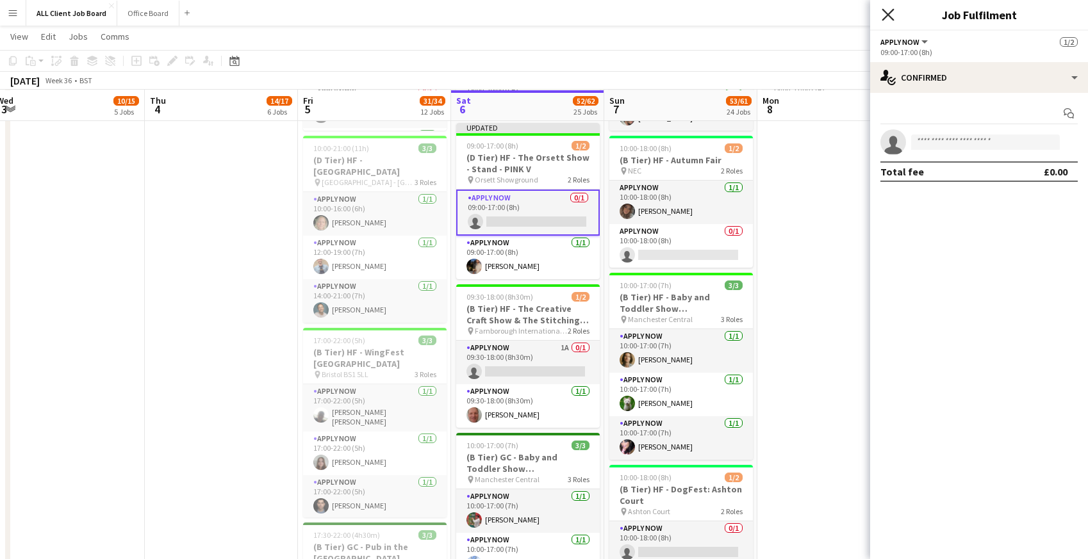
click at [889, 13] on icon at bounding box center [888, 14] width 12 height 12
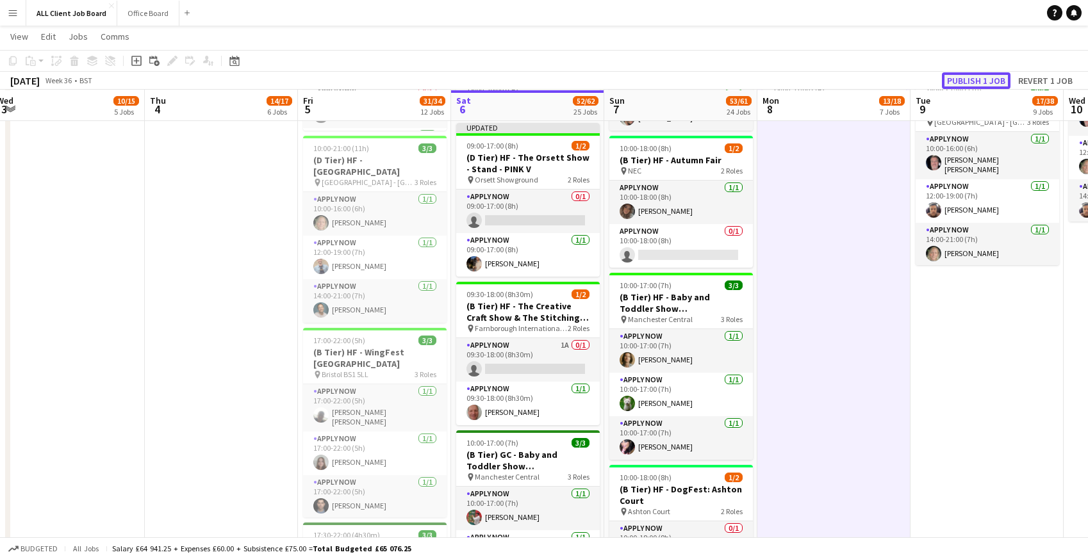
click at [977, 78] on button "Publish 1 job" at bounding box center [976, 80] width 69 height 17
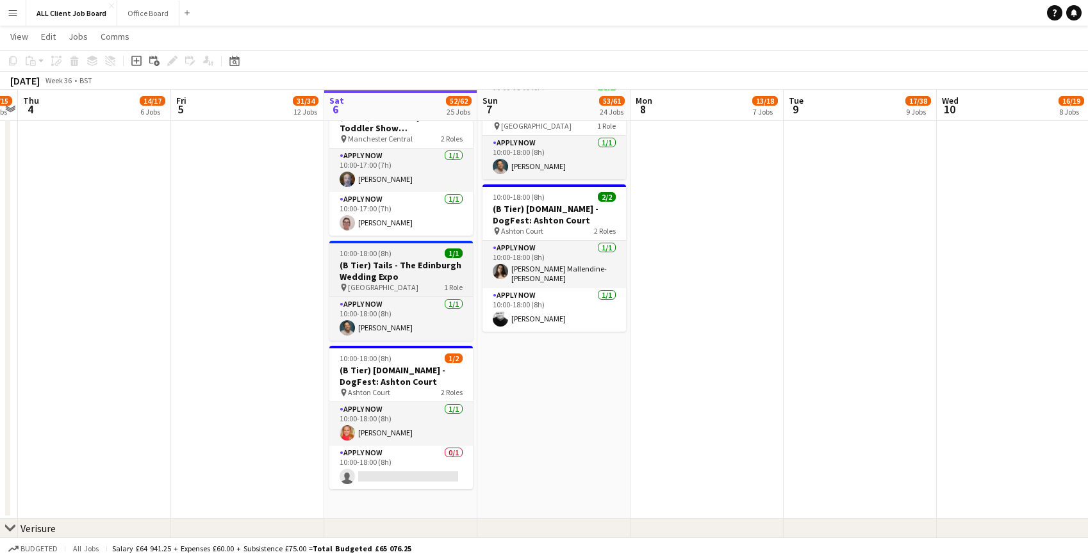
scroll to position [4534, 0]
click at [363, 277] on h3 "(B Tier) Tails - The Edinburgh Wedding Expo" at bounding box center [401, 271] width 144 height 23
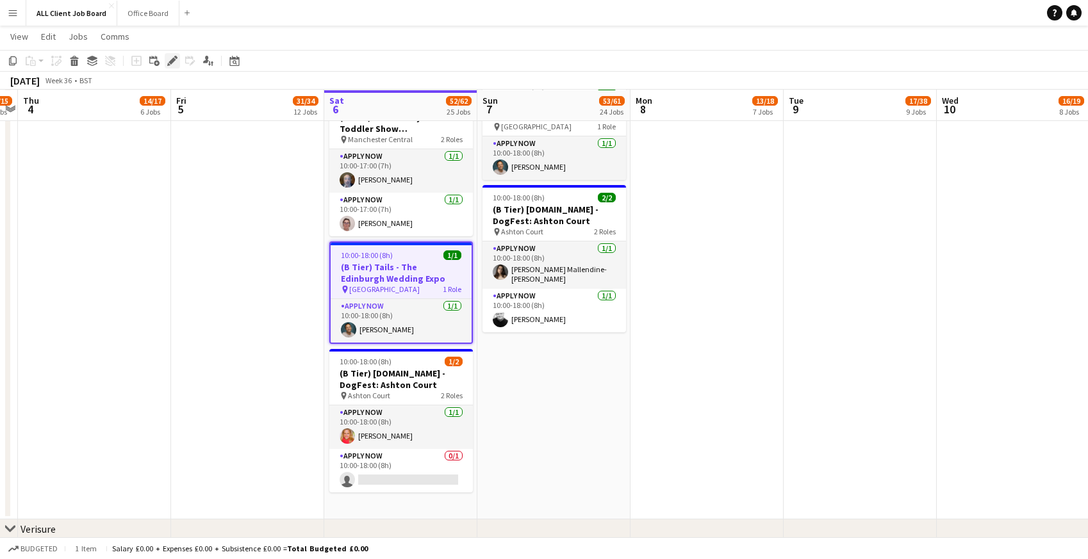
click at [174, 56] on icon "Edit" at bounding box center [172, 61] width 10 height 10
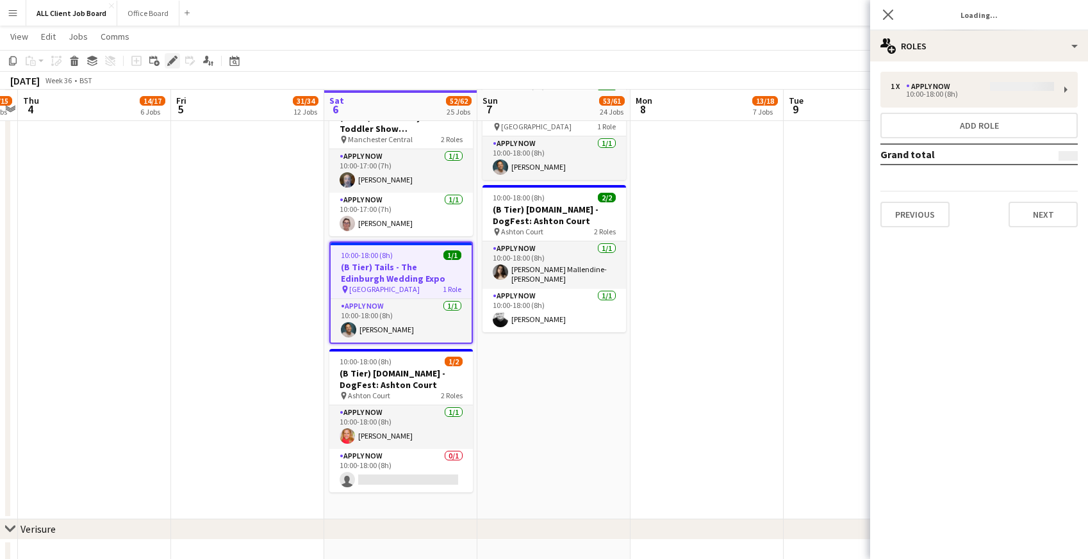
scroll to position [4544, 0]
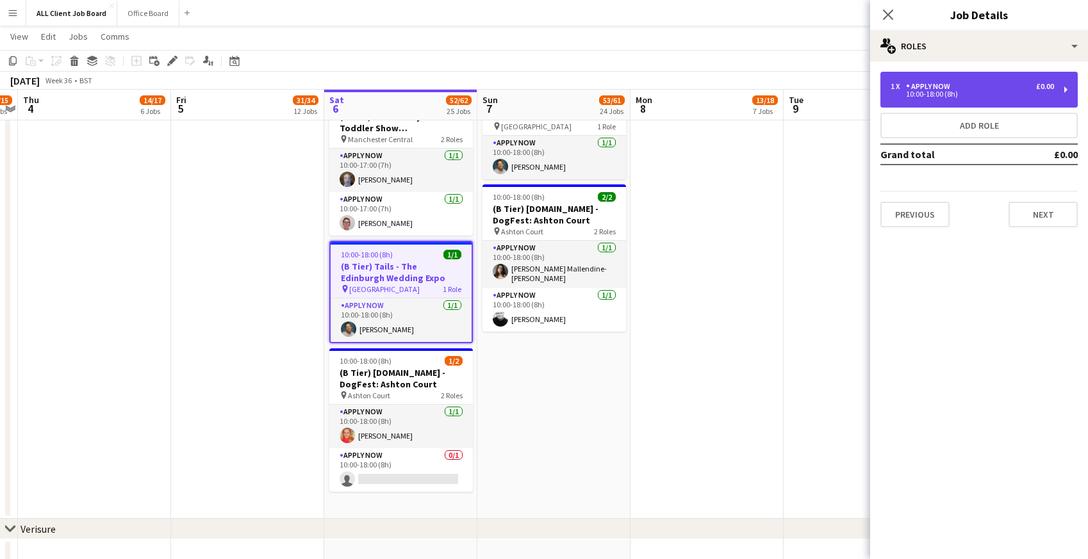
click at [965, 86] on div "1 x APPLY NOW £0.00" at bounding box center [972, 86] width 163 height 9
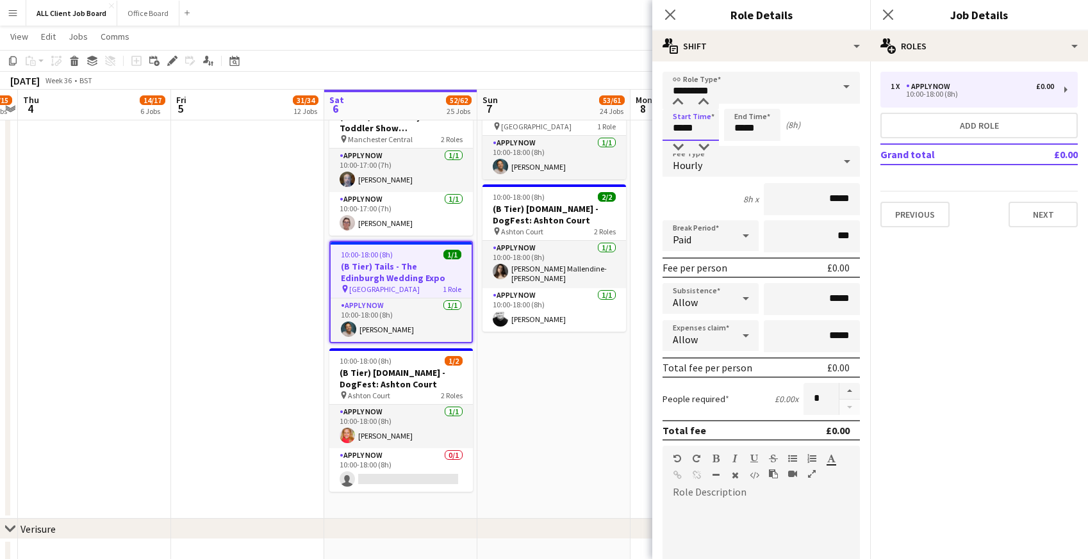
drag, startPoint x: 672, startPoint y: 124, endPoint x: 713, endPoint y: 131, distance: 41.7
click at [713, 131] on input "*****" at bounding box center [690, 125] width 56 height 32
type input "*****"
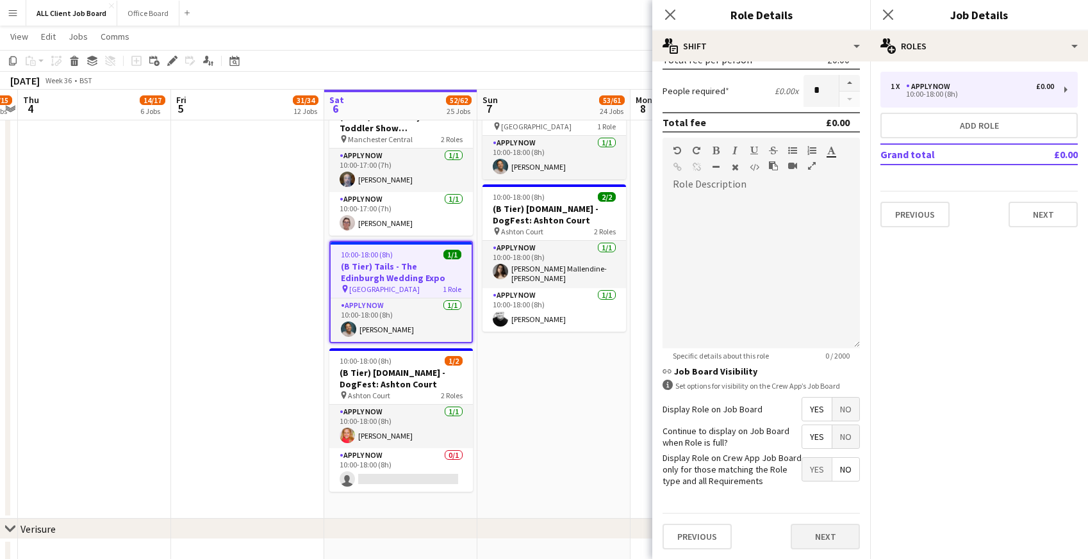
type input "*****"
click at [826, 530] on button "Next" at bounding box center [825, 537] width 69 height 26
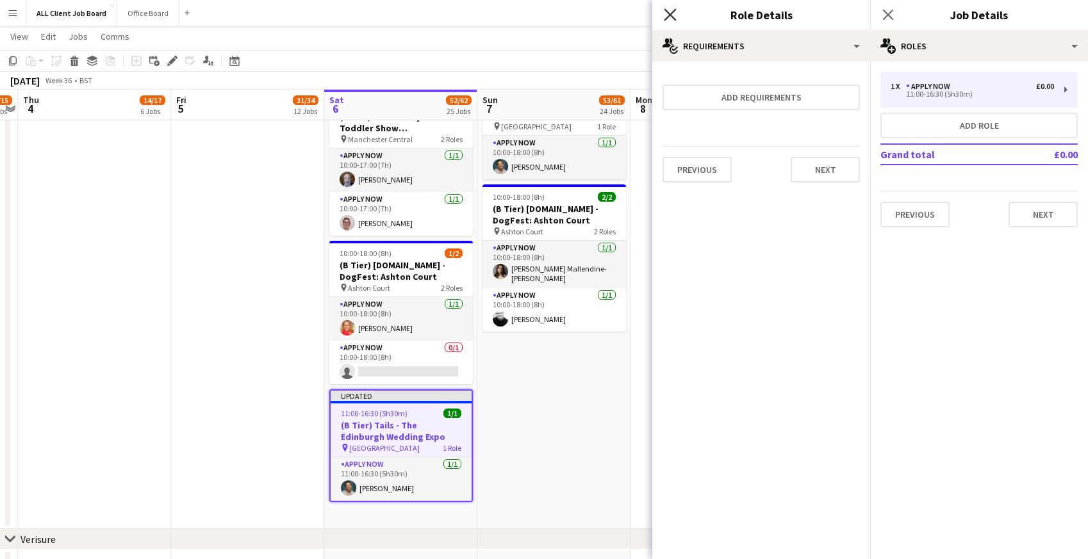
click at [672, 13] on icon "Close pop-in" at bounding box center [670, 14] width 12 height 12
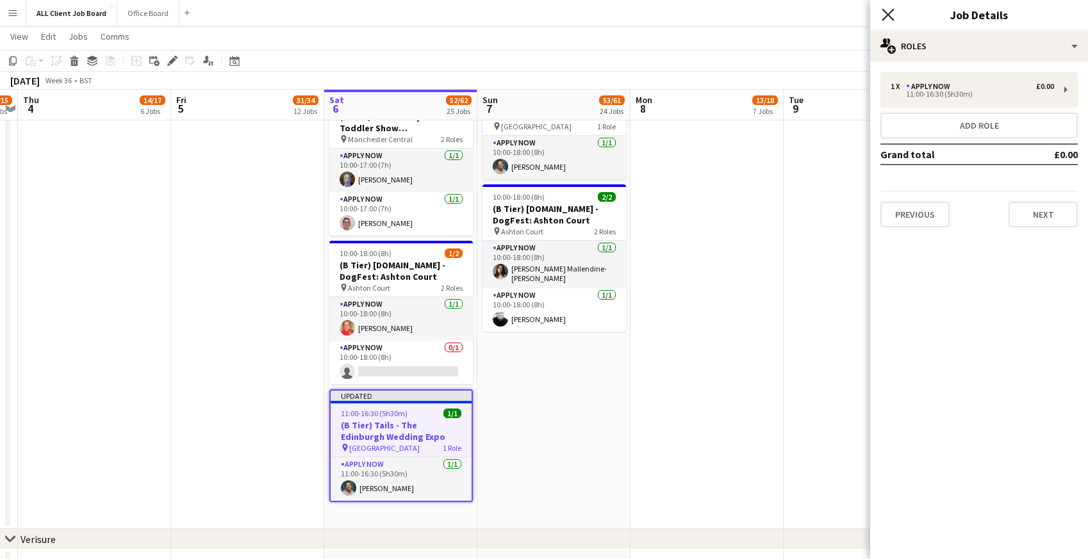
click at [891, 12] on icon "Close pop-in" at bounding box center [888, 14] width 12 height 12
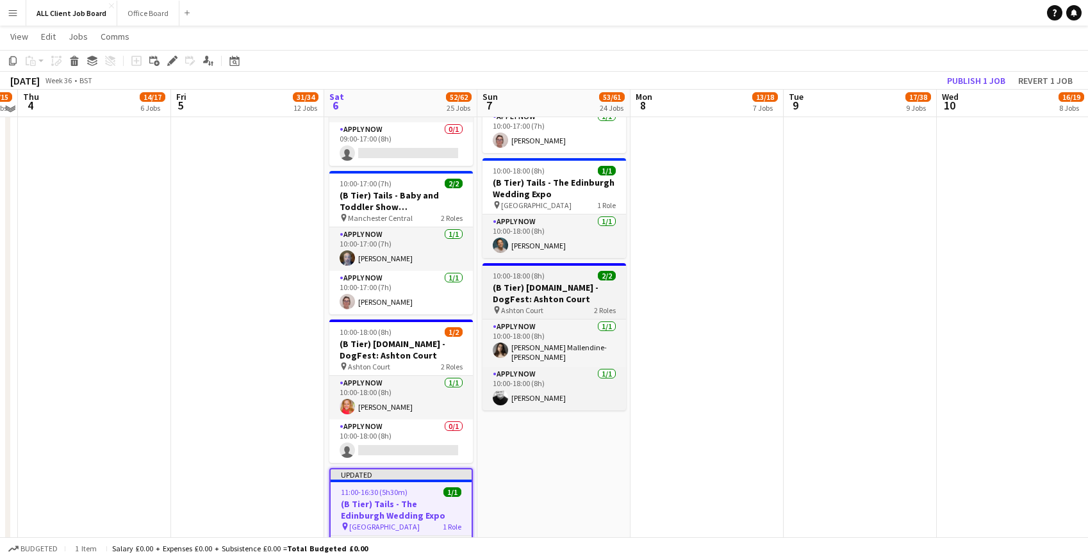
scroll to position [4454, 0]
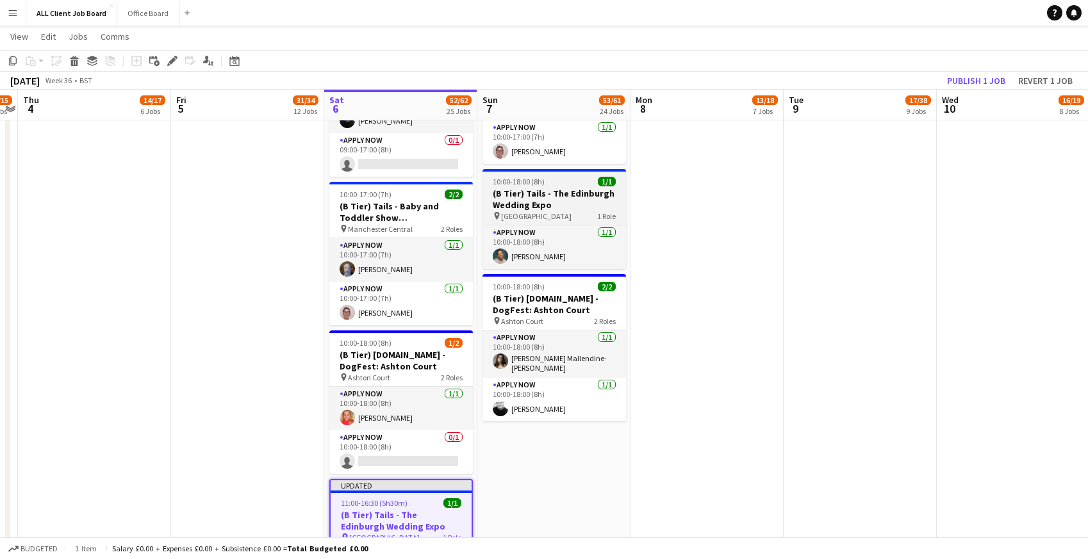
click at [500, 192] on h3 "(B Tier) Tails - The Edinburgh Wedding Expo" at bounding box center [554, 199] width 144 height 23
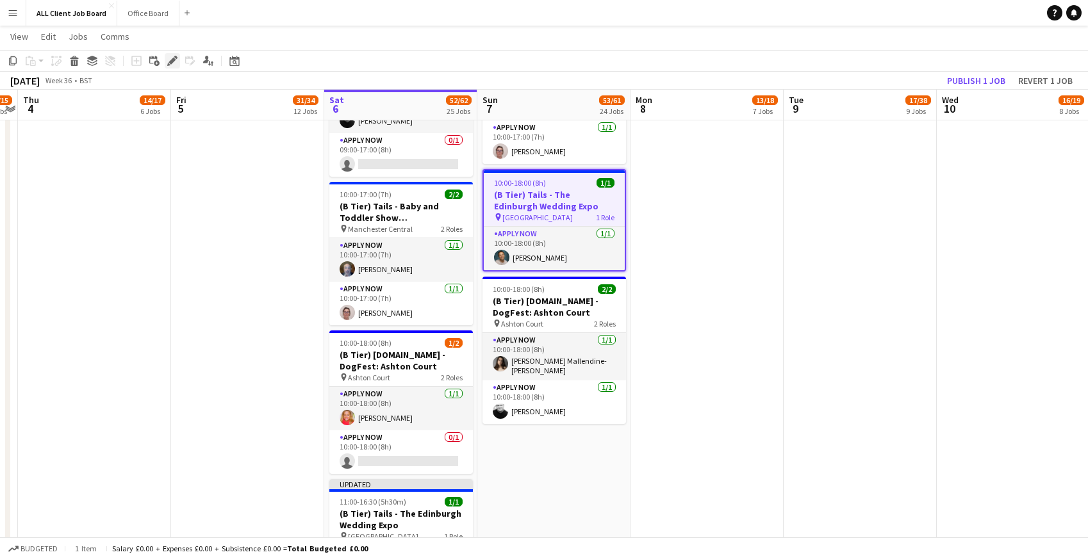
click at [169, 59] on icon "Edit" at bounding box center [172, 61] width 10 height 10
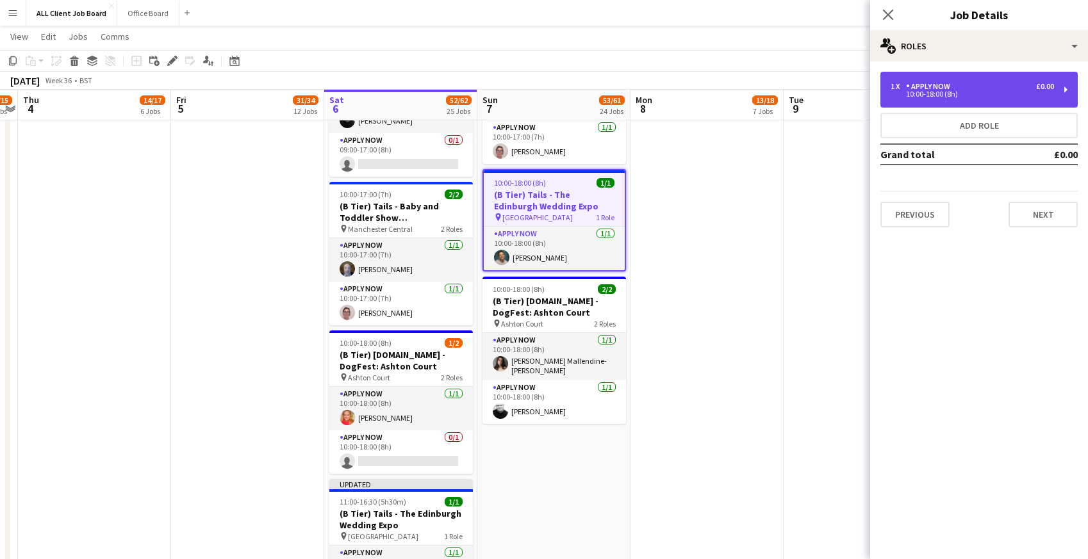
click at [940, 91] on div "10:00-18:00 (8h)" at bounding box center [972, 94] width 163 height 6
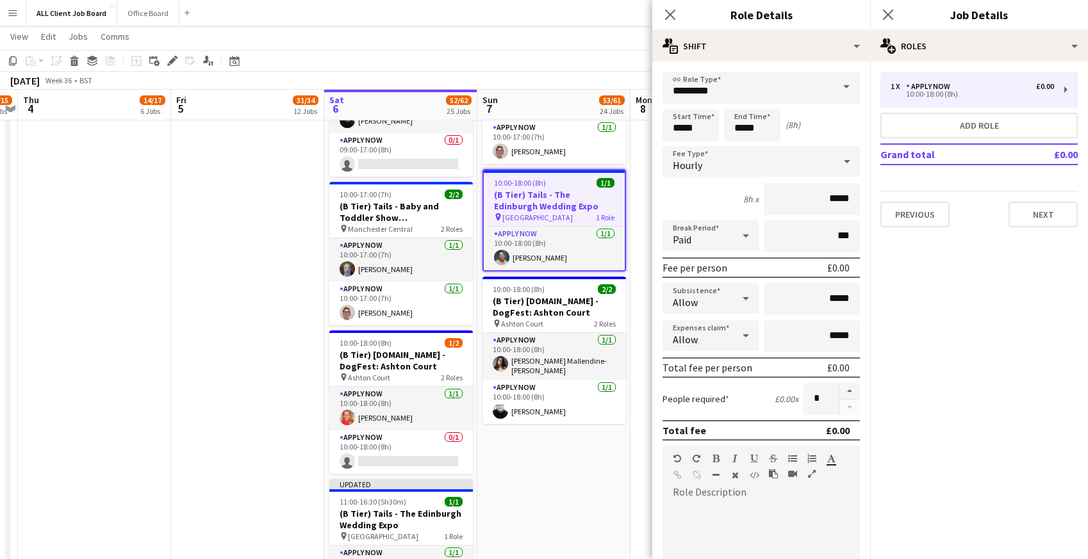
click at [522, 43] on app-page-menu "View Day view expanded Day view collapsed Month view Date picker Jump to today …" at bounding box center [544, 38] width 1088 height 24
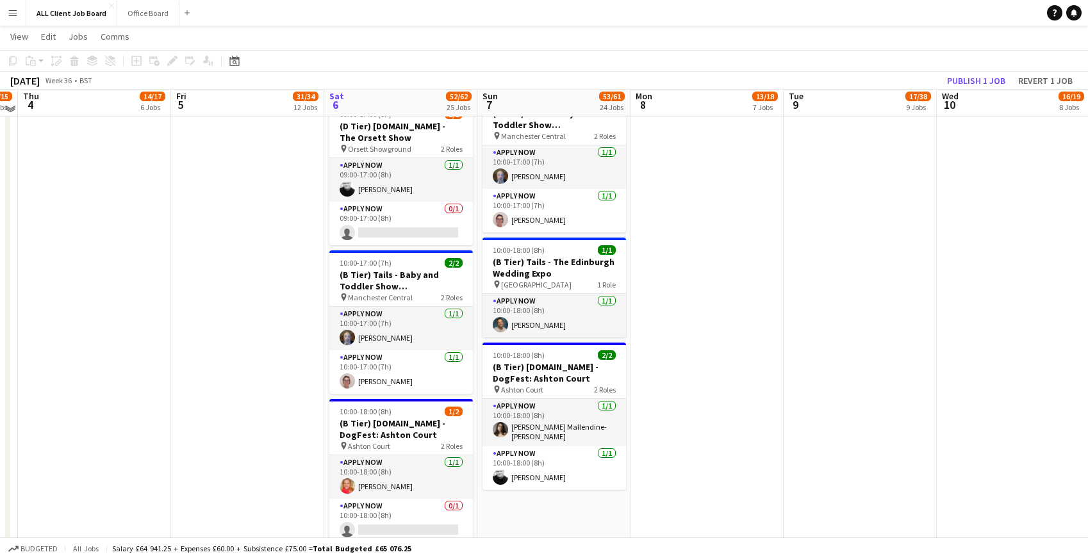
scroll to position [4387, 0]
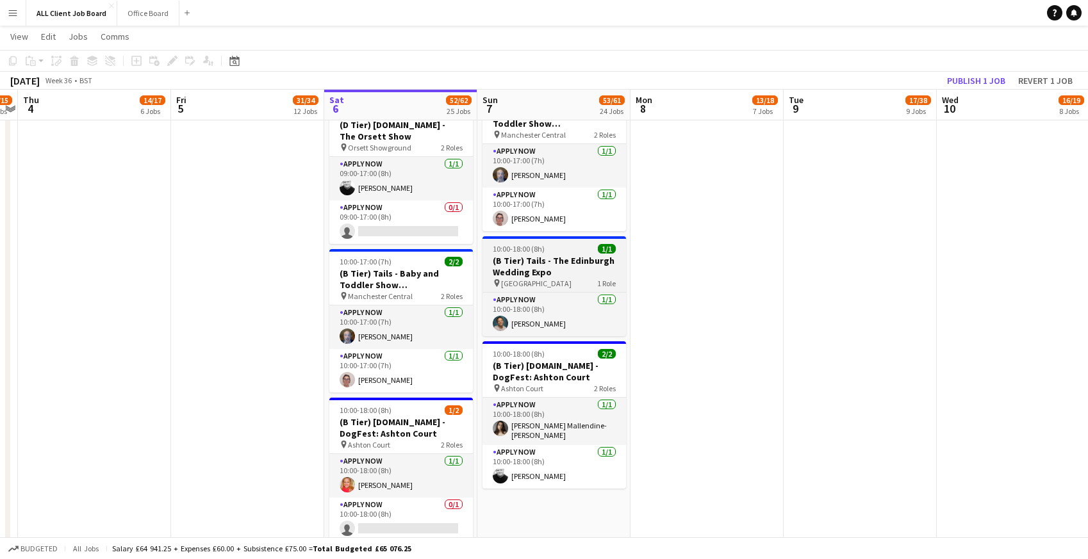
click at [502, 261] on h3 "(B Tier) Tails - The Edinburgh Wedding Expo" at bounding box center [554, 266] width 144 height 23
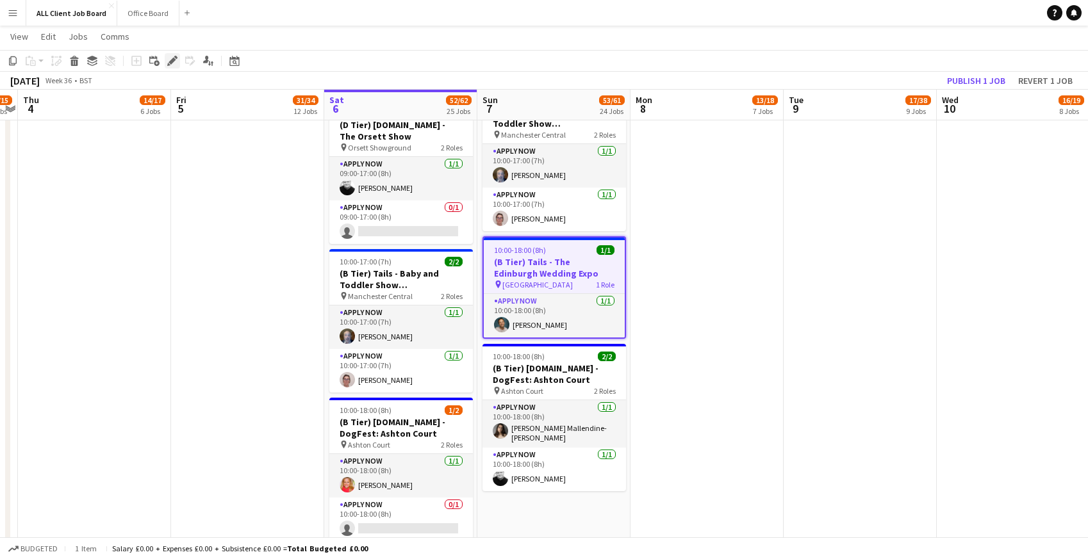
click at [170, 62] on icon at bounding box center [171, 61] width 7 height 7
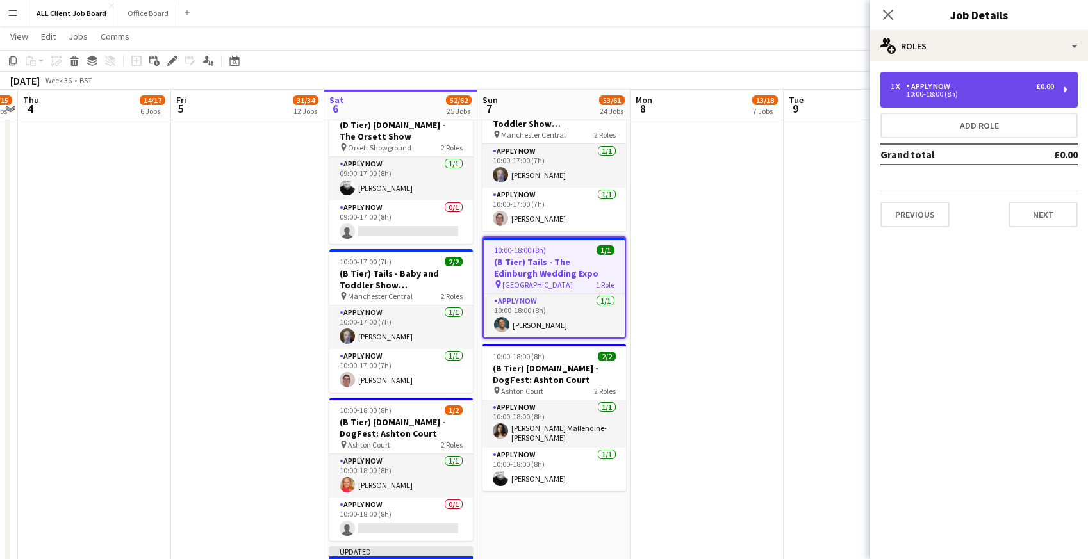
click at [955, 93] on div "10:00-18:00 (8h)" at bounding box center [972, 94] width 163 height 6
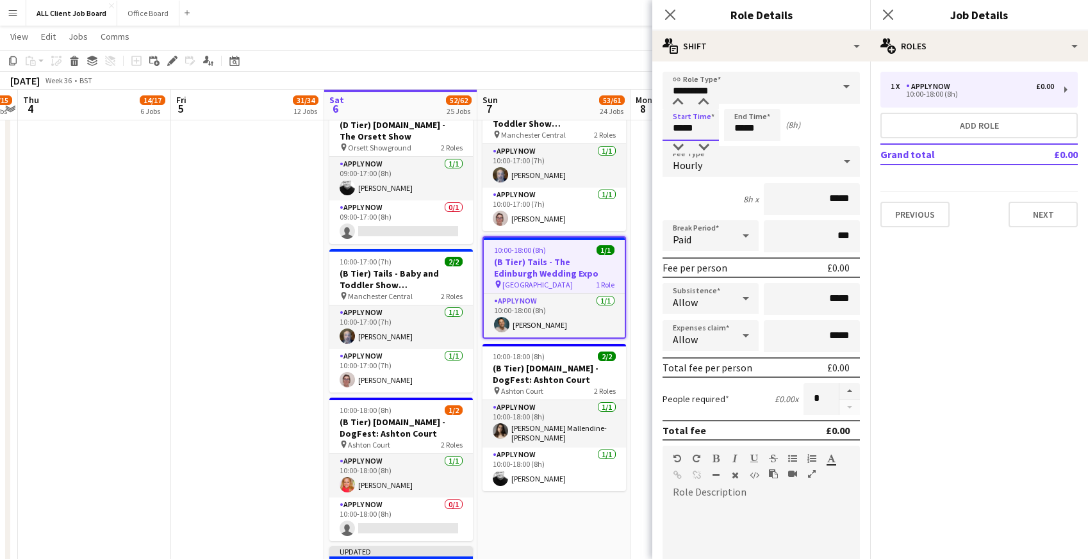
drag, startPoint x: 669, startPoint y: 127, endPoint x: 707, endPoint y: 131, distance: 37.4
click at [707, 131] on input "*****" at bounding box center [690, 125] width 56 height 32
type input "*****"
click at [671, 12] on icon "Close pop-in" at bounding box center [670, 14] width 12 height 12
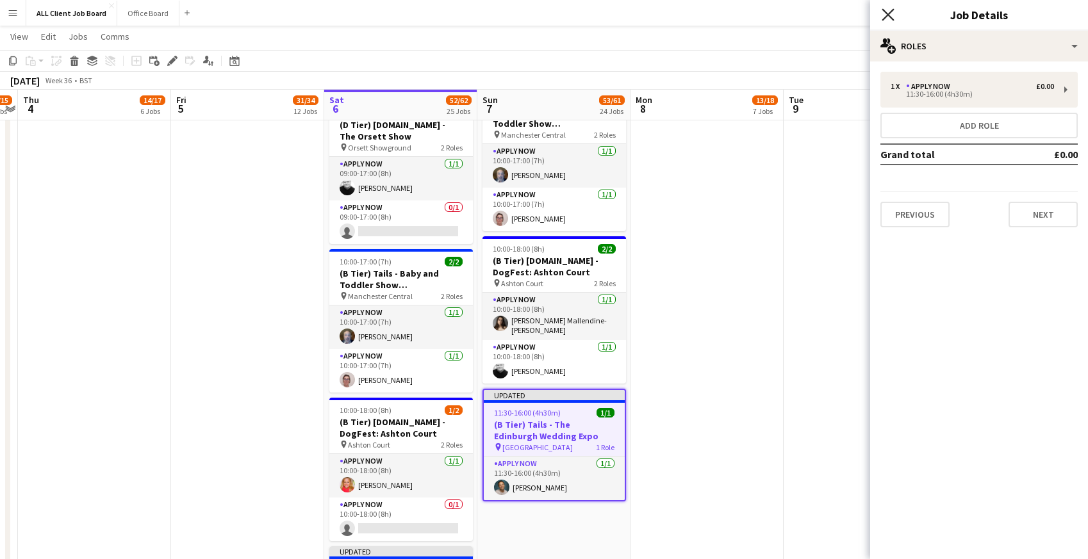
click at [891, 15] on icon "Close pop-in" at bounding box center [888, 14] width 12 height 12
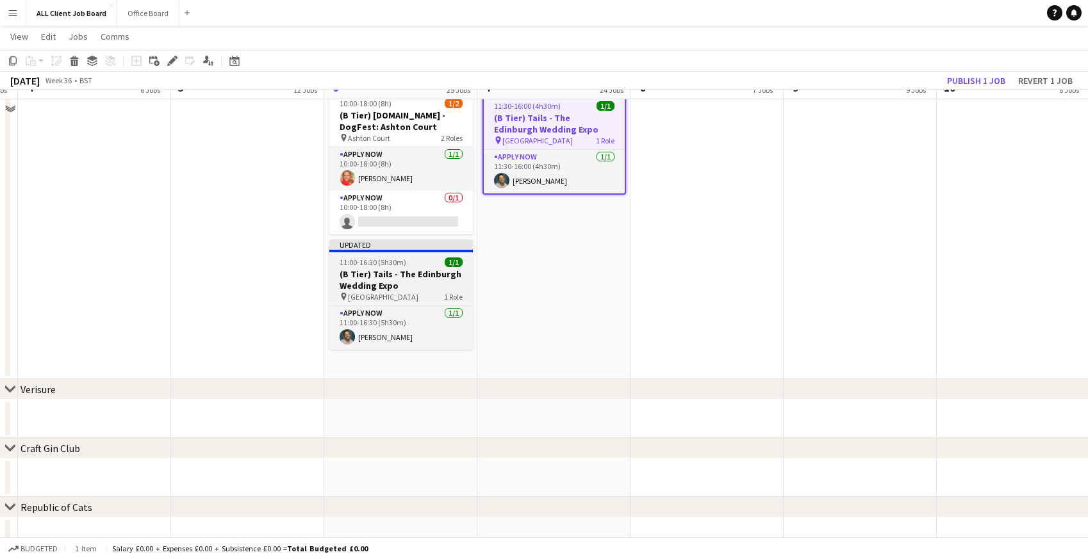
scroll to position [4695, 0]
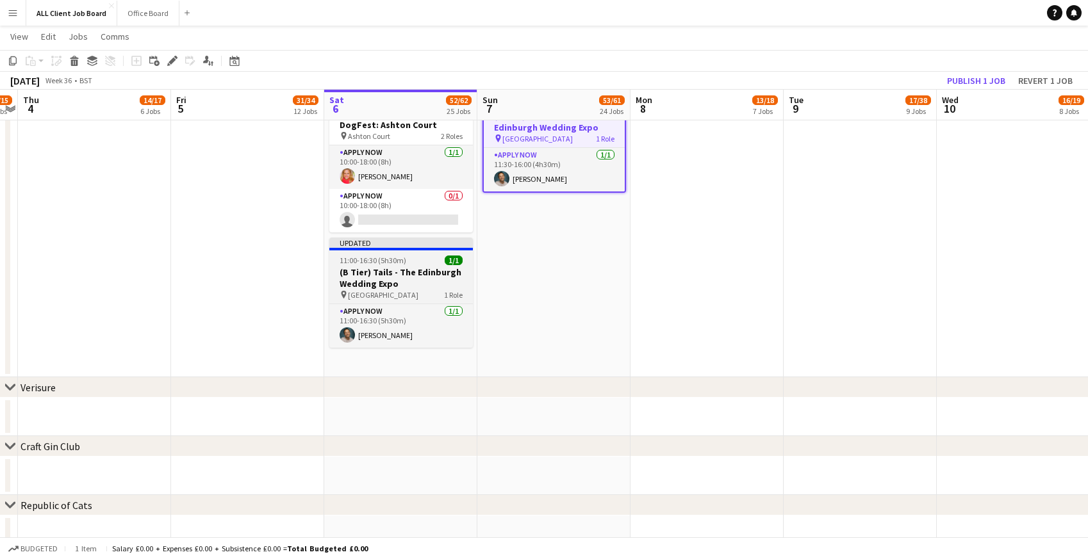
click at [374, 275] on h3 "(B Tier) Tails - The Edinburgh Wedding Expo" at bounding box center [401, 278] width 144 height 23
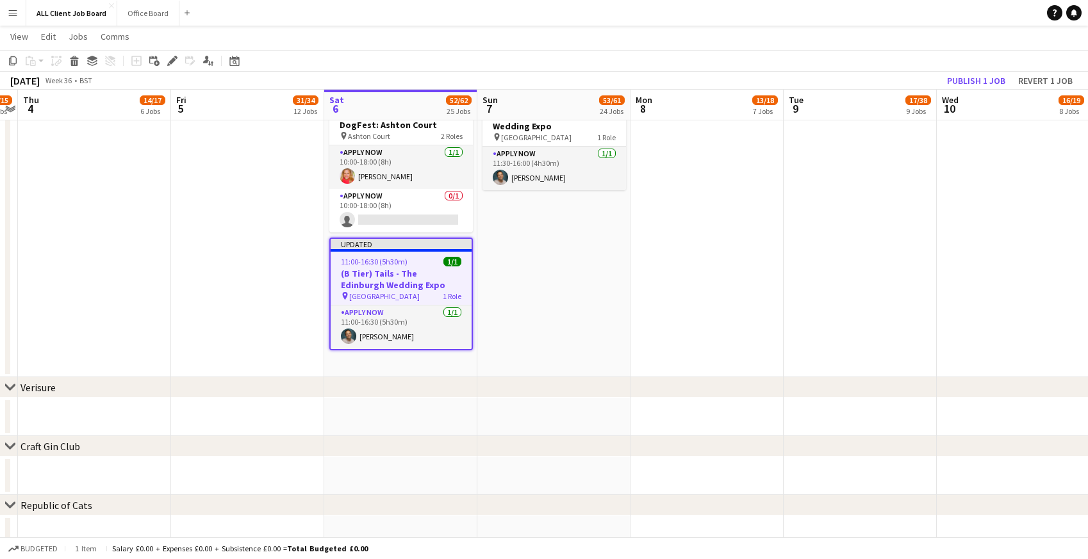
drag, startPoint x: 171, startPoint y: 61, endPoint x: 188, endPoint y: 59, distance: 17.4
click at [171, 60] on icon at bounding box center [171, 61] width 7 height 7
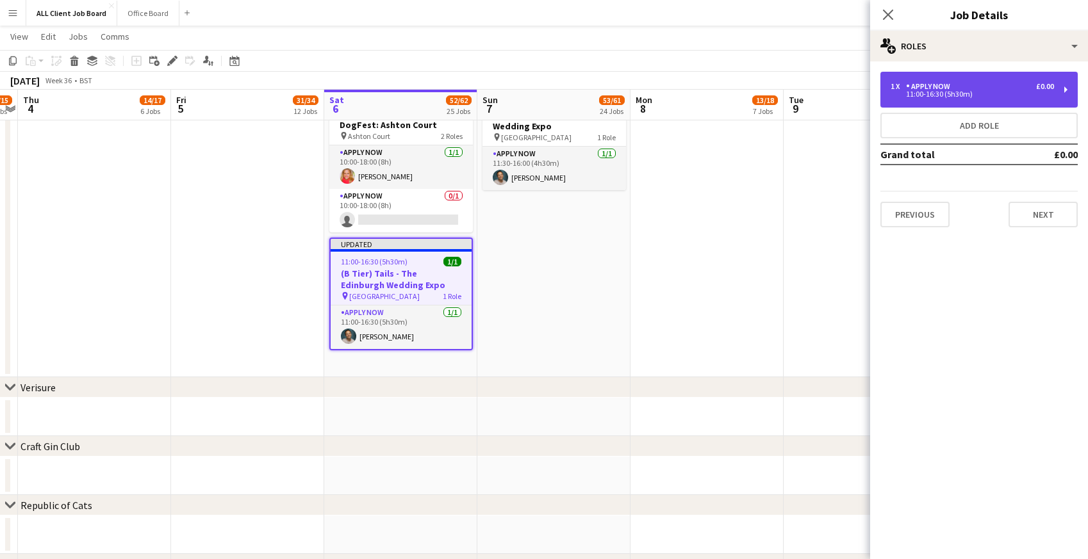
click at [958, 97] on div "11:00-16:30 (5h30m)" at bounding box center [972, 94] width 163 height 6
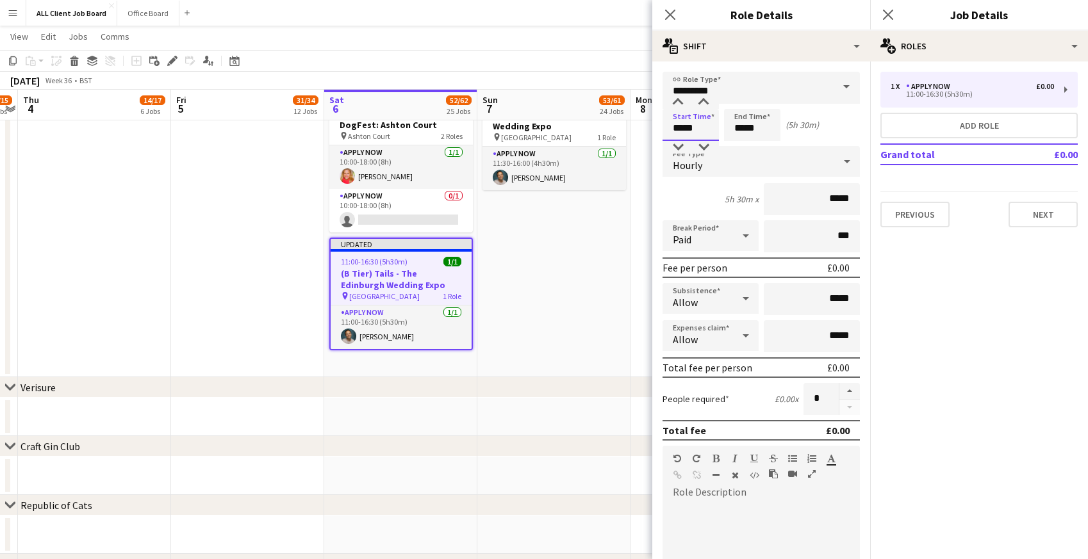
drag, startPoint x: 673, startPoint y: 129, endPoint x: 703, endPoint y: 135, distance: 31.3
click at [703, 135] on input "*****" at bounding box center [690, 125] width 56 height 32
type input "*****"
click at [668, 12] on icon at bounding box center [670, 14] width 12 height 12
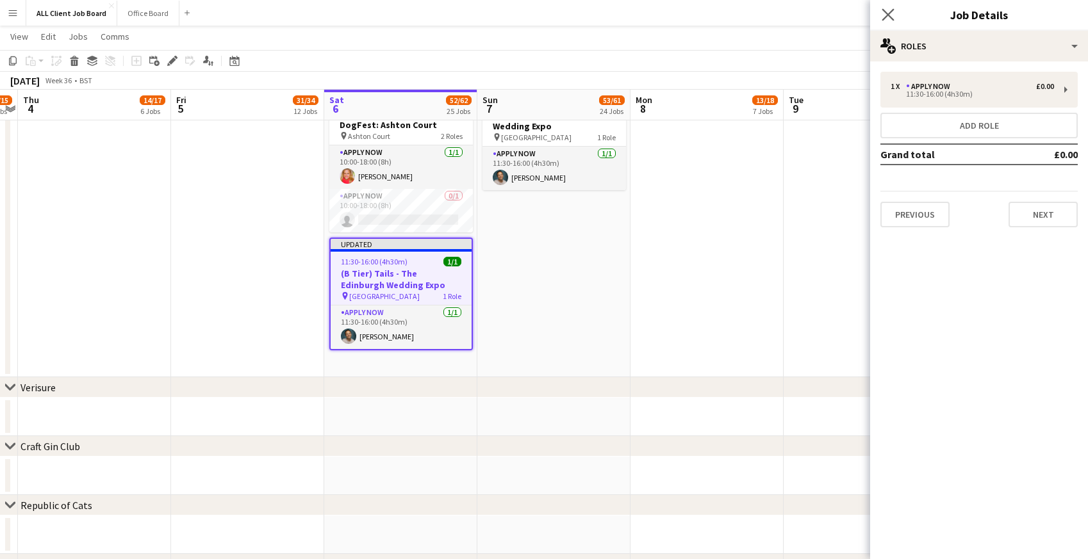
click at [891, 7] on app-icon "Close pop-in" at bounding box center [888, 15] width 19 height 19
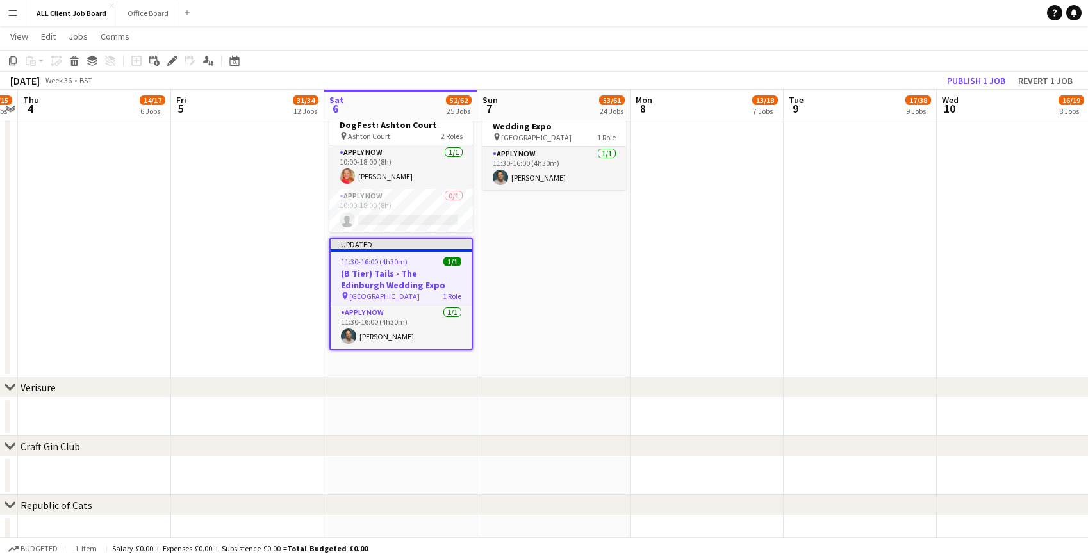
click at [878, 14] on app-navbar "Menu Boards Boards Boards All jobs Status Workforce Workforce My Workforce Recr…" at bounding box center [544, 13] width 1088 height 26
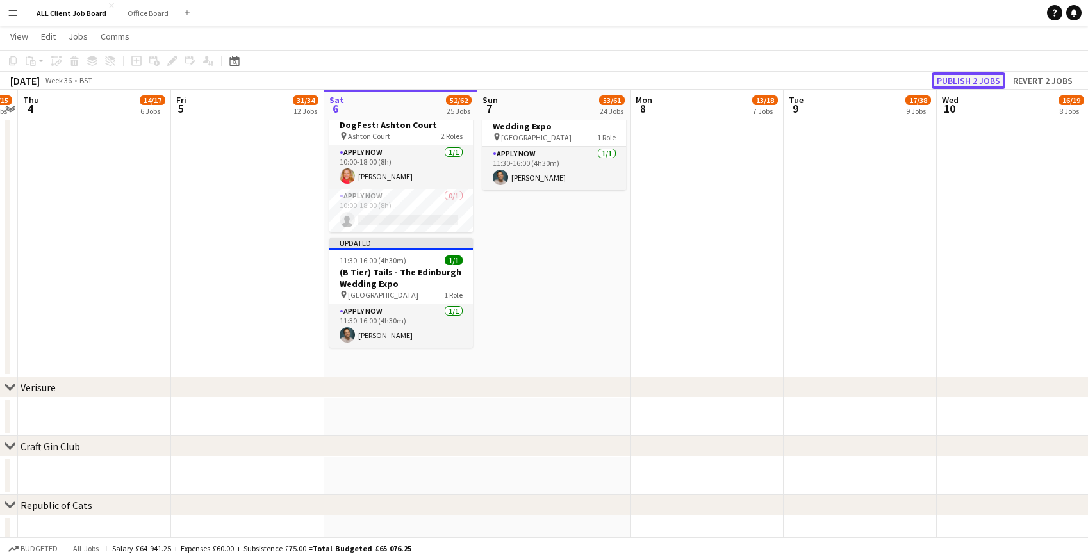
click at [967, 84] on button "Publish 2 jobs" at bounding box center [969, 80] width 74 height 17
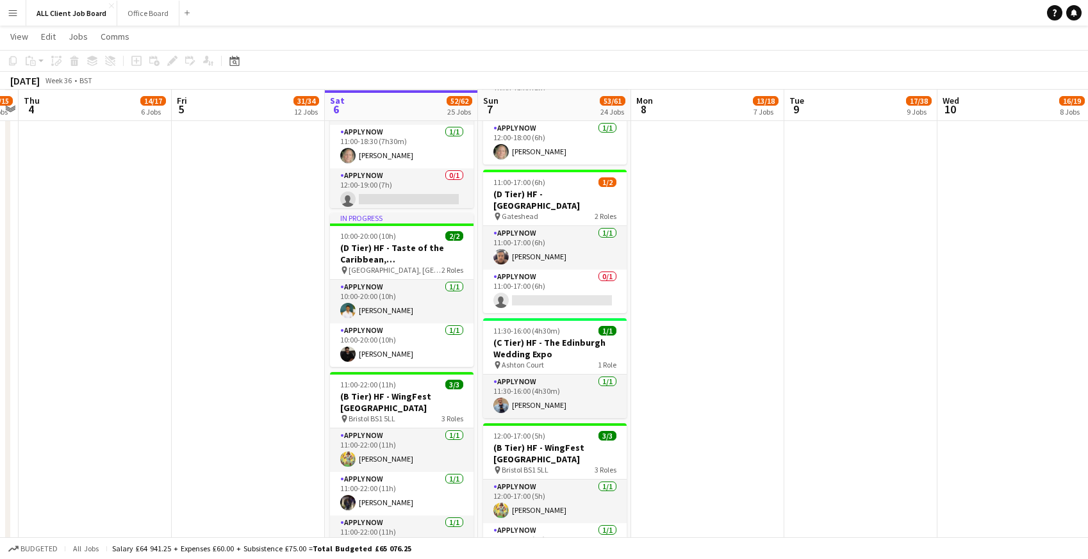
scroll to position [2504, 0]
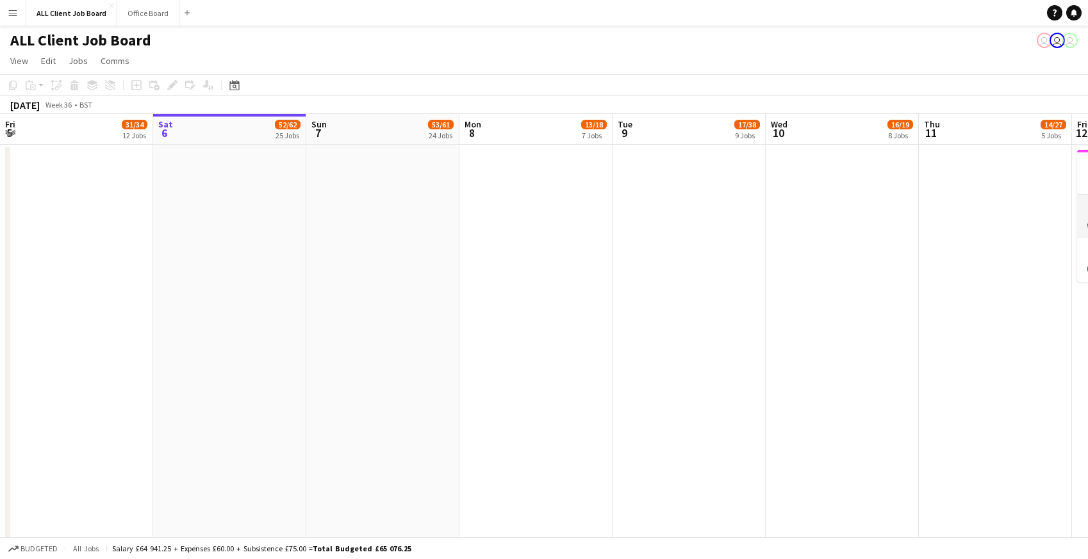
click at [12, 15] on app-icon "Menu" at bounding box center [13, 13] width 10 height 10
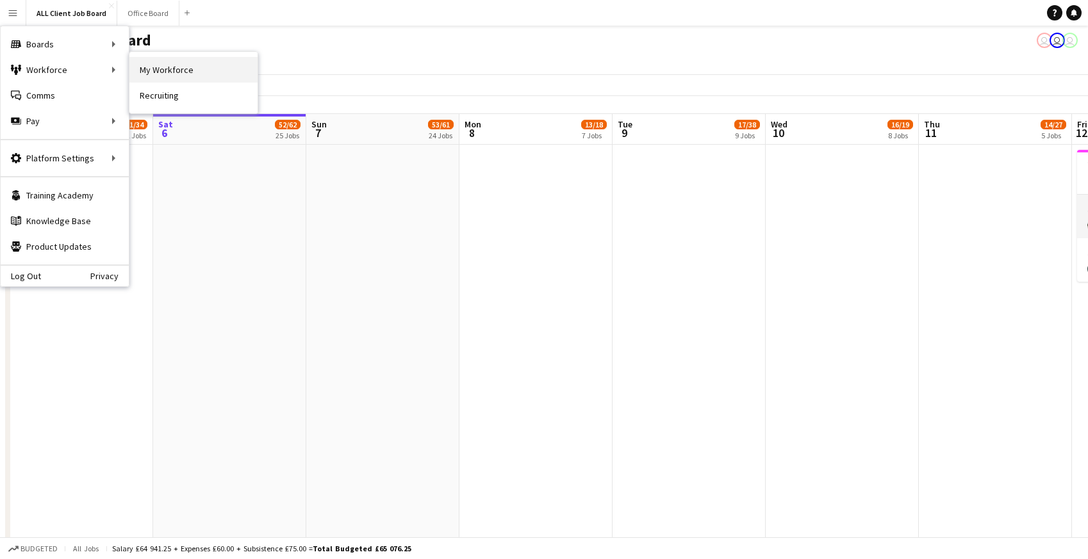
click at [165, 66] on link "My Workforce" at bounding box center [193, 70] width 128 height 26
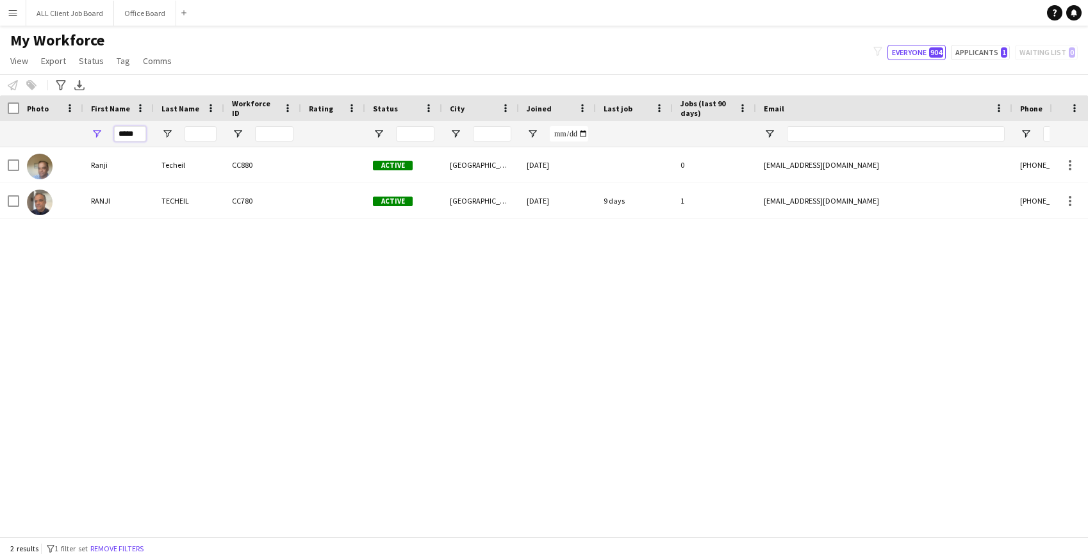
drag, startPoint x: 136, startPoint y: 133, endPoint x: 90, endPoint y: 132, distance: 46.1
click at [90, 133] on div "*****" at bounding box center [118, 134] width 70 height 26
type input "*****"
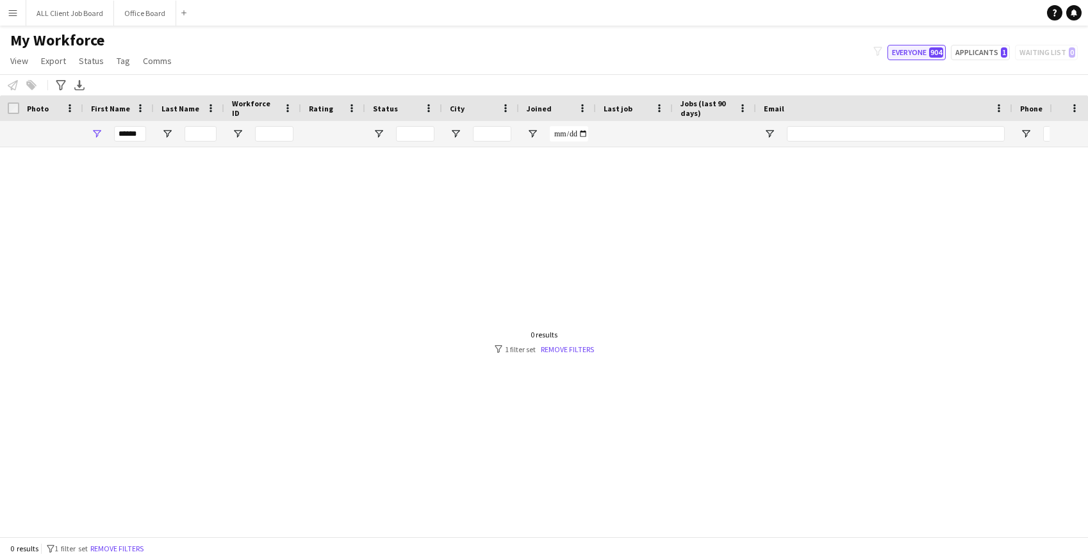
click at [921, 53] on button "Everyone 904" at bounding box center [916, 52] width 58 height 15
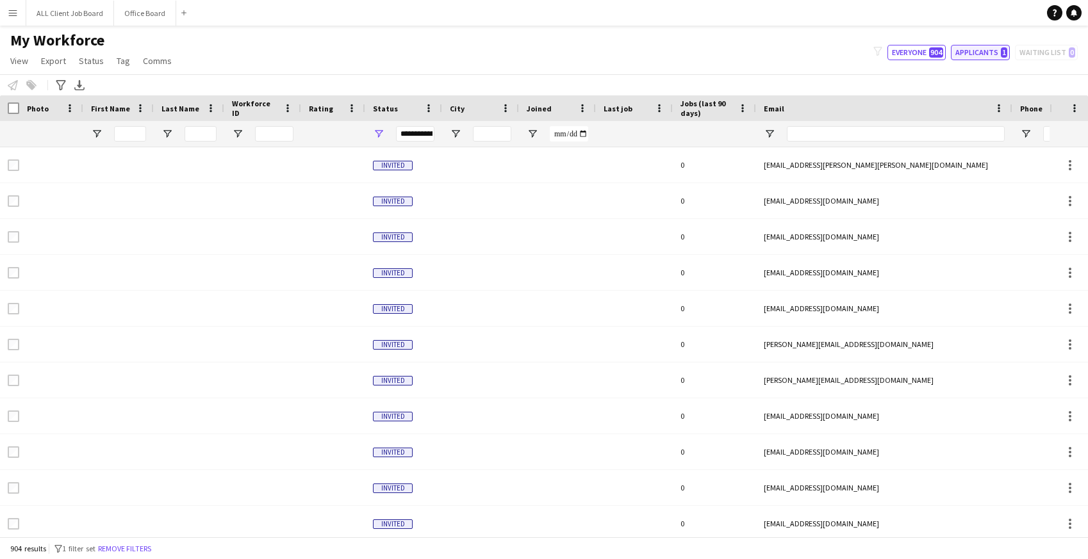
click at [989, 56] on button "Applicants 1" at bounding box center [980, 52] width 59 height 15
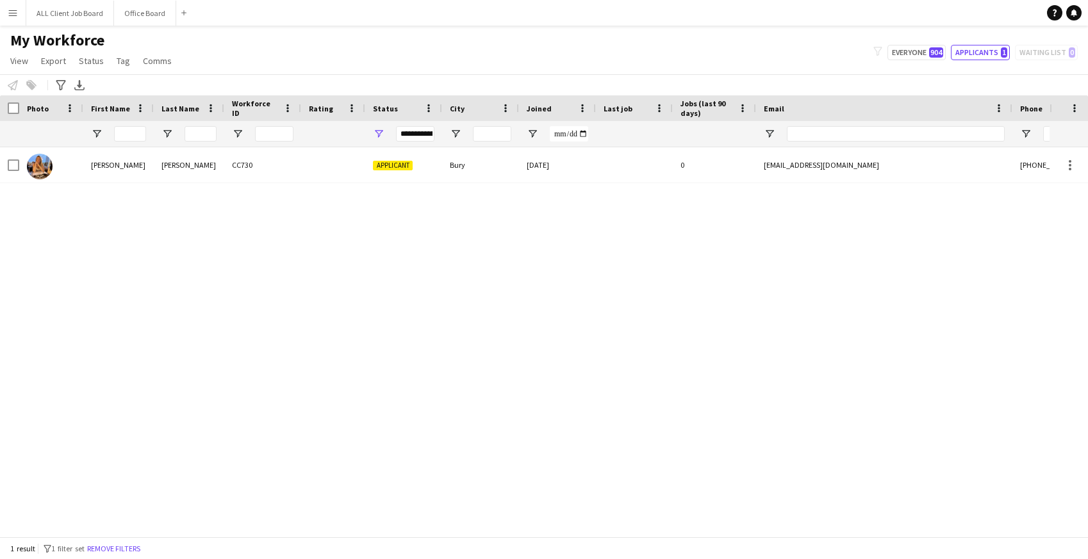
click at [1062, 50] on div "filter-1 Everyone 904 Applicants 1 Waiting list 0" at bounding box center [975, 52] width 225 height 15
click at [900, 58] on button "Everyone 904" at bounding box center [916, 52] width 58 height 15
type input "**********"
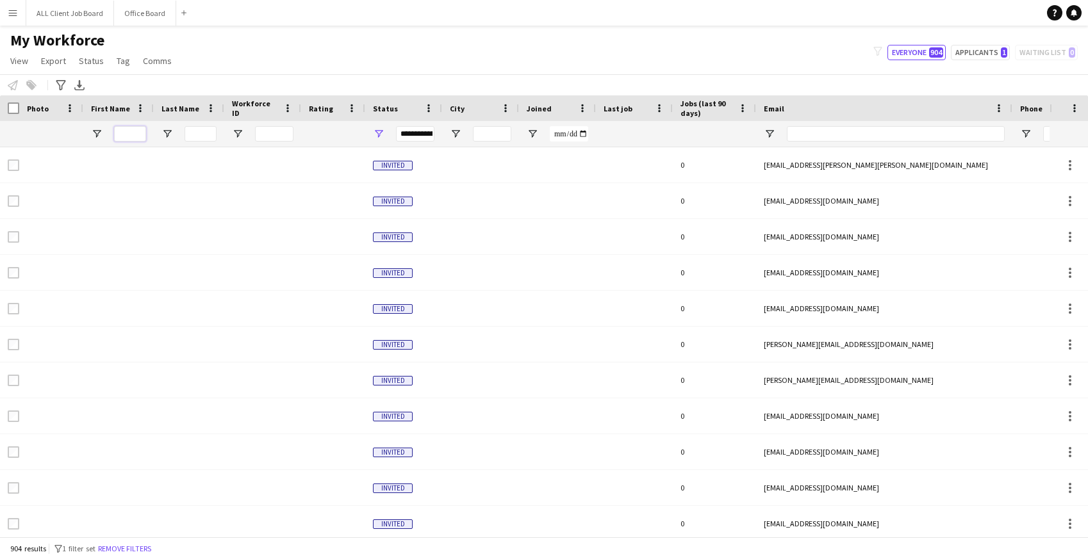
click at [130, 140] on input "First Name Filter Input" at bounding box center [130, 133] width 32 height 15
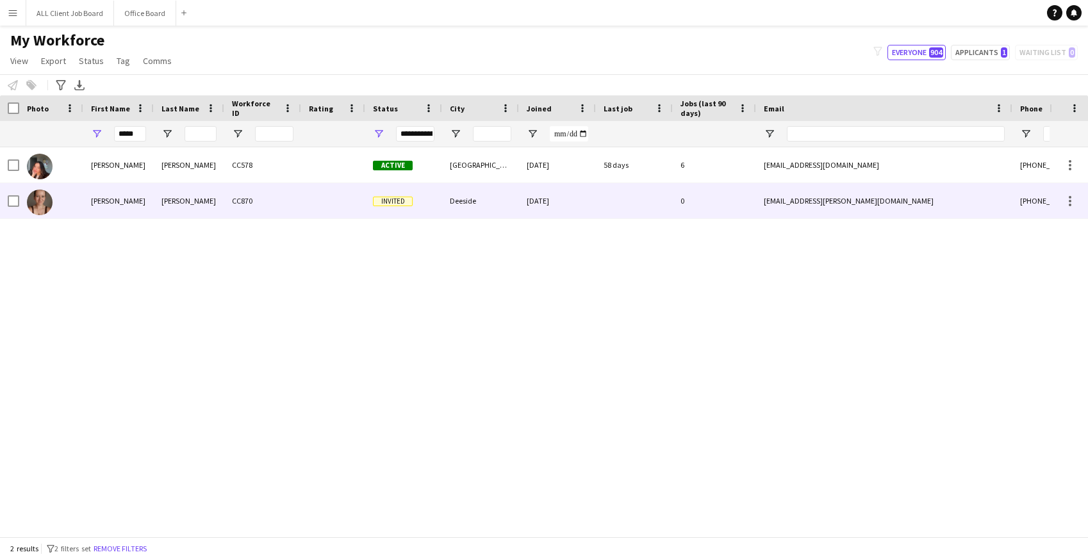
click at [155, 202] on div "Sheil" at bounding box center [189, 200] width 70 height 35
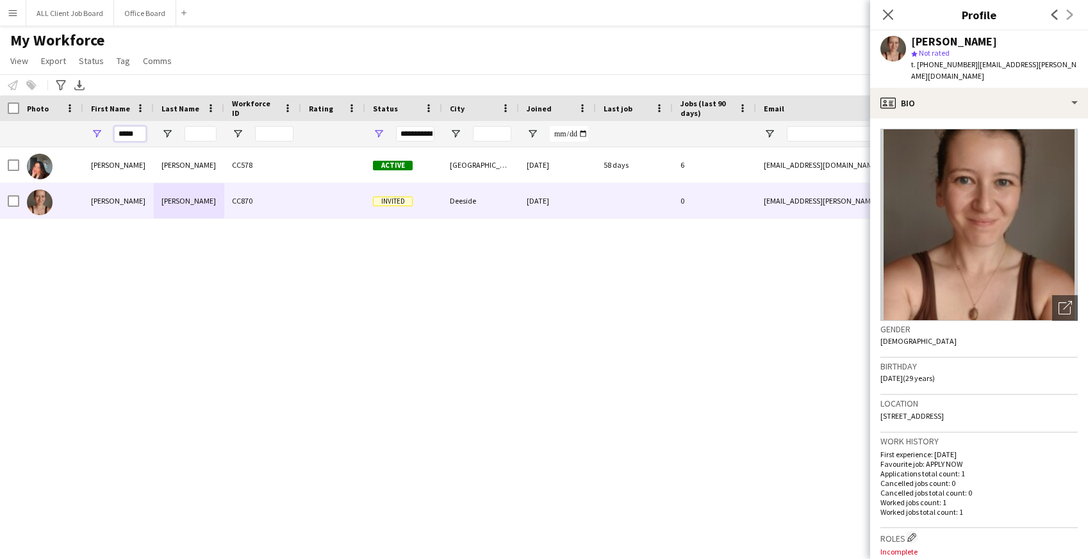
drag, startPoint x: 144, startPoint y: 136, endPoint x: 94, endPoint y: 138, distance: 50.0
click at [94, 138] on div "*****" at bounding box center [118, 134] width 70 height 26
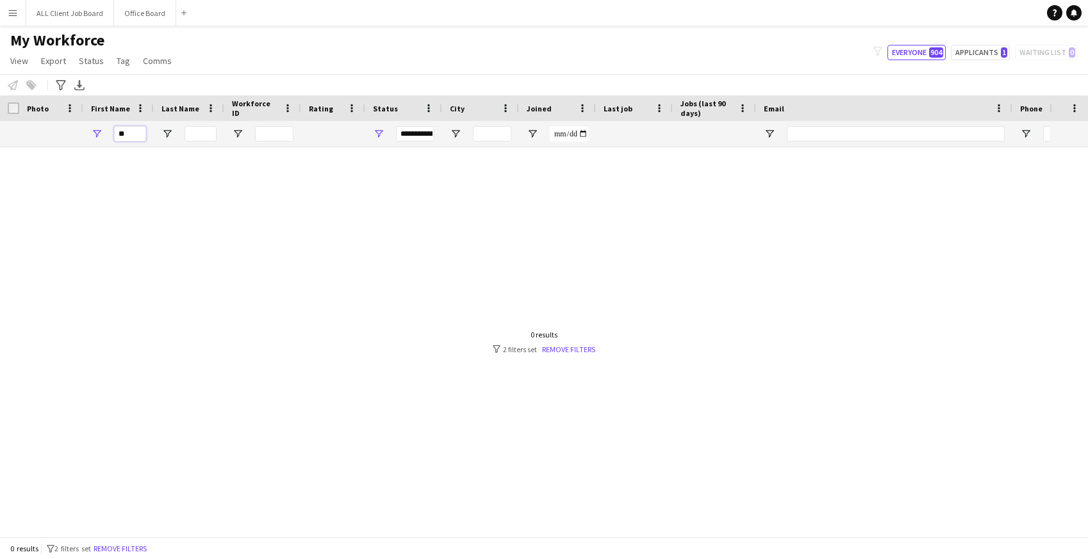
type input "*"
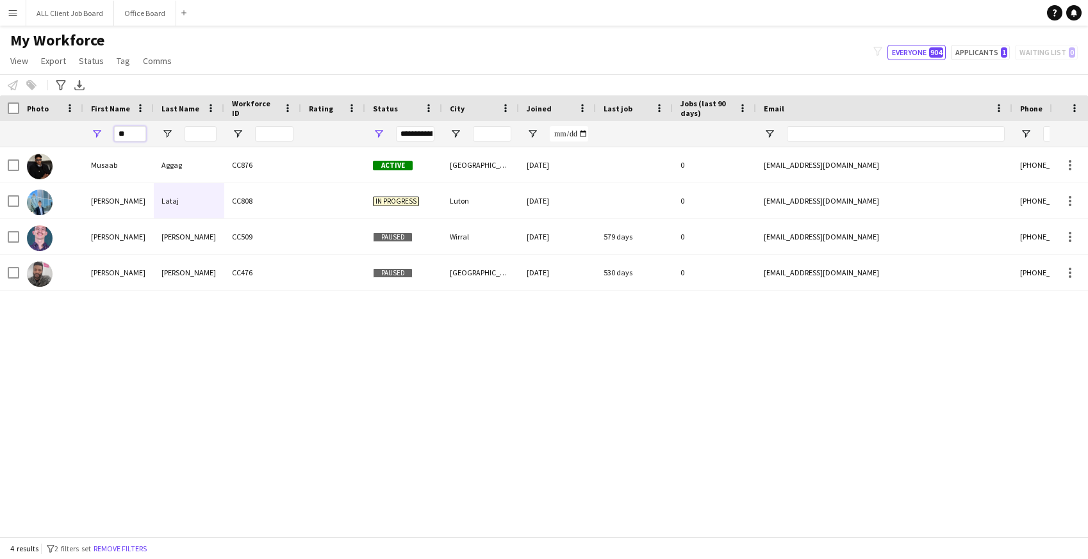
type input "**"
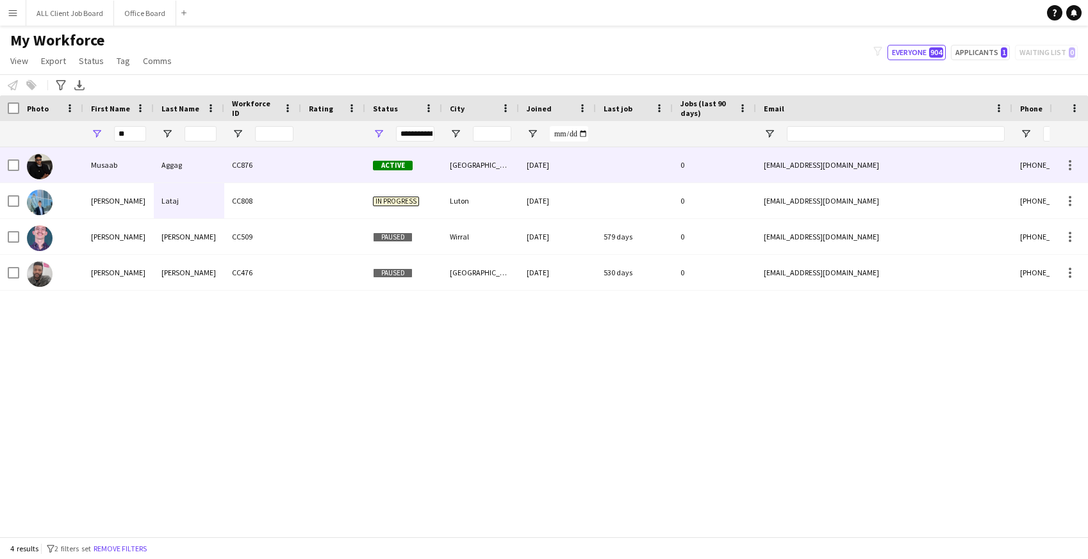
click at [139, 164] on div "Musaab" at bounding box center [118, 164] width 70 height 35
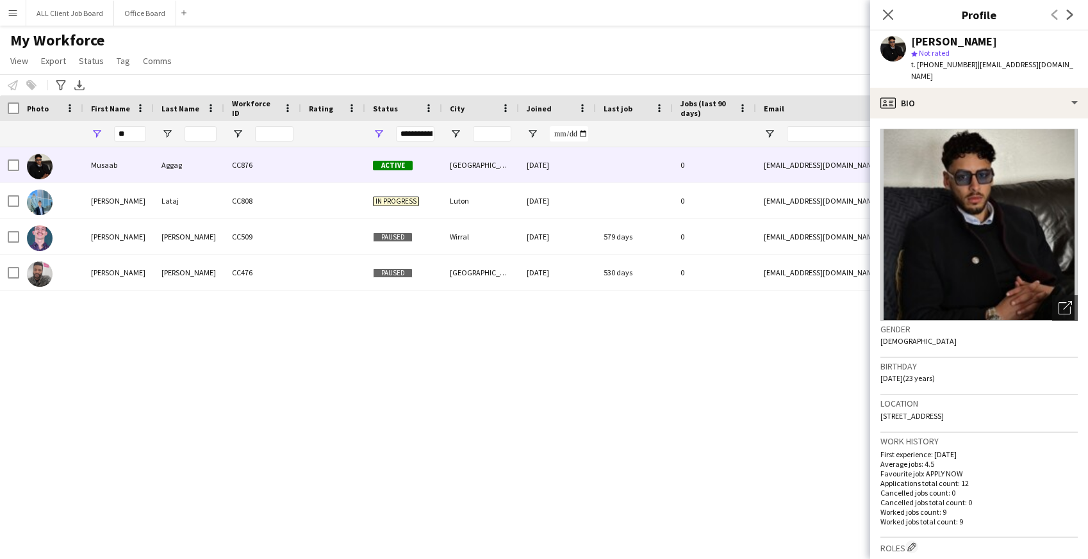
click at [896, 17] on div "Close pop-in" at bounding box center [888, 14] width 36 height 29
click at [883, 13] on icon "Close pop-in" at bounding box center [888, 14] width 12 height 12
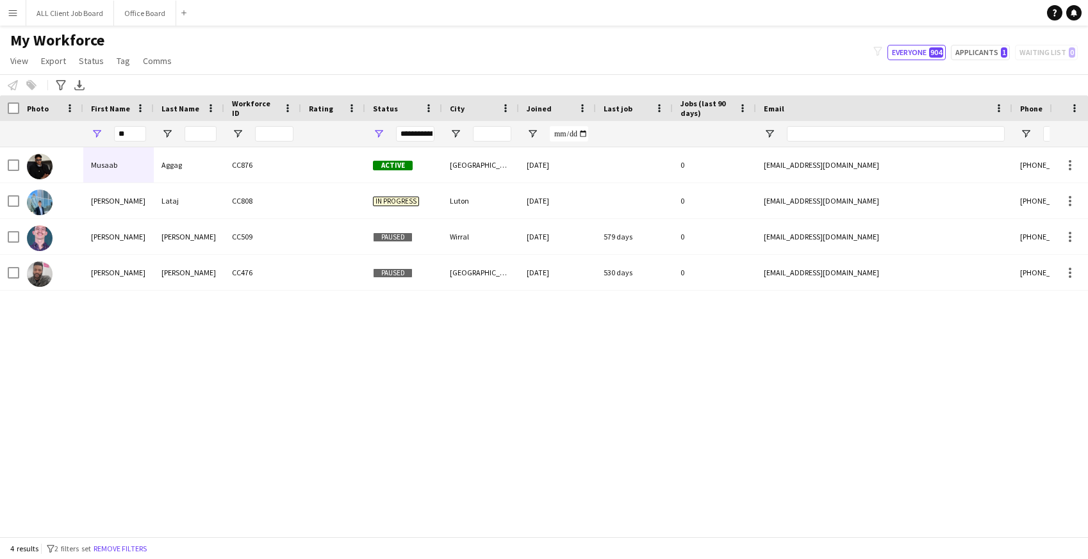
click at [13, 8] on app-icon "Menu" at bounding box center [13, 13] width 10 height 10
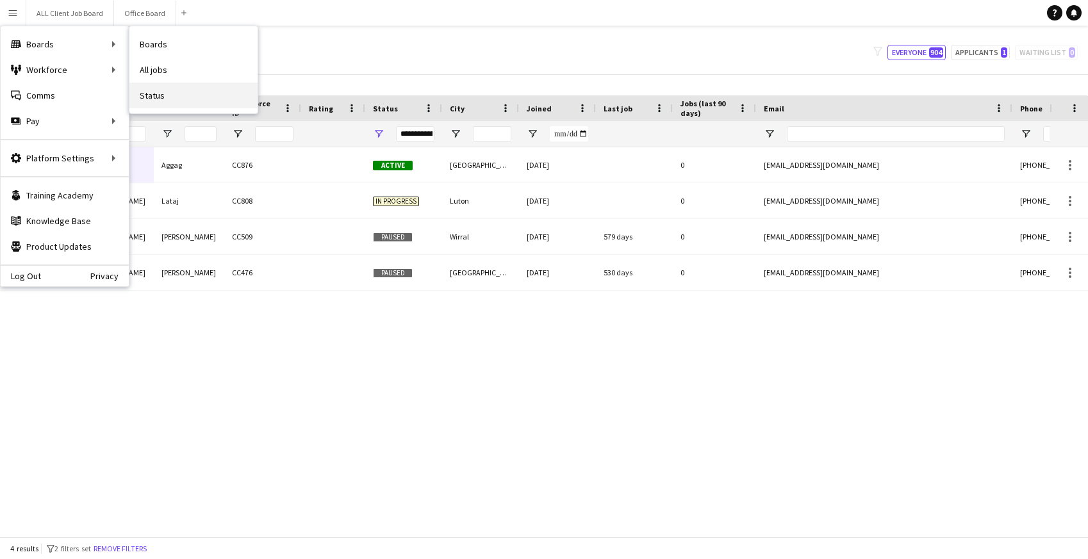
click at [151, 99] on link "Status" at bounding box center [193, 96] width 128 height 26
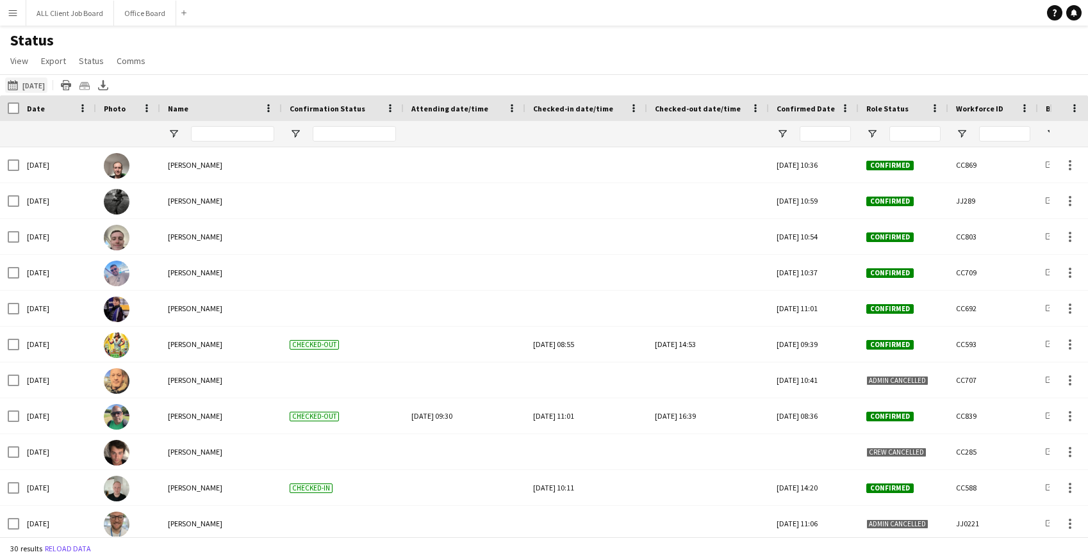
click at [33, 86] on button "06-09-2025 to 12-09-2025 04-09-2025" at bounding box center [26, 85] width 42 height 15
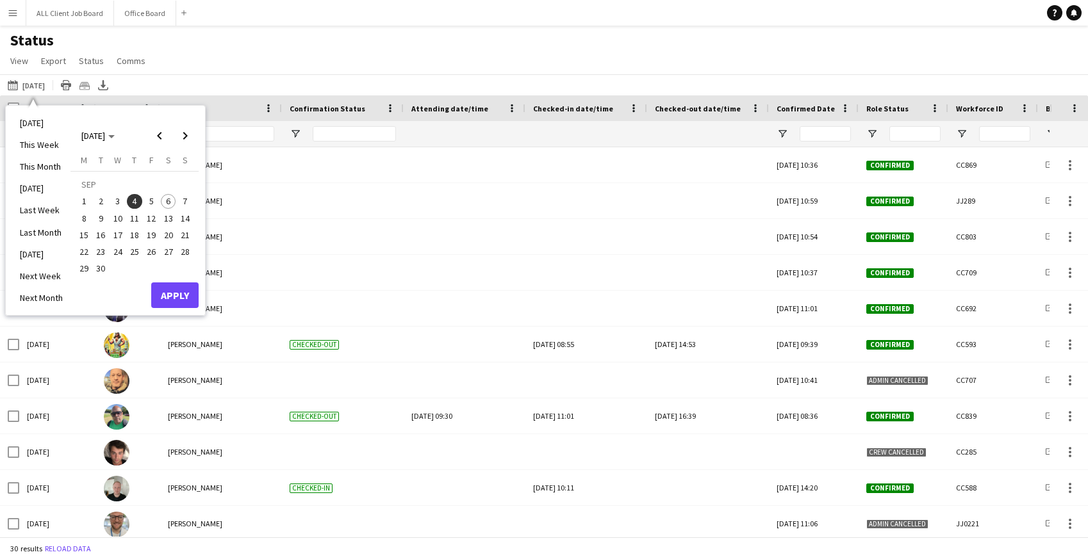
click at [170, 201] on span "6" at bounding box center [168, 201] width 15 height 15
click at [181, 293] on button "Apply" at bounding box center [174, 296] width 47 height 26
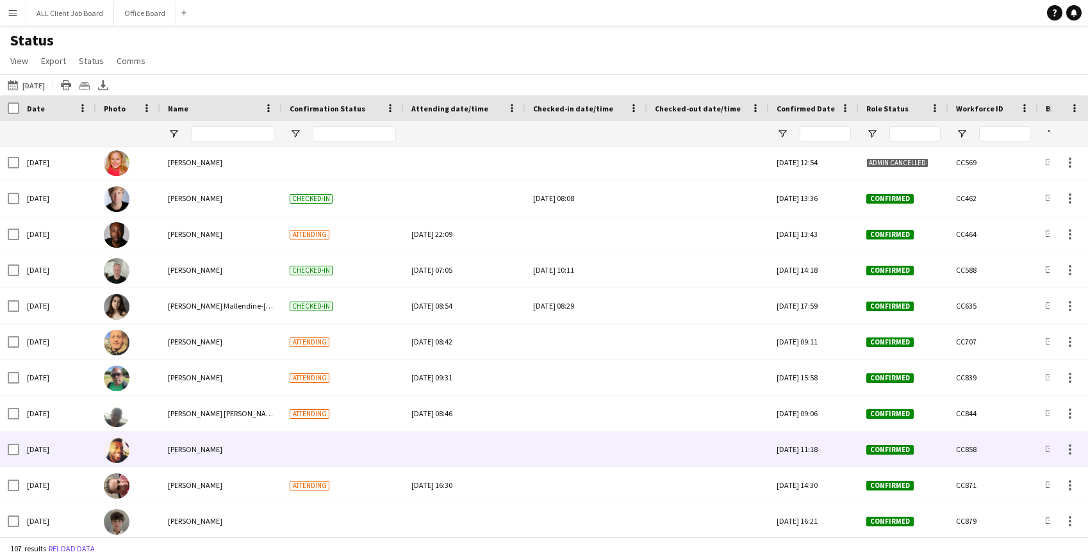
scroll to position [43, 0]
